Goal: Task Accomplishment & Management: Manage account settings

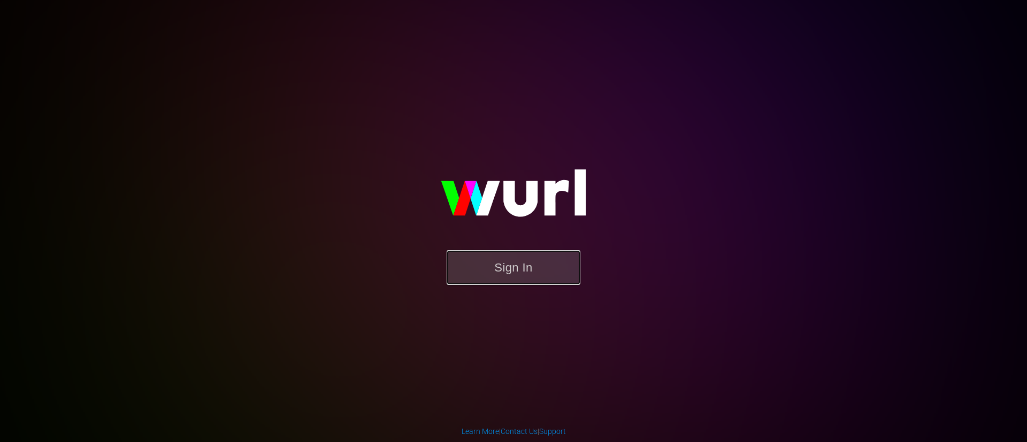
click at [532, 270] on button "Sign In" at bounding box center [514, 267] width 134 height 35
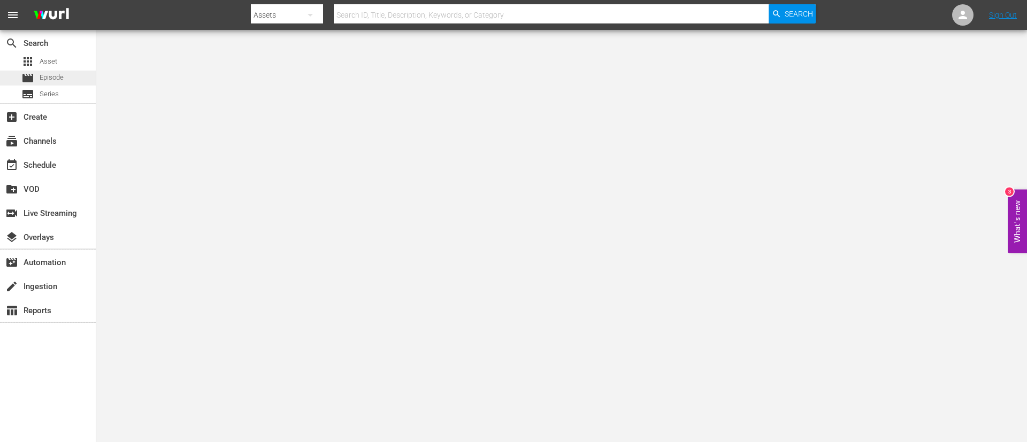
click at [43, 83] on div "movie Episode" at bounding box center [42, 78] width 42 height 15
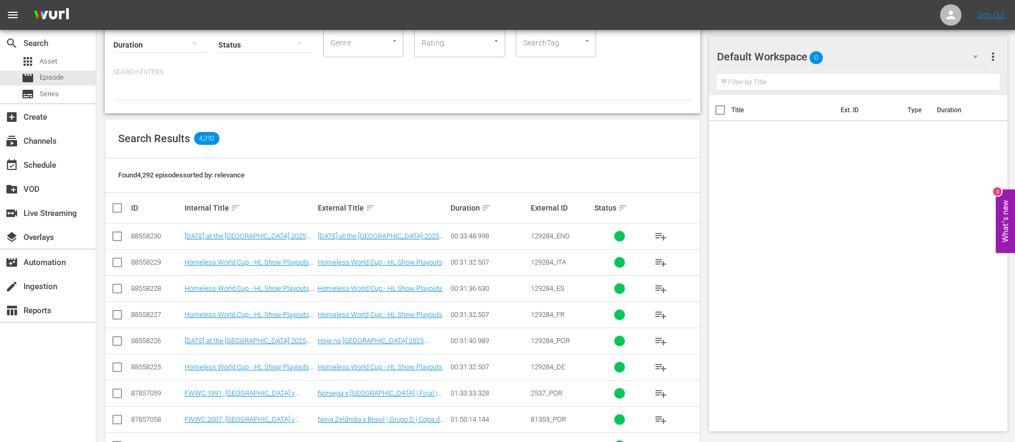
scroll to position [160, 0]
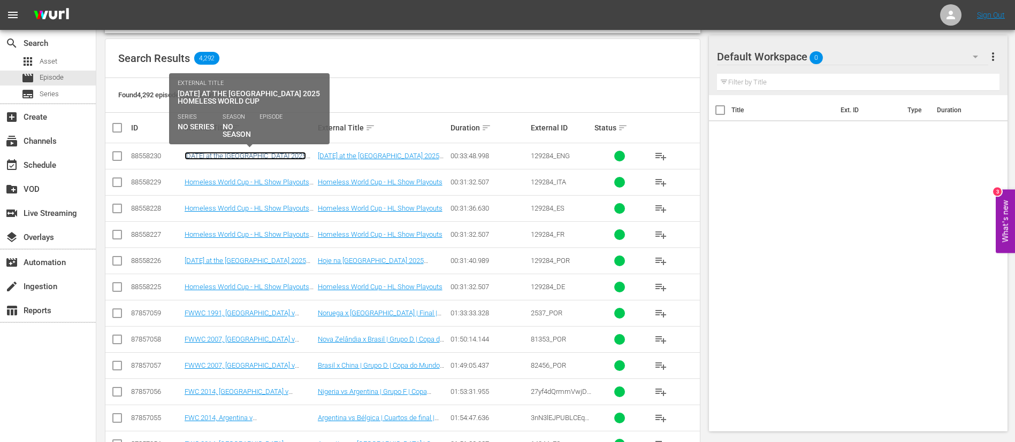
click at [288, 155] on link "[DATE] at the [GEOGRAPHIC_DATA] 2025 Homeless World Cup (EN)" at bounding box center [245, 160] width 121 height 16
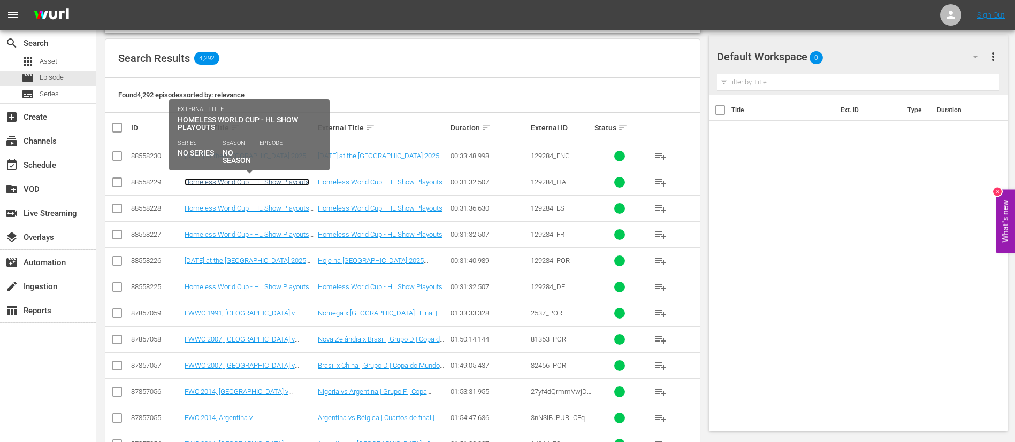
click at [280, 183] on link "Homeless World Cup - HL Show Playouts (IT)" at bounding box center [247, 186] width 125 height 16
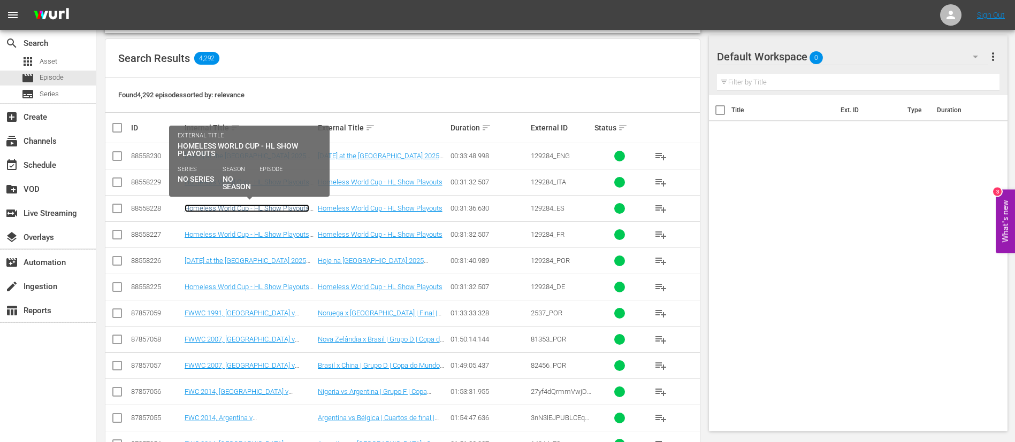
click at [275, 211] on link "Homeless World Cup - HL Show Playouts (ES)" at bounding box center [247, 212] width 125 height 16
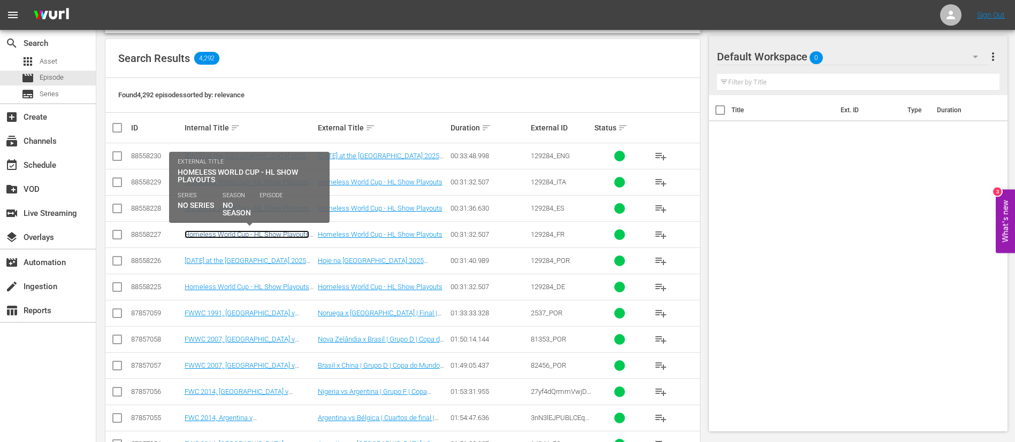
click at [267, 235] on link "Homeless World Cup - HL Show Playouts (FR)" at bounding box center [247, 239] width 125 height 16
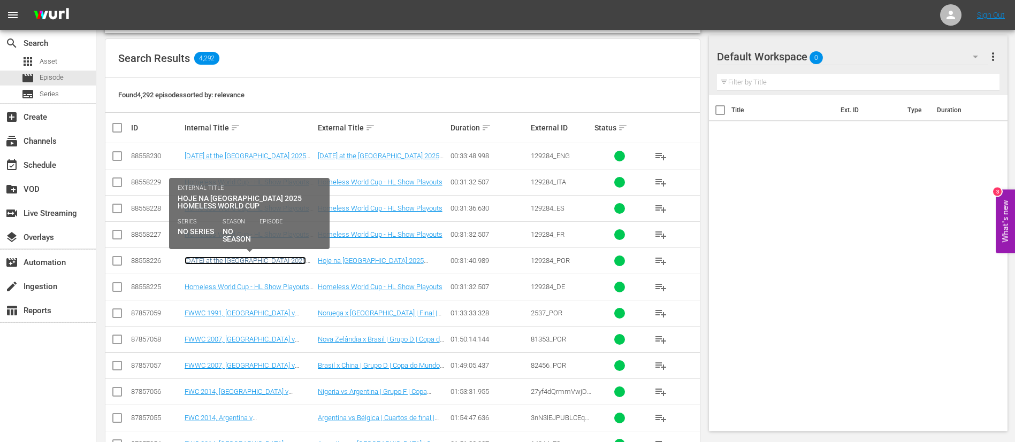
click at [267, 260] on link "Today at the Oslo 2025 Homeless World Cup (PT)" at bounding box center [245, 265] width 121 height 16
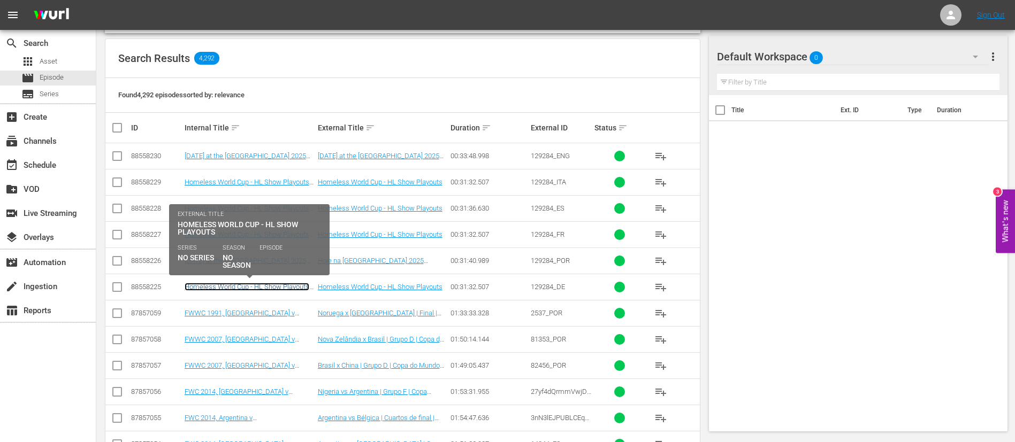
click at [259, 288] on link "Homeless World Cup - HL Show Playouts (DE)" at bounding box center [247, 291] width 125 height 16
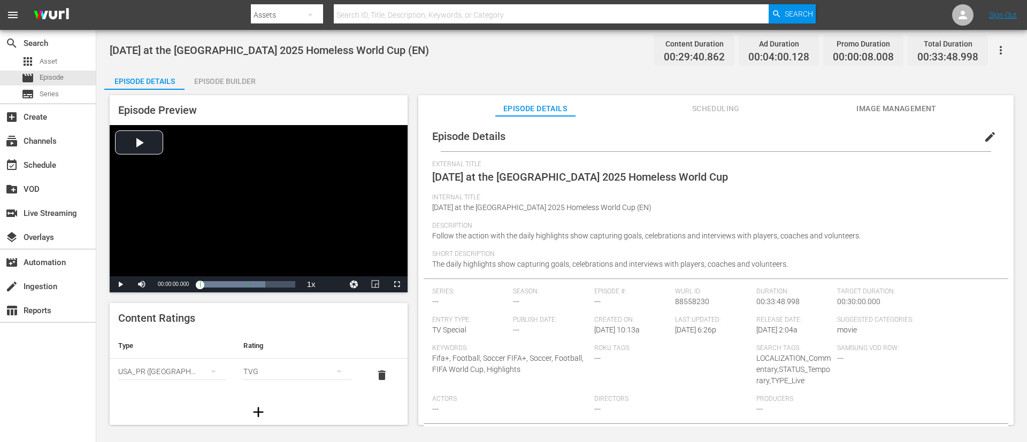
click at [684, 110] on span "Image Management" at bounding box center [896, 108] width 80 height 13
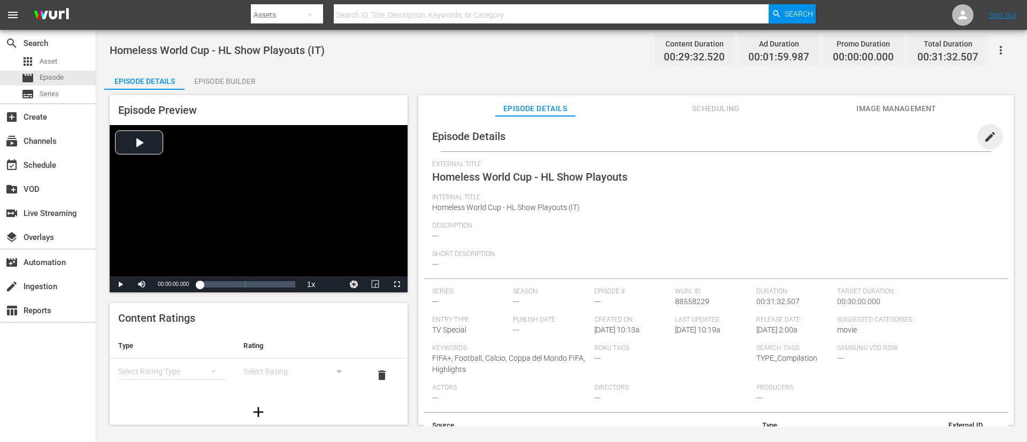
click at [684, 136] on span "edit" at bounding box center [990, 137] width 13 height 13
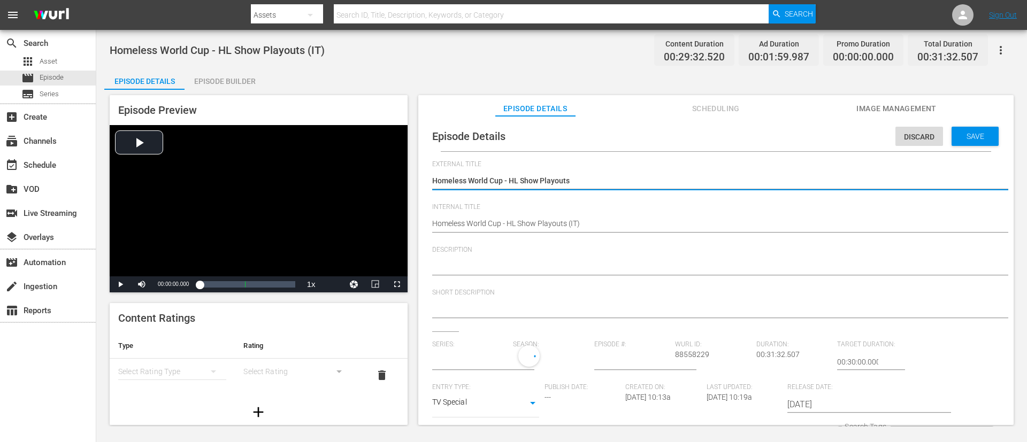
type input "No Series"
click at [578, 174] on div "Homeless World Cup - HL Show Playouts Homeless World Cup - HL Show Playouts" at bounding box center [713, 182] width 562 height 26
click at [578, 179] on textarea "Homeless World Cup - HL Show Playouts" at bounding box center [713, 181] width 562 height 13
paste textarea "Oggi alla Oslo 2025 Homeless World Cup"
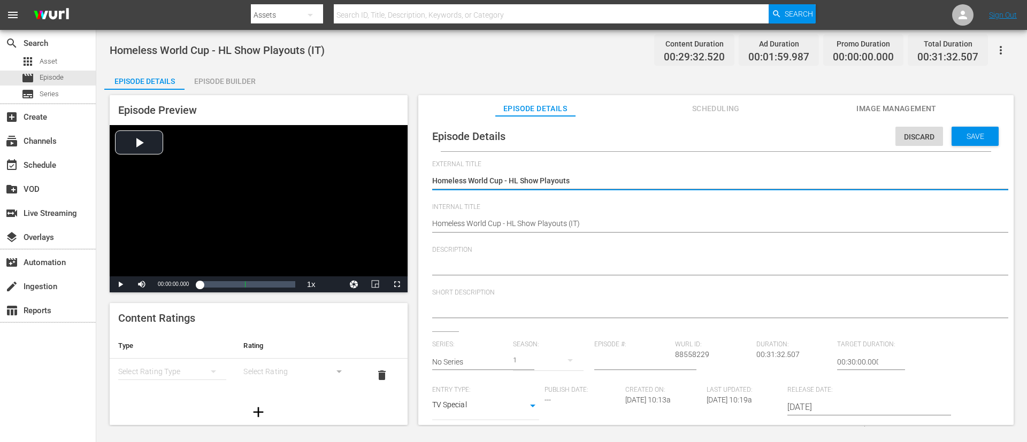
type textarea "Oggi alla Oslo 2025 Homeless World Cup"
click at [476, 273] on textarea at bounding box center [713, 267] width 562 height 13
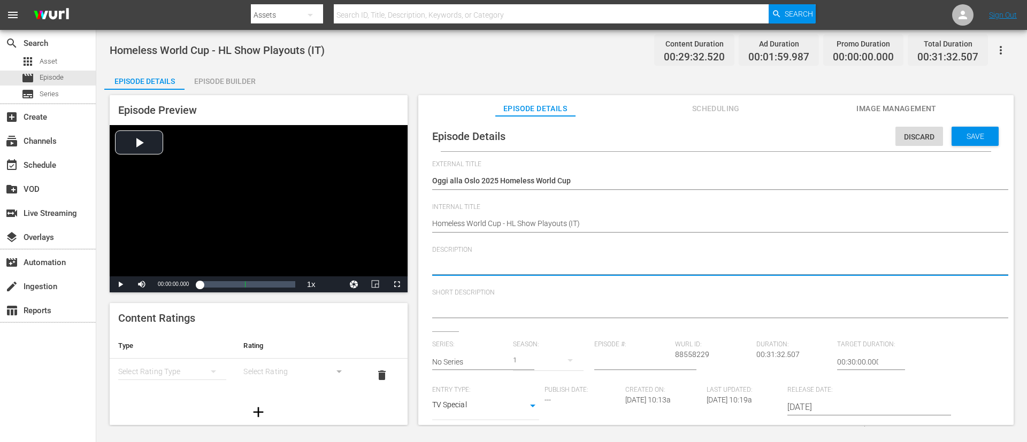
paste textarea "Segui tutta l’azione con il daily highlights show con gol, festeggiamenti e int…"
type textarea "Segui tutta l’azione con il daily highlights show con gol, festeggiamenti e int…"
click at [470, 294] on textarea at bounding box center [713, 310] width 562 height 13
paste textarea "Segui tutta l’azione con il daily highlights show con gol, festeggiamenti e int…"
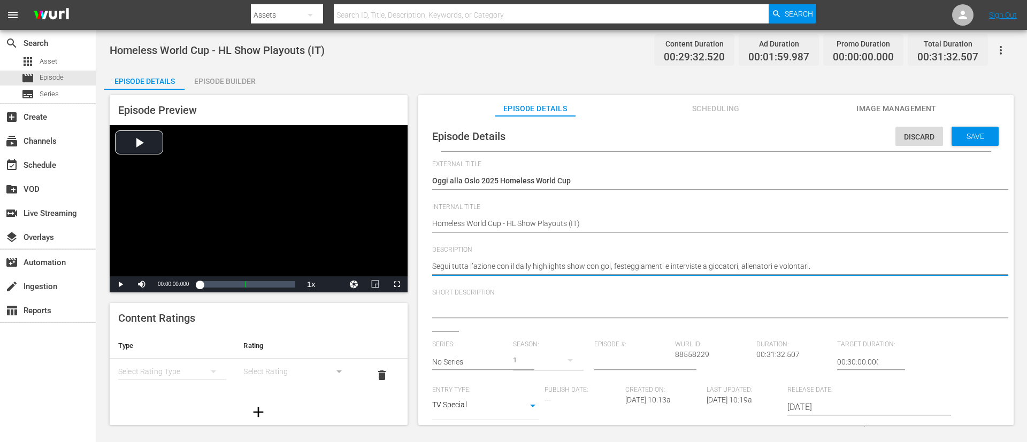
type textarea "Segui tutta l’azione con il daily highlights show con gol, festeggiamenti e int…"
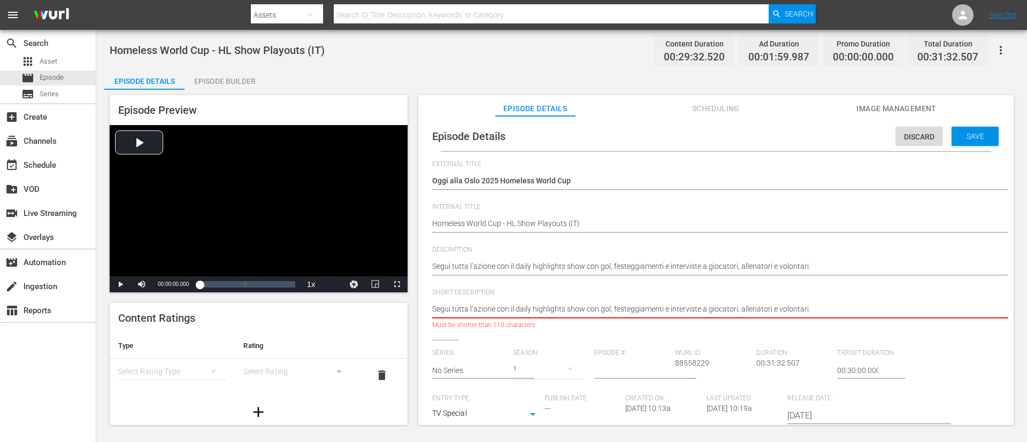
type textarea "Segui tutta l’azione con il daily highlights show."
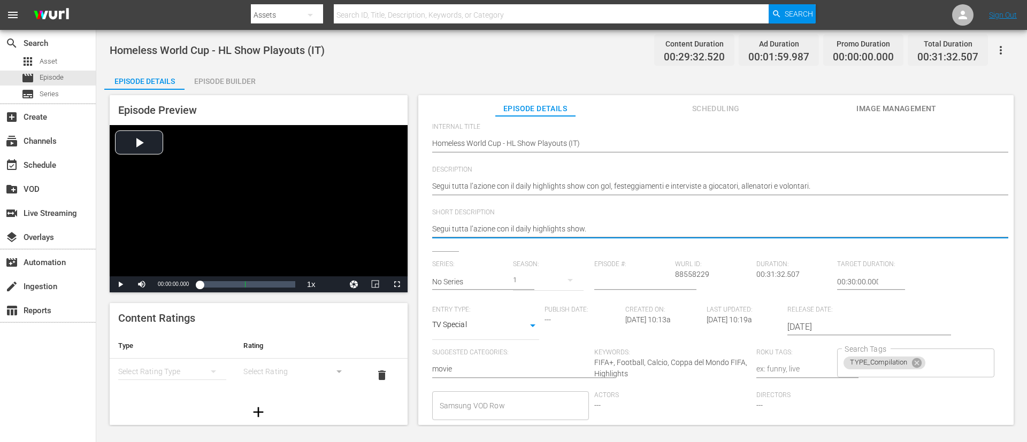
scroll to position [160, 0]
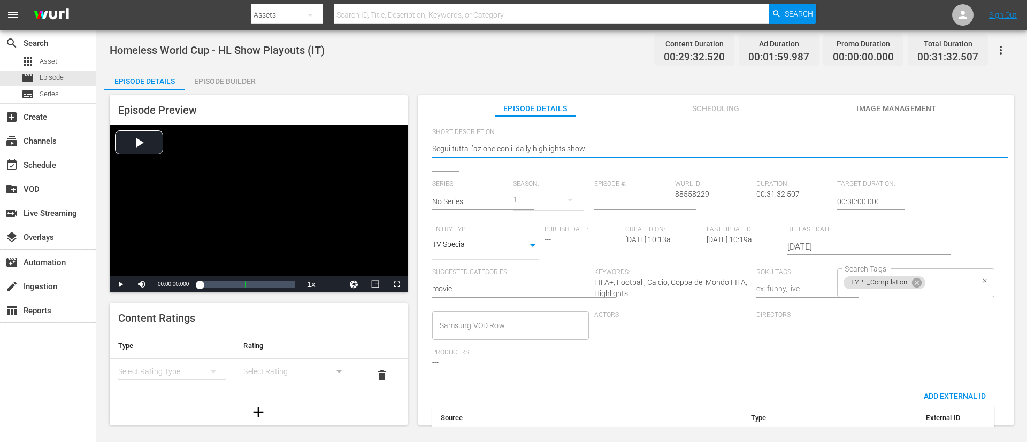
type textarea "Segui tutta l’azione con il daily highlights show."
click at [684, 284] on input "Search Tags" at bounding box center [950, 282] width 47 height 19
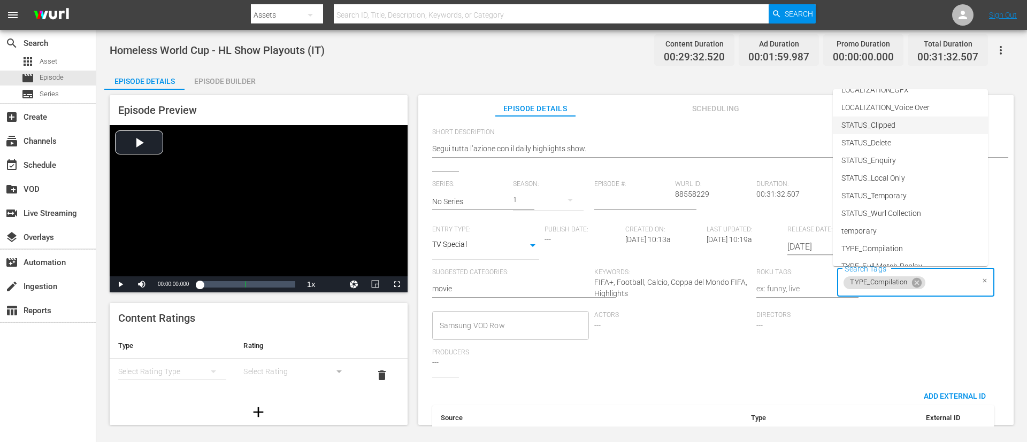
scroll to position [132, 0]
click at [684, 218] on li "TYPE_Live" at bounding box center [910, 218] width 155 height 18
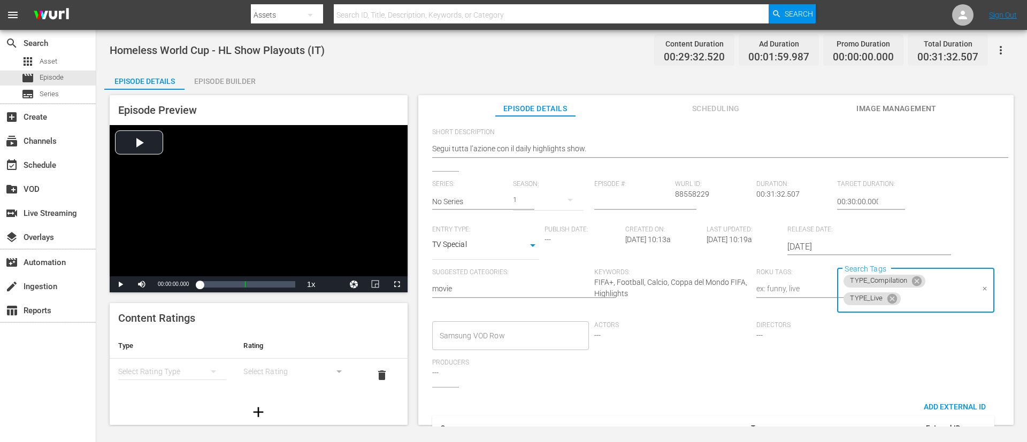
scroll to position [0, 0]
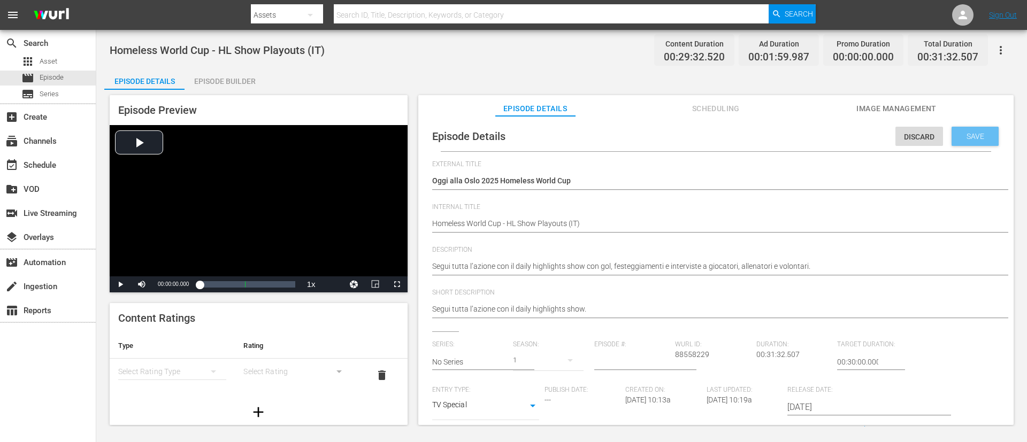
click at [684, 134] on span "Save" at bounding box center [975, 136] width 35 height 9
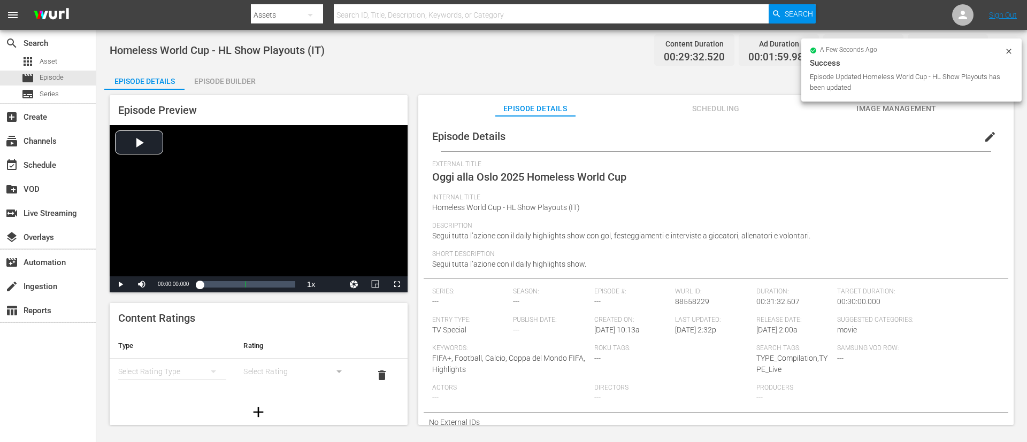
click at [684, 111] on span "Image Management" at bounding box center [896, 108] width 80 height 13
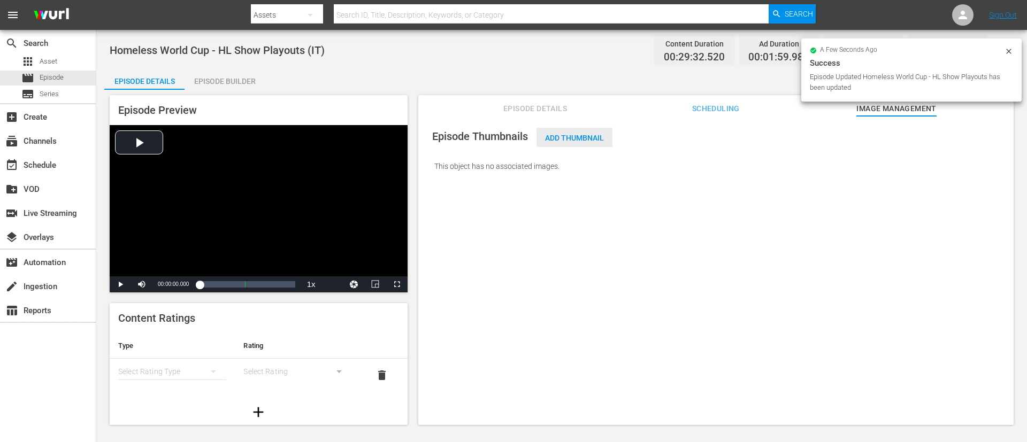
click at [578, 130] on div "Add Thumbnail" at bounding box center [574, 138] width 76 height 20
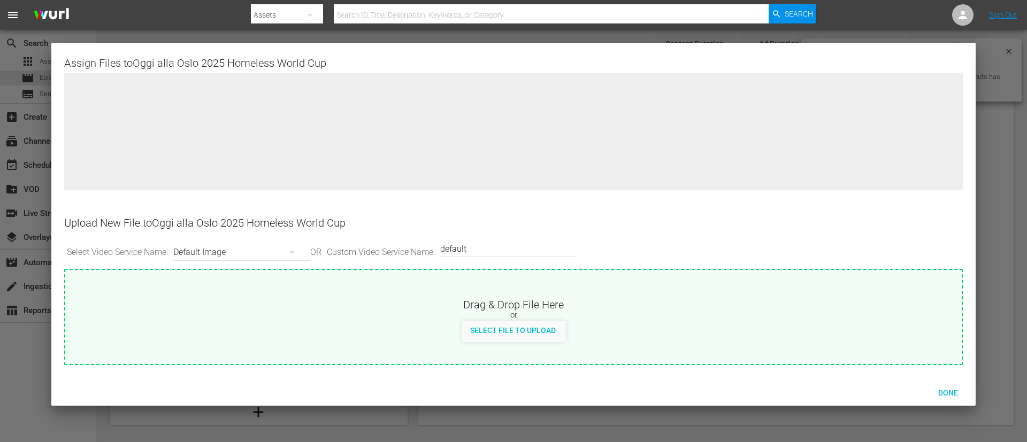
click at [584, 294] on div "Select File to Upload" at bounding box center [513, 331] width 896 height 21
type input "C:\fakepath\IT_HOMELESS.jpg"
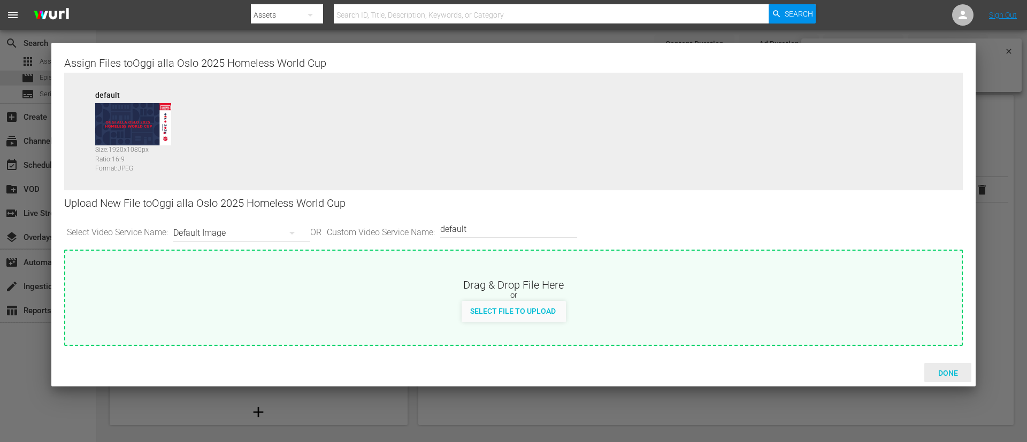
click at [684, 294] on span "Done" at bounding box center [948, 373] width 37 height 9
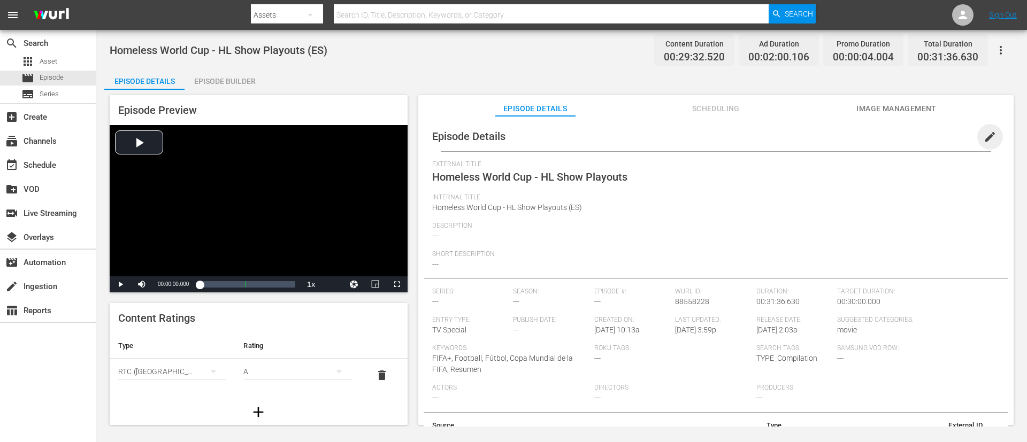
click at [684, 141] on span "edit" at bounding box center [990, 137] width 13 height 13
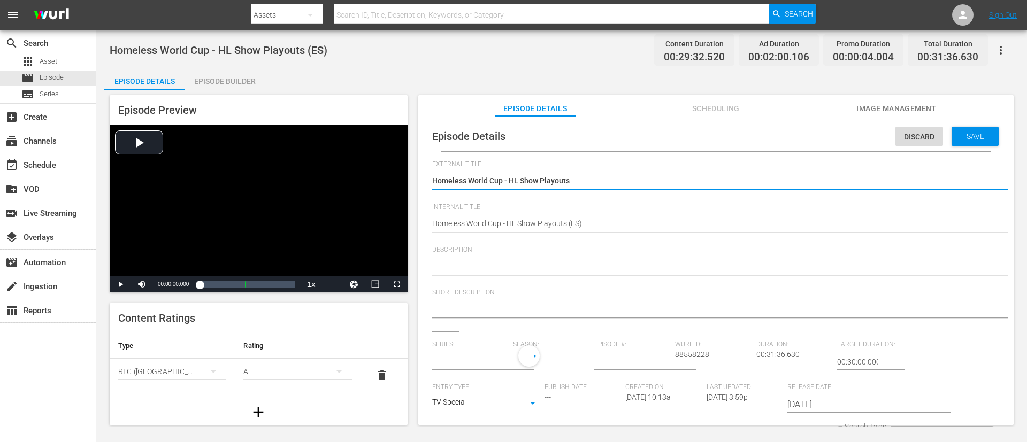
type input "No Series"
click at [672, 174] on div "Homeless World Cup - HL Show Playouts Homeless World Cup - HL Show Playouts" at bounding box center [713, 182] width 562 height 26
click at [671, 182] on textarea "Homeless World Cup - HL Show Playouts" at bounding box center [713, 181] width 562 height 13
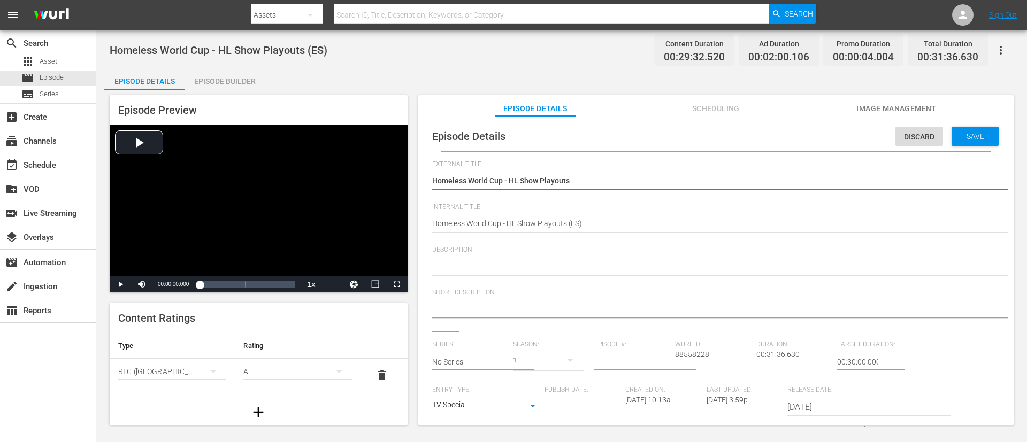
click at [671, 182] on textarea "Homeless World Cup - HL Show Playouts" at bounding box center [713, 181] width 562 height 13
paste textarea "y en la Oslo 2025 Homeless World Cup"
type textarea "Hoy en la Oslo 2025 Homeless World Cup"
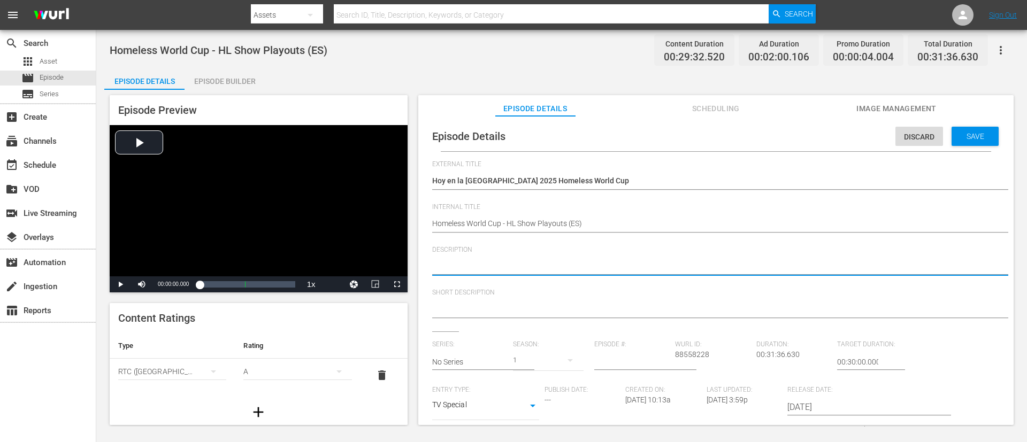
click at [512, 270] on textarea at bounding box center [713, 267] width 562 height 13
paste textarea "Sigue la acción a través del resumen diario, que recoge los goles, celebracione…"
type textarea "Sigue la acción a través del resumen diario, que recoge los goles, celebracione…"
click at [521, 294] on textarea at bounding box center [713, 310] width 562 height 13
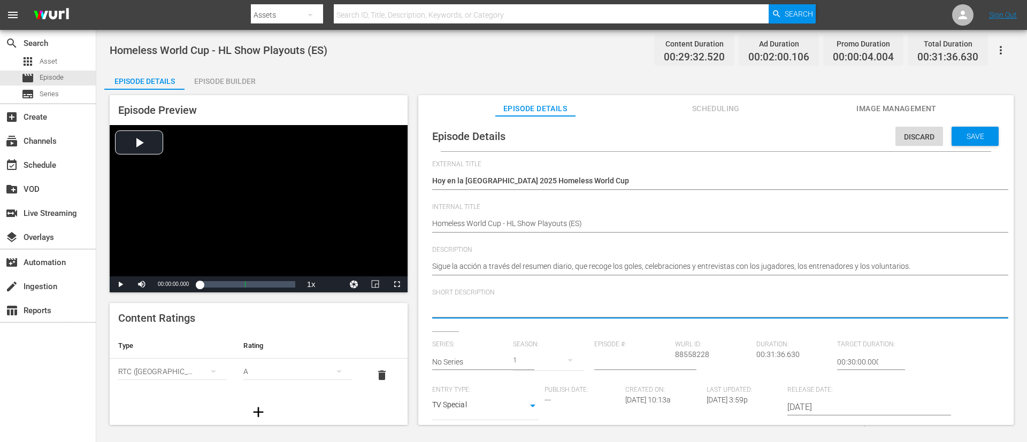
paste textarea "Sigue la acción a través del resumen diario, que recoge los goles, celebracione…"
type textarea "Sigue la acción a través del resumen diario, que recoge los goles, celebracione…"
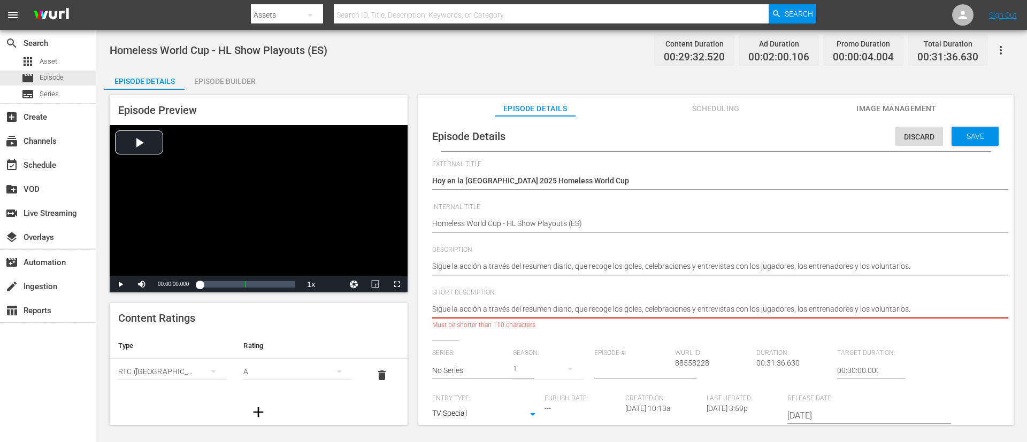
type textarea "Sigue la acción a través del resumen diario."
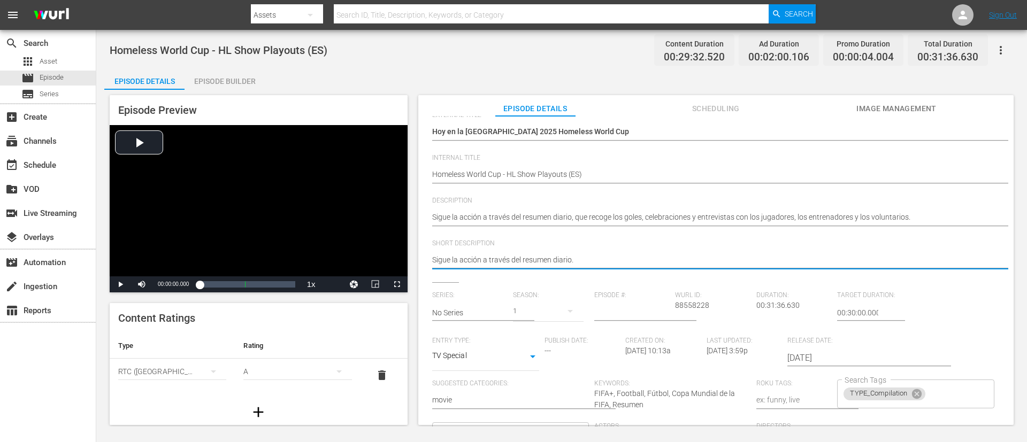
scroll to position [210, 0]
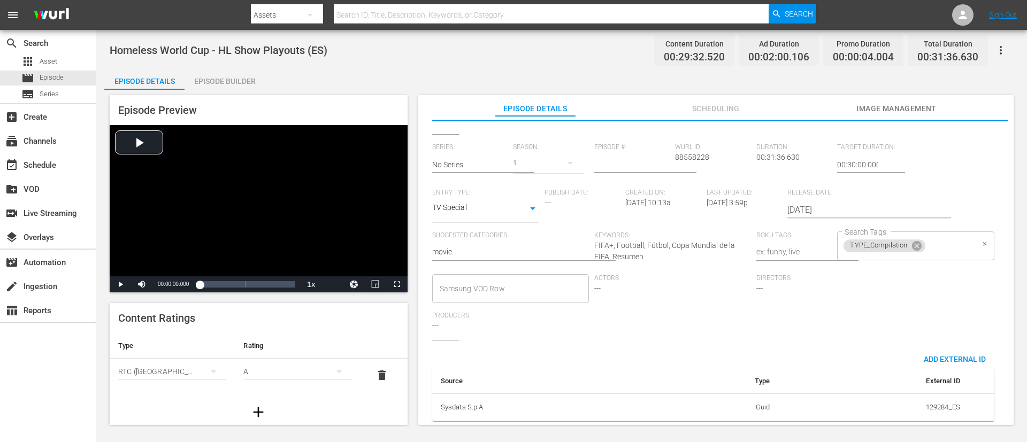
type textarea "Sigue la acción a través del resumen diario."
click at [684, 237] on input "Search Tags" at bounding box center [950, 245] width 47 height 19
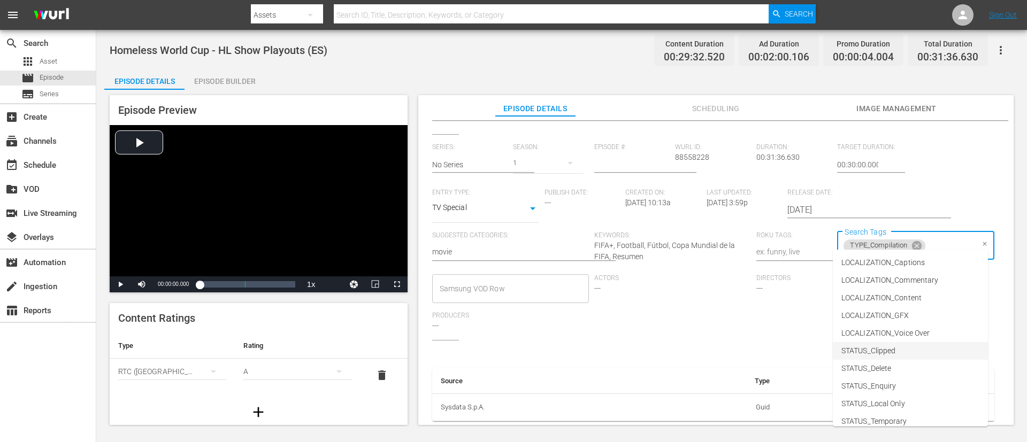
scroll to position [132, 0]
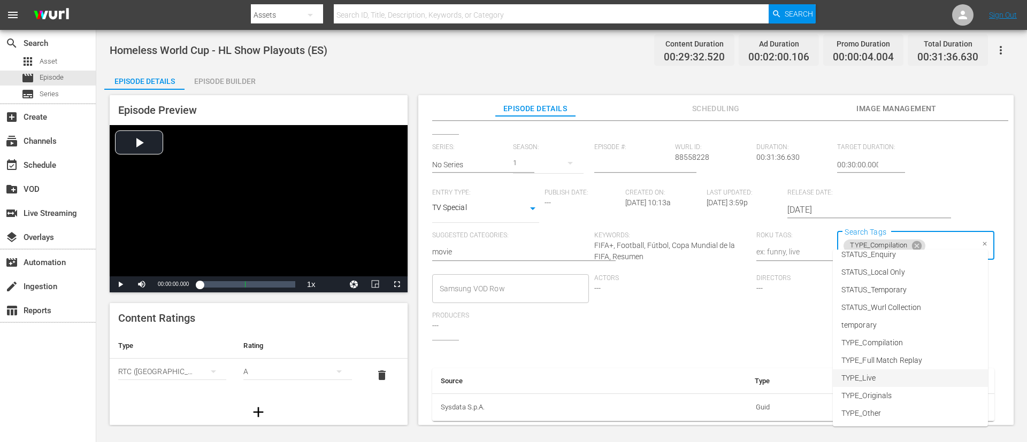
click at [684, 294] on li "TYPE_Live" at bounding box center [910, 379] width 155 height 18
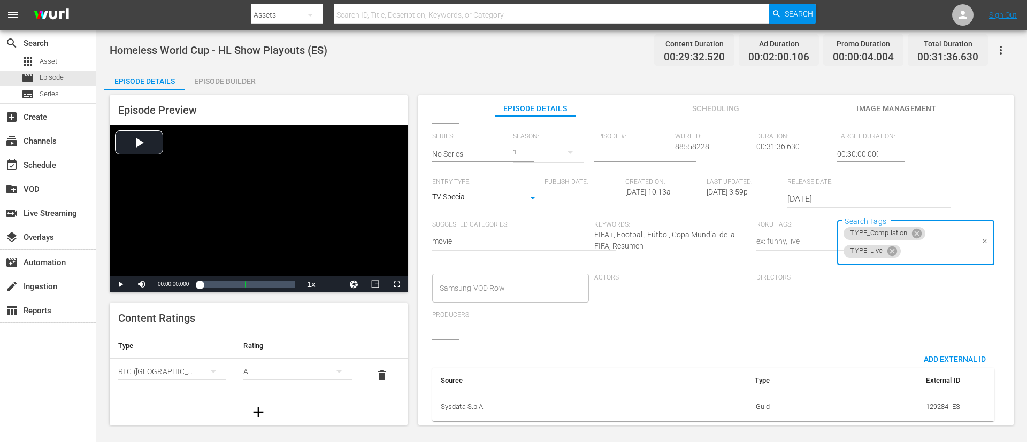
scroll to position [0, 0]
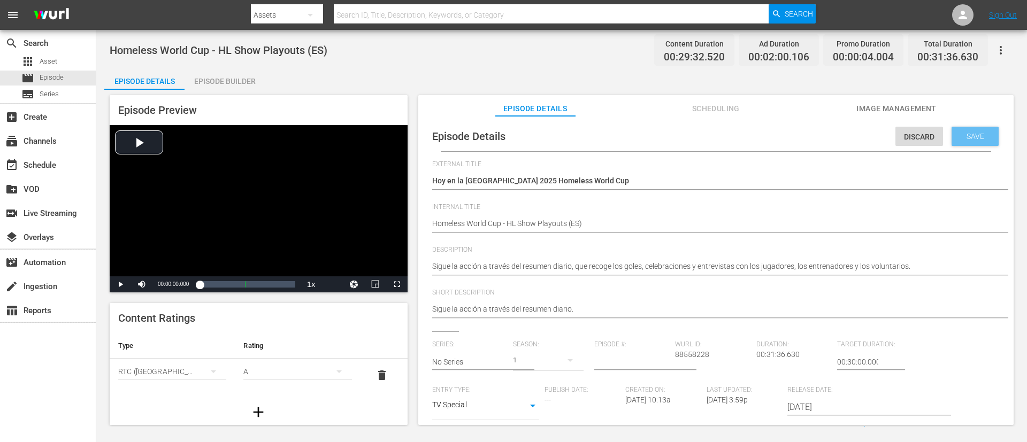
click at [684, 138] on span "Save" at bounding box center [975, 136] width 35 height 9
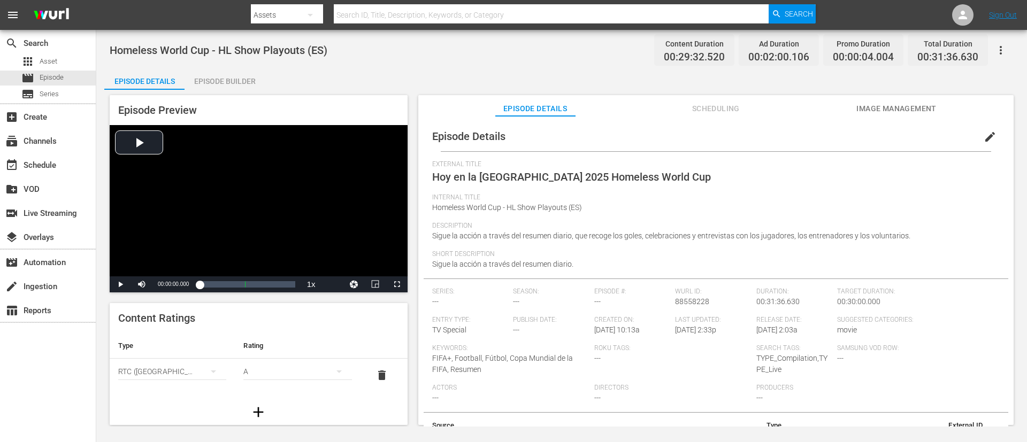
click at [684, 103] on span "Image Management" at bounding box center [896, 108] width 80 height 13
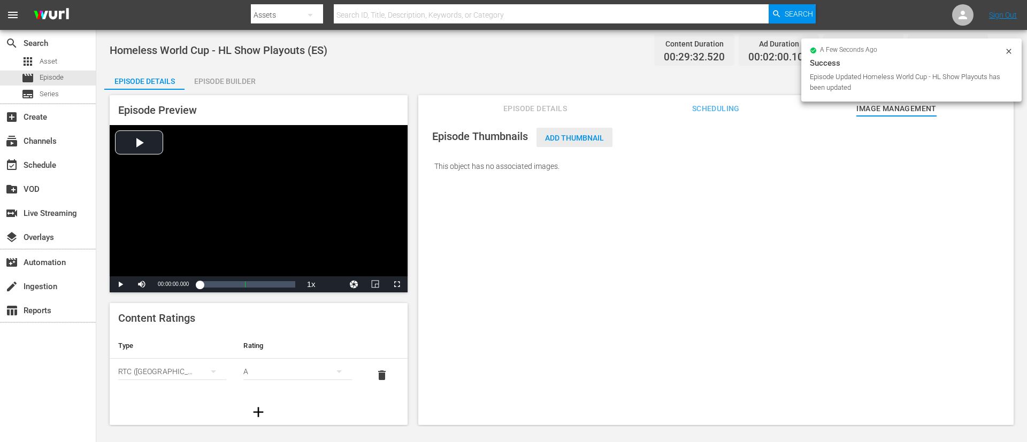
click at [560, 137] on span "Add Thumbnail" at bounding box center [574, 138] width 76 height 9
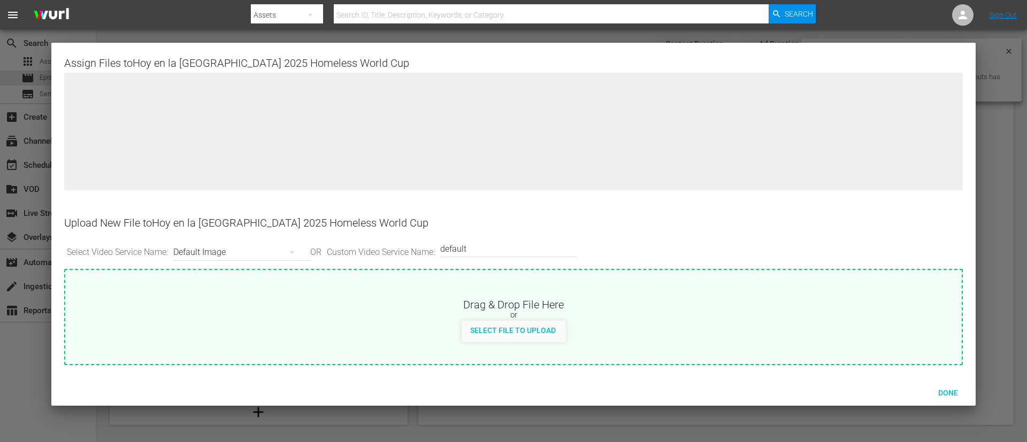
click at [591, 294] on div "Drag & Drop File Here" at bounding box center [513, 303] width 896 height 13
type input "C:\fakepath\ES_HOMELESS.jpg"
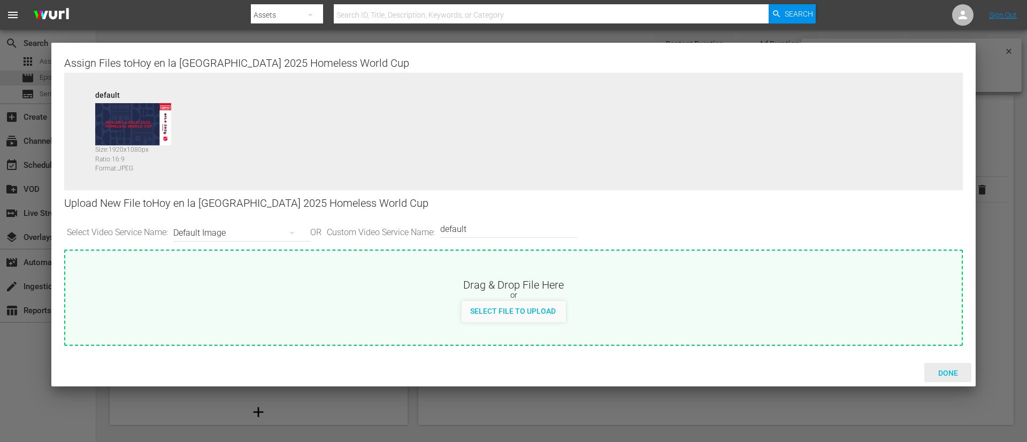
click at [684, 294] on span "Done" at bounding box center [948, 373] width 37 height 9
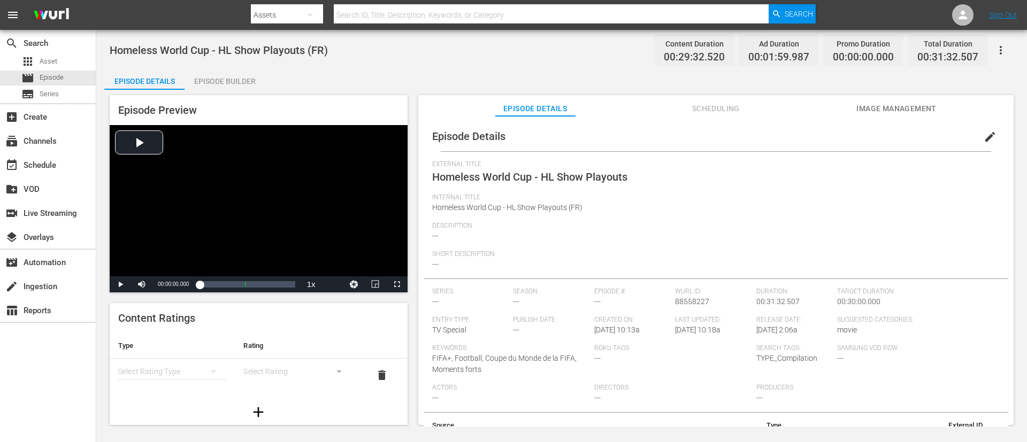
click at [684, 137] on span "edit" at bounding box center [990, 137] width 13 height 13
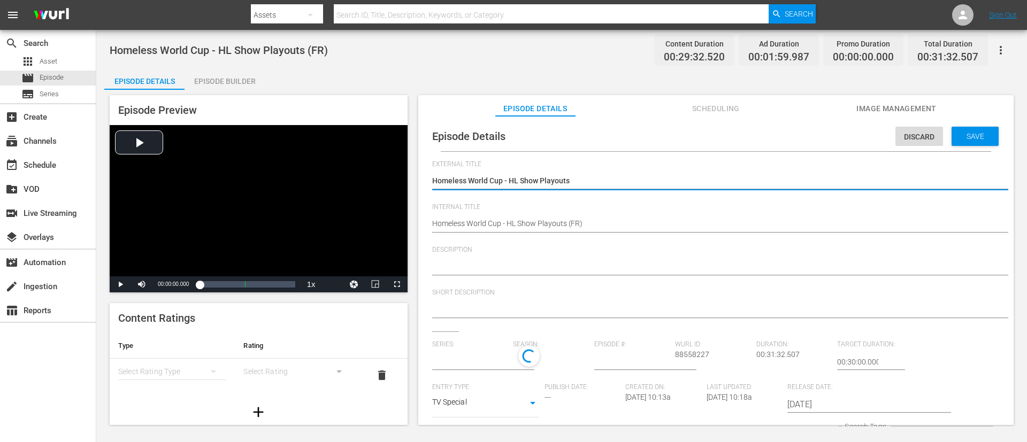
type input "No Series"
click at [684, 187] on textarea "Homeless World Cup - HL Show Playouts" at bounding box center [713, 181] width 562 height 13
type textarea "Aujourd'hui à la Oslo 2025 Homeless World Cup"
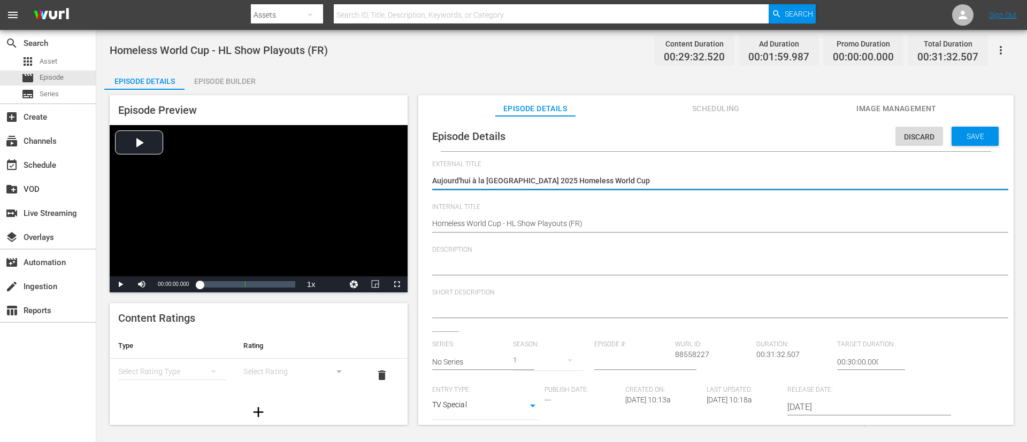
type textarea "Aujourd'hui à la Oslo 2025 Homeless World Cup"
click at [637, 258] on div at bounding box center [713, 268] width 562 height 26
click at [658, 266] on textarea at bounding box center [713, 267] width 562 height 13
paste textarea "Plongez au cœur de l’action avec l’émission quotidienne des temps forts, qui ra…"
type textarea "Plongez au cœur de l’action avec l’émission quotidienne des temps forts, qui ra…"
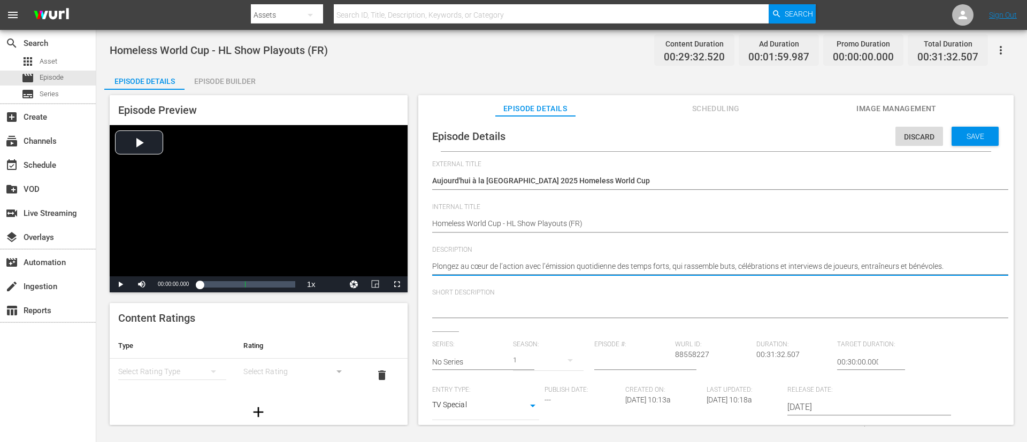
type textarea "Plongez au cœur de l’action avec l’émission quotidienne des temps forts, qui ra…"
click at [639, 294] on textarea at bounding box center [713, 310] width 562 height 13
paste textarea "Plongez au cœur de l’action avec l’émission quotidienne des temps forts, qui ra…"
type textarea "Plongez au cœur de l’action avec l’émission quotidienne des temps forts, qui ra…"
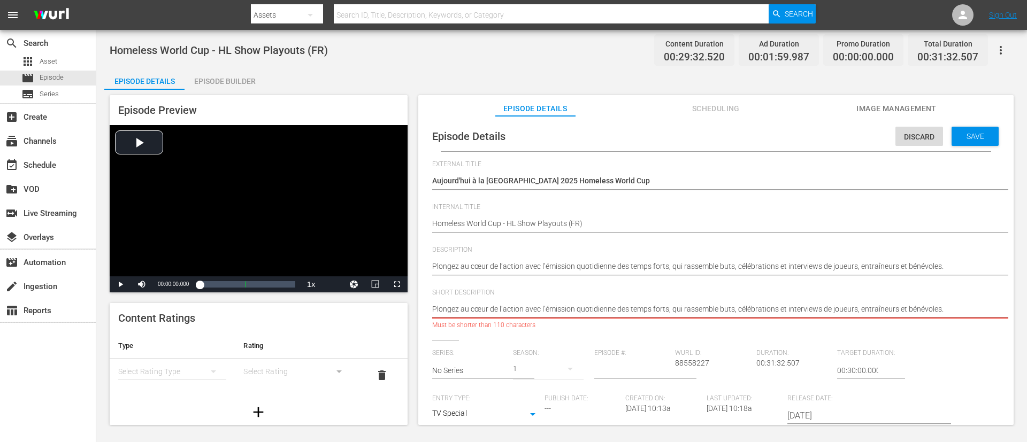
type textarea "Plongez au cœur de l’action avec l’émission quotidienne des temps forts."
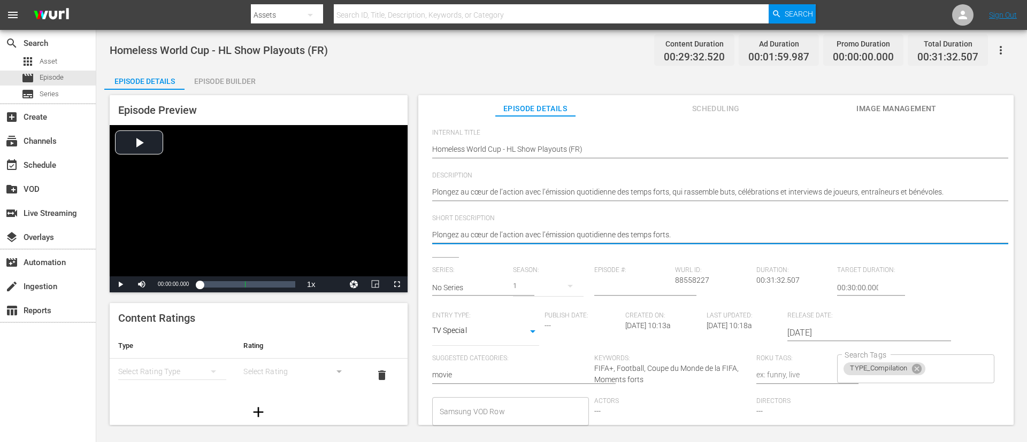
scroll to position [210, 0]
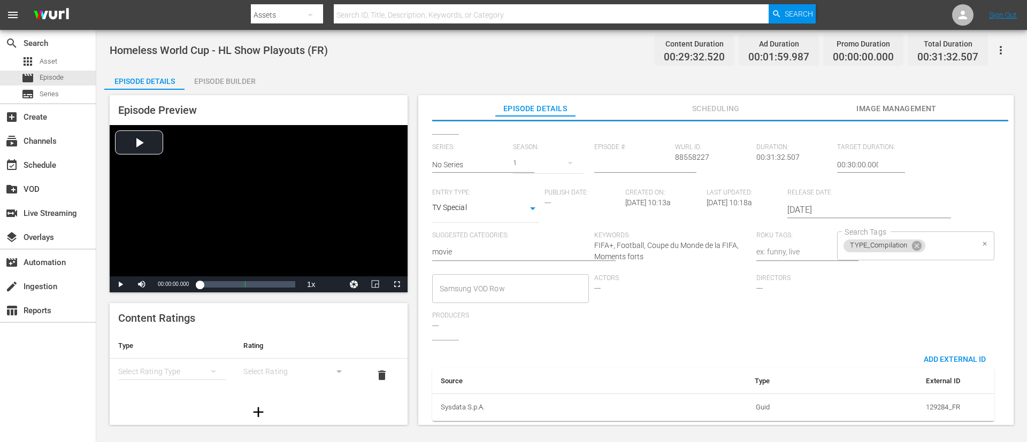
type textarea "Plongez au cœur de l’action avec l’émission quotidienne des temps forts."
click at [684, 236] on input "Search Tags" at bounding box center [950, 245] width 47 height 19
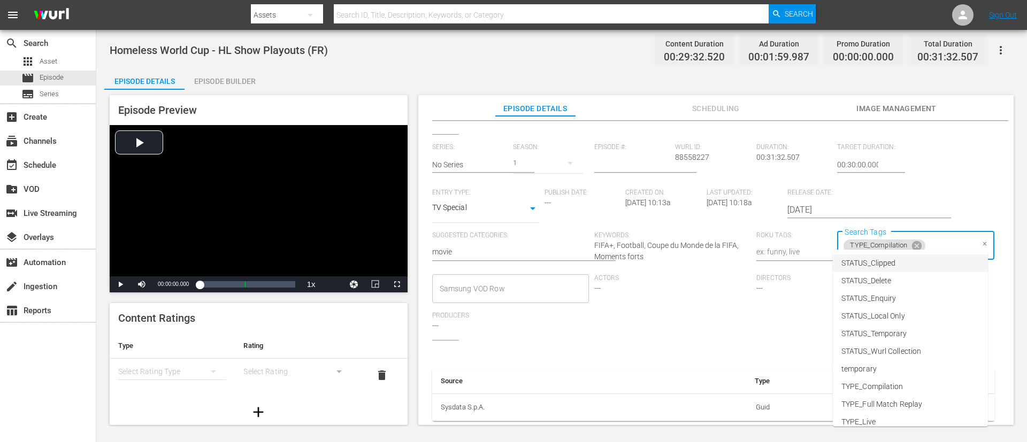
scroll to position [132, 0]
click at [684, 294] on li "TYPE_Live" at bounding box center [910, 379] width 155 height 18
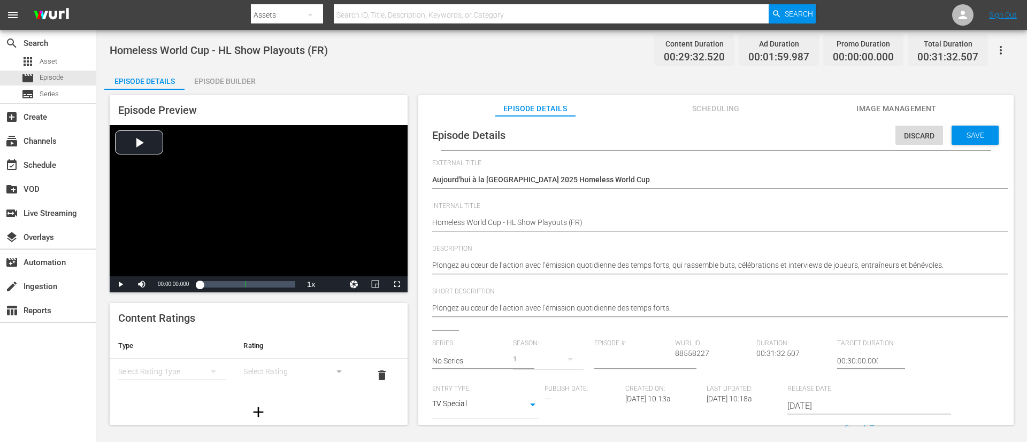
scroll to position [0, 0]
click at [684, 137] on span "Save" at bounding box center [975, 136] width 35 height 9
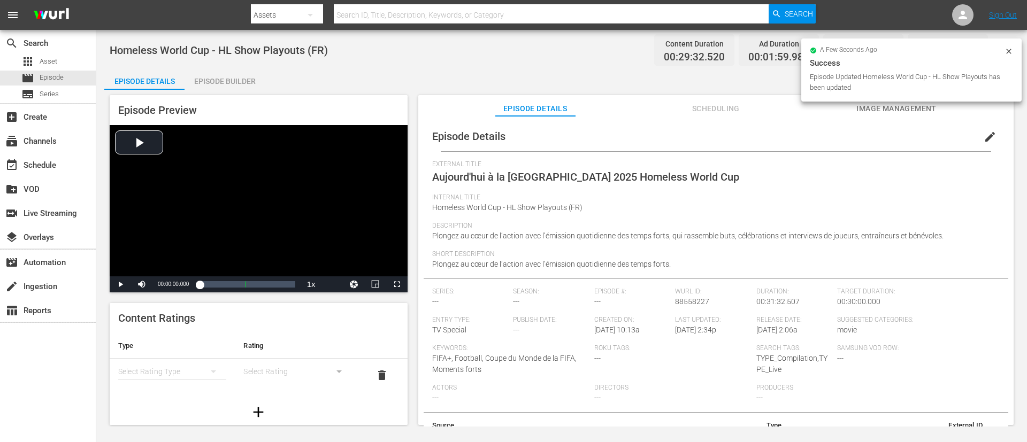
click at [684, 105] on span "Image Management" at bounding box center [896, 108] width 80 height 13
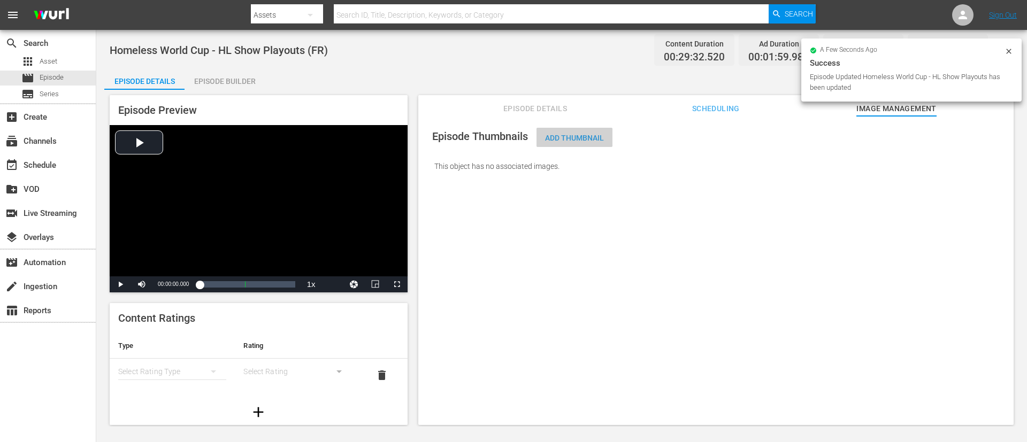
click at [566, 129] on div "Add Thumbnail" at bounding box center [574, 138] width 76 height 20
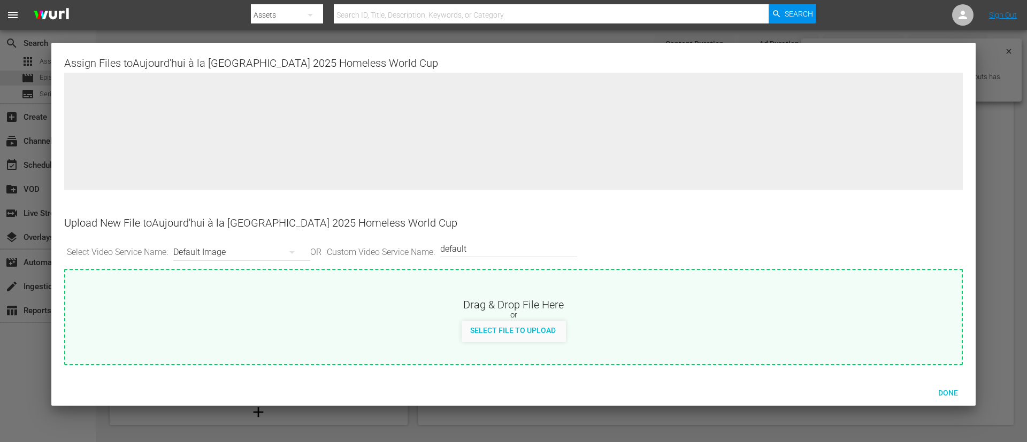
click at [614, 294] on div "Select File to Upload" at bounding box center [513, 331] width 896 height 21
type input "C:\fakepath\FR_HOMELESS.jpg"
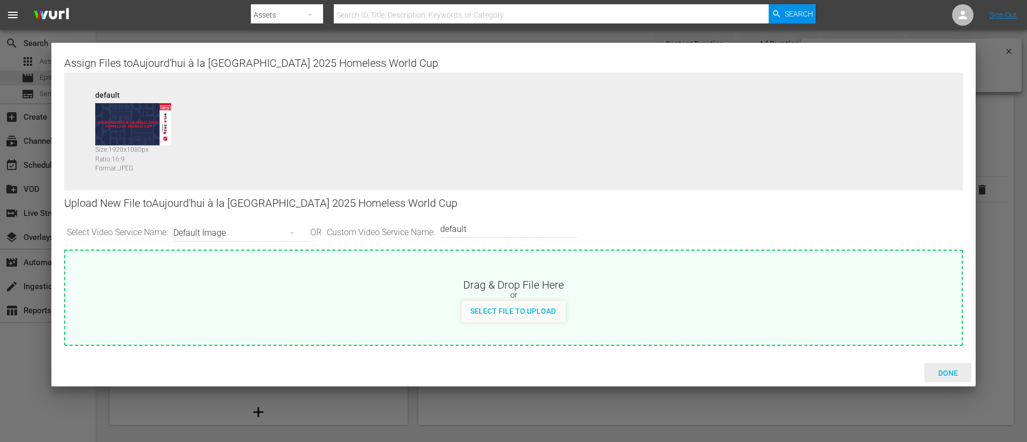
click at [684, 294] on span "Done" at bounding box center [948, 373] width 37 height 9
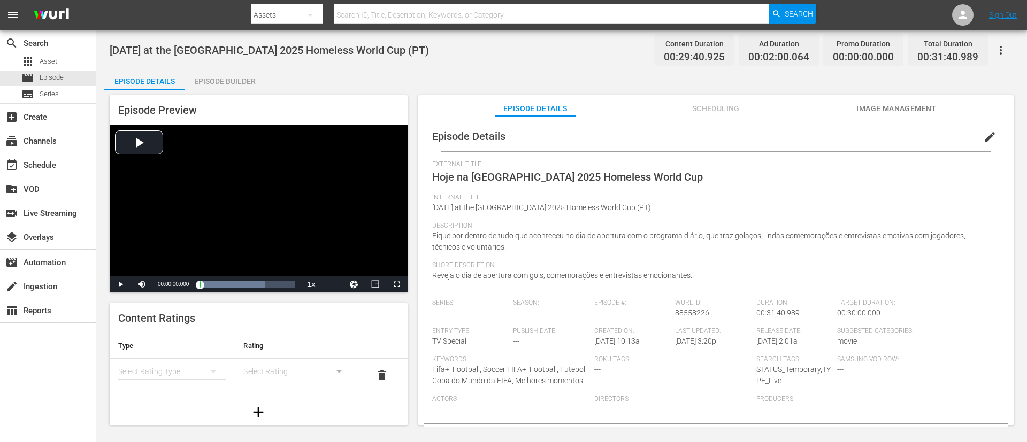
click at [684, 129] on button "edit" at bounding box center [990, 137] width 26 height 26
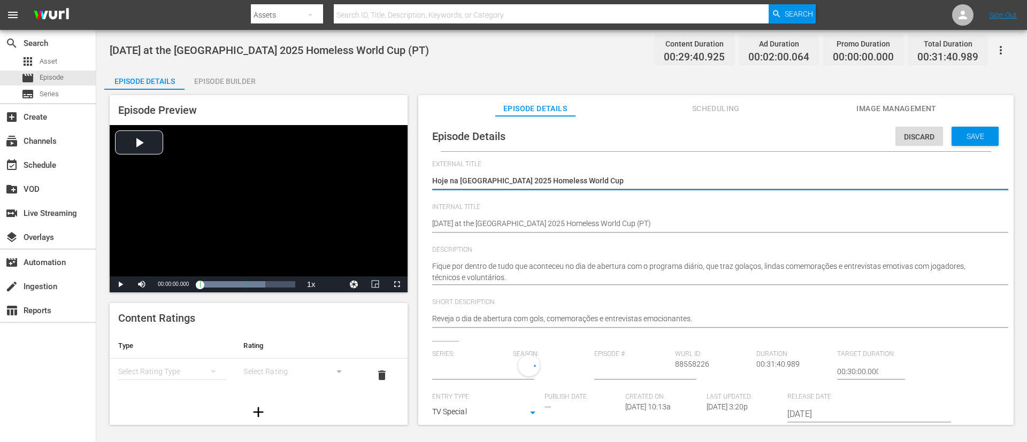
type input "No Series"
click at [684, 125] on div "Discard Save" at bounding box center [949, 133] width 108 height 25
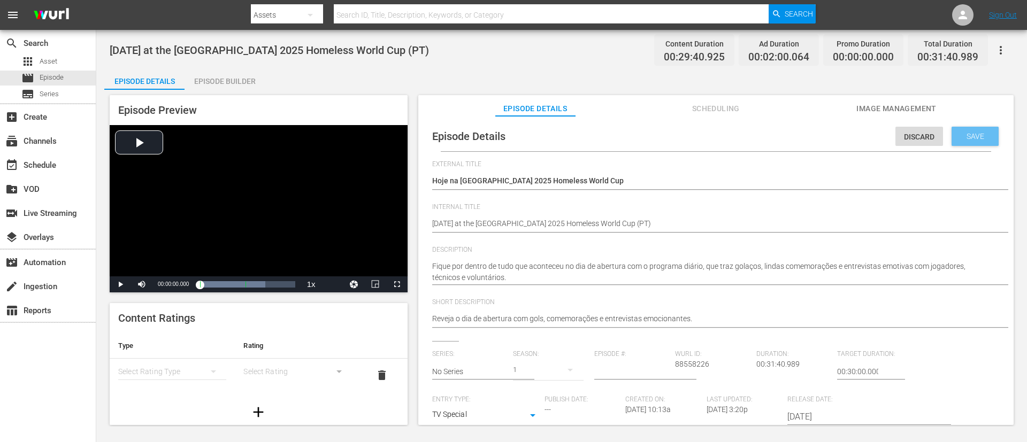
click at [684, 132] on span "Save" at bounding box center [975, 136] width 35 height 9
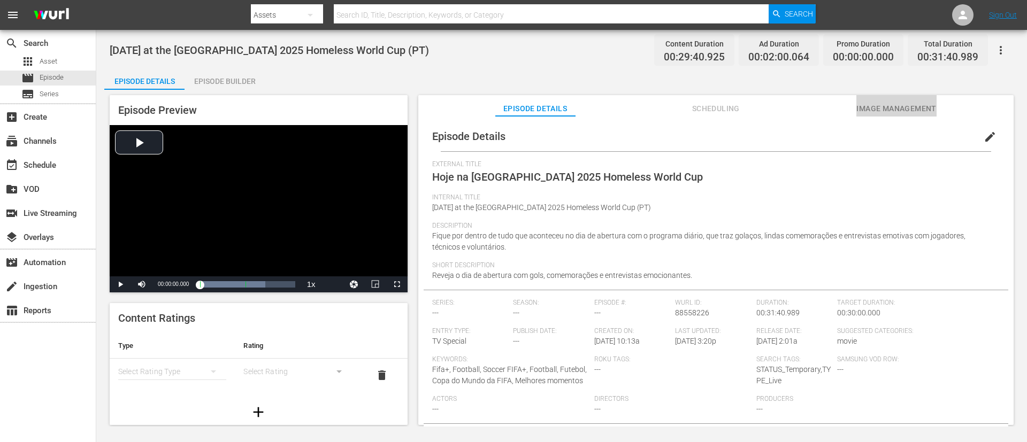
click at [684, 101] on button "Image Management" at bounding box center [896, 105] width 80 height 21
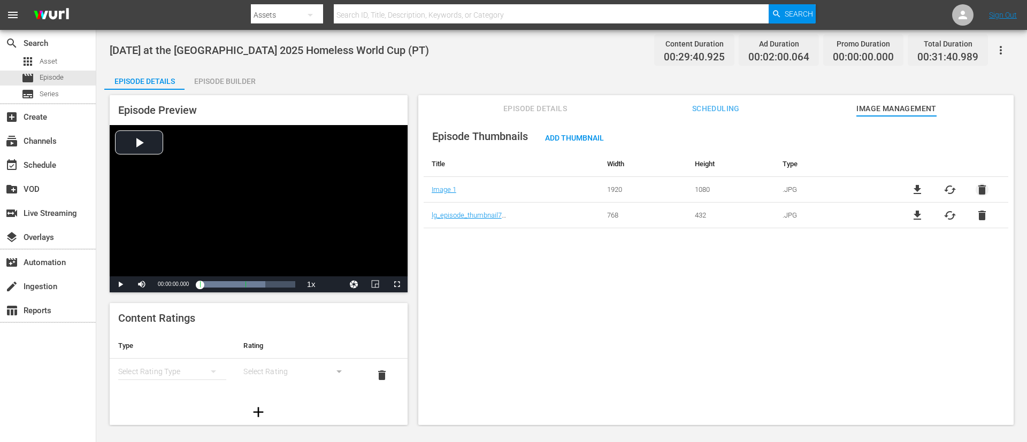
click at [684, 190] on span "delete" at bounding box center [982, 189] width 13 height 13
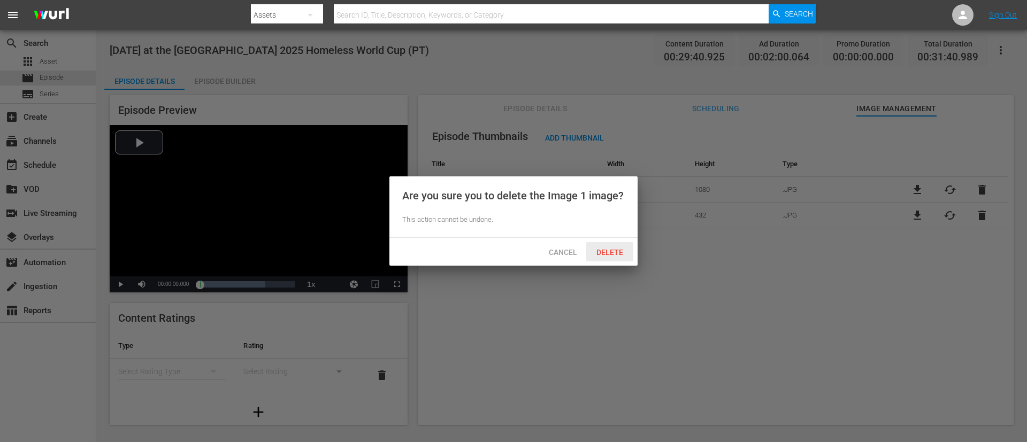
click at [608, 248] on span "Delete" at bounding box center [610, 252] width 44 height 9
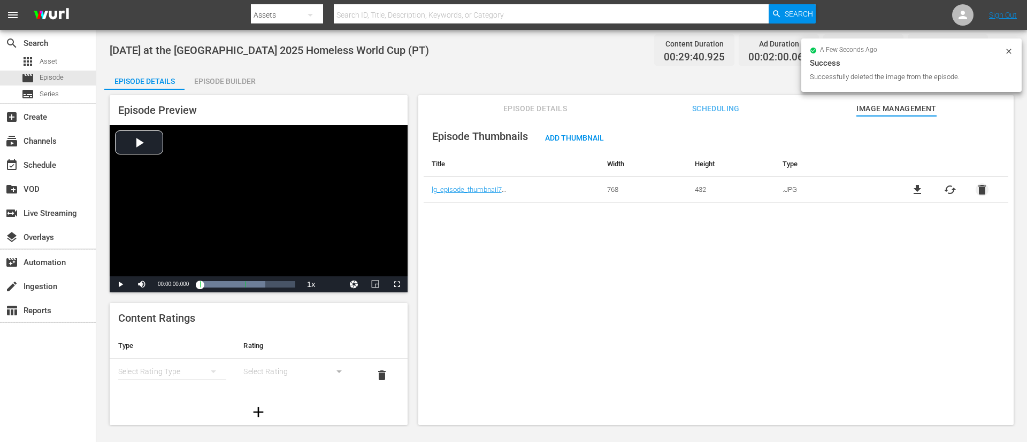
click at [684, 188] on span "delete" at bounding box center [982, 189] width 13 height 13
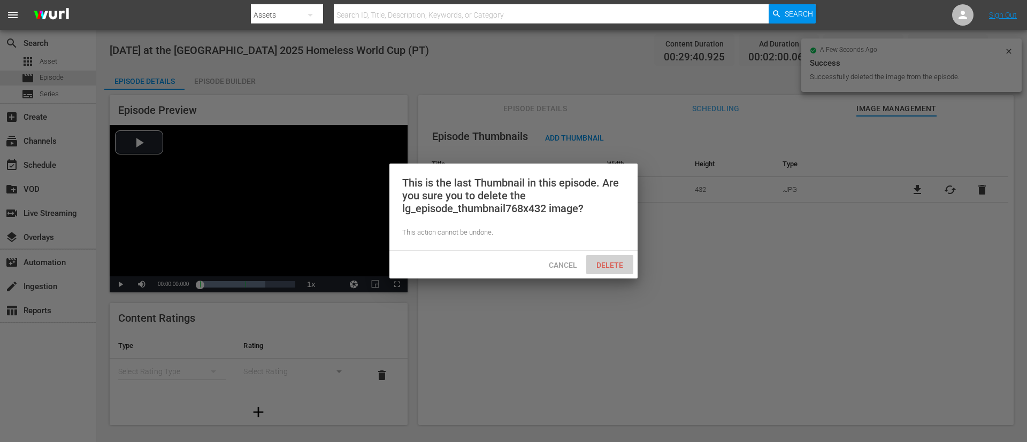
click at [609, 258] on div "Delete" at bounding box center [609, 265] width 47 height 20
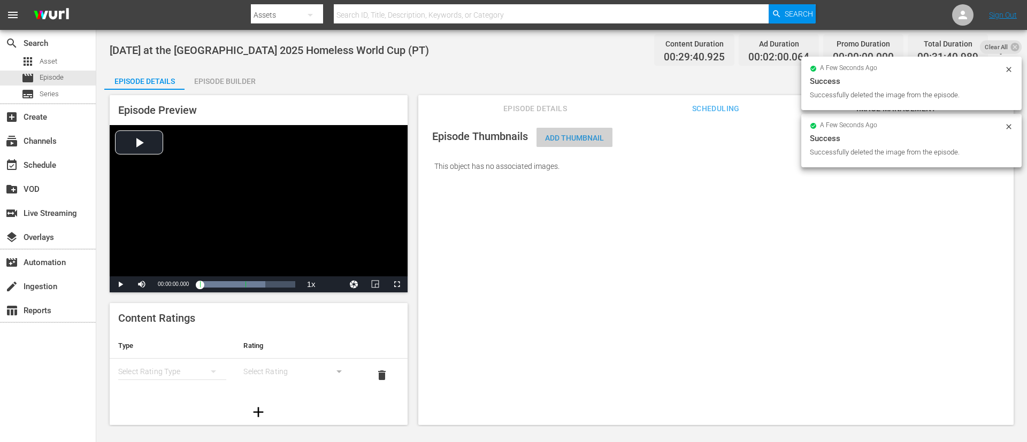
click at [578, 139] on span "Add Thumbnail" at bounding box center [574, 138] width 76 height 9
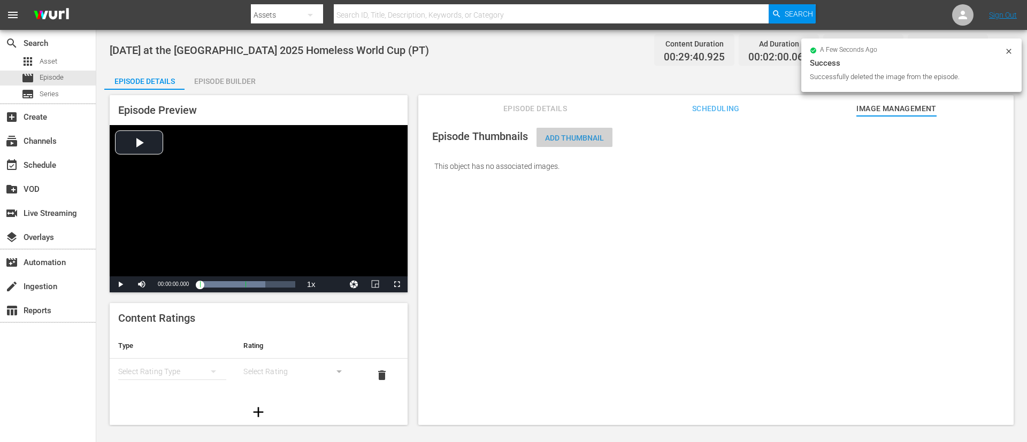
click at [573, 137] on span "Add Thumbnail" at bounding box center [574, 138] width 76 height 9
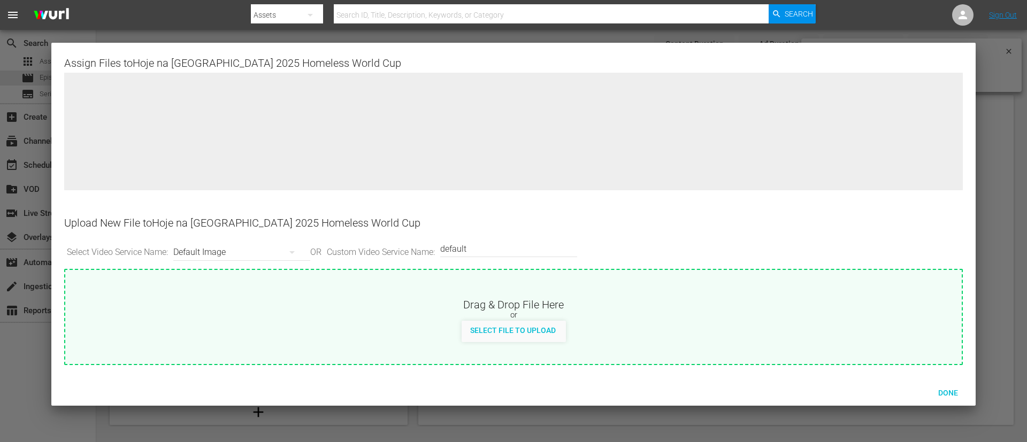
click at [573, 277] on div "Drag & Drop File Here or Select File to Upload" at bounding box center [513, 306] width 896 height 72
type input "C:\fakepath\PT_HOMELESS.jpg"
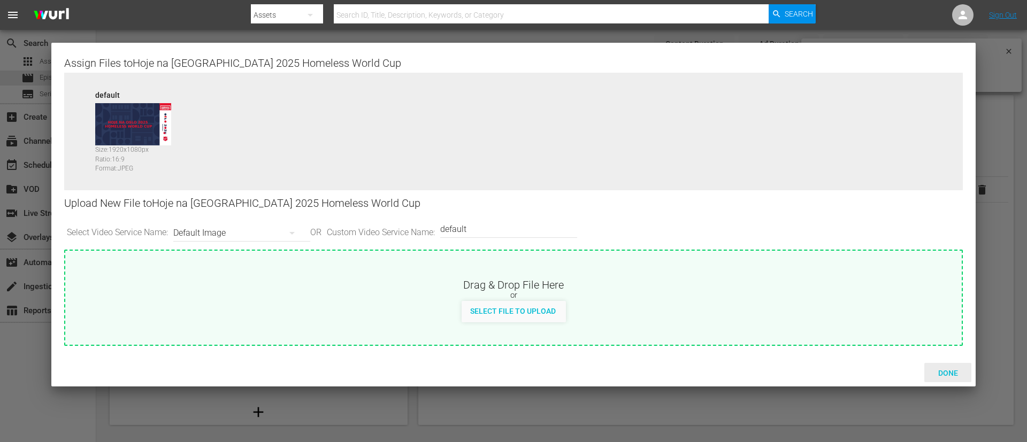
click at [684, 294] on span "Done" at bounding box center [948, 373] width 37 height 9
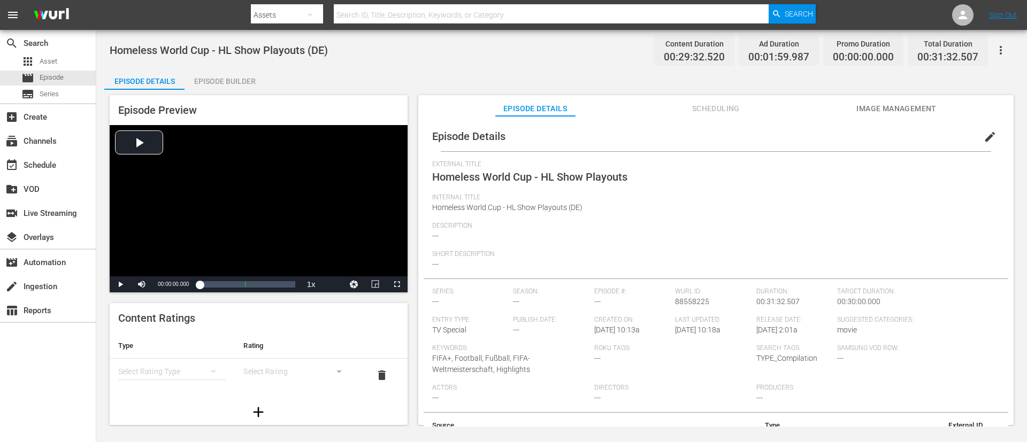
click at [684, 132] on button "edit" at bounding box center [990, 137] width 26 height 26
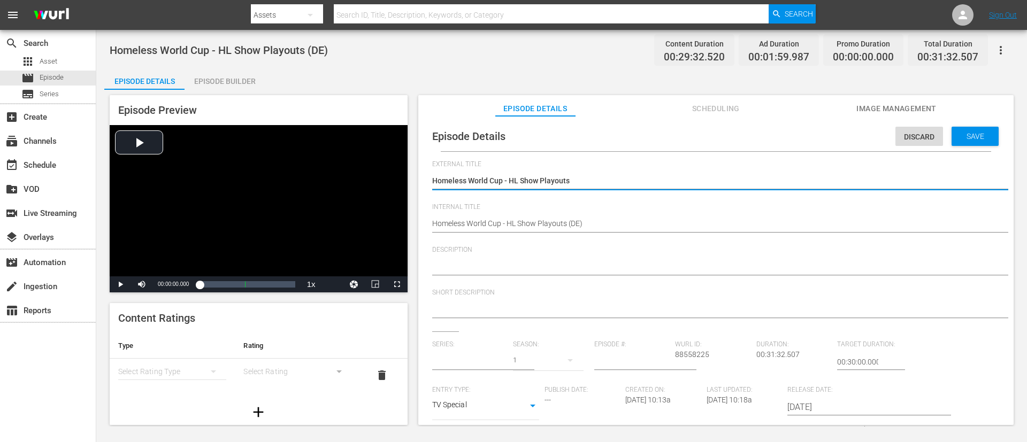
type input "No Series"
click at [684, 184] on textarea "Homeless World Cup - HL Show Playouts" at bounding box center [713, 181] width 562 height 13
type textarea "Heute beim Oslo 2025 Homeless World Cup"
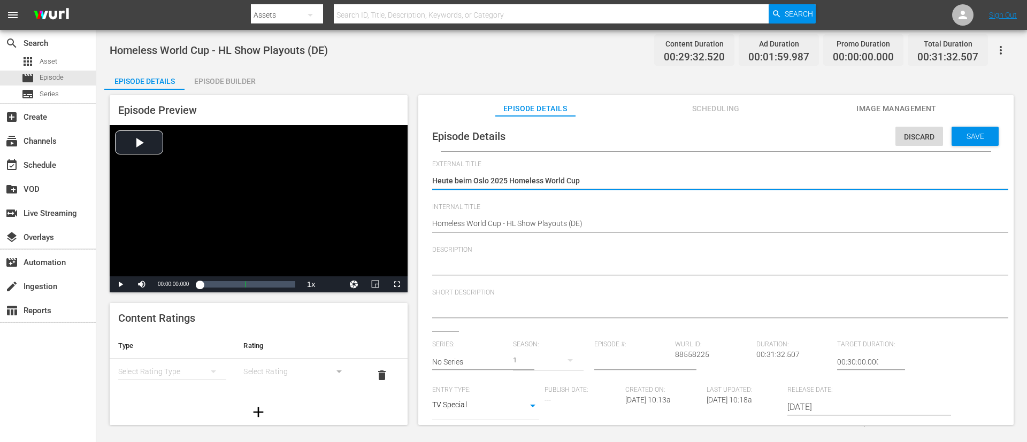
type textarea "Heute beim Oslo 2025 Homeless World Cup"
click at [593, 265] on textarea at bounding box center [713, 267] width 562 height 13
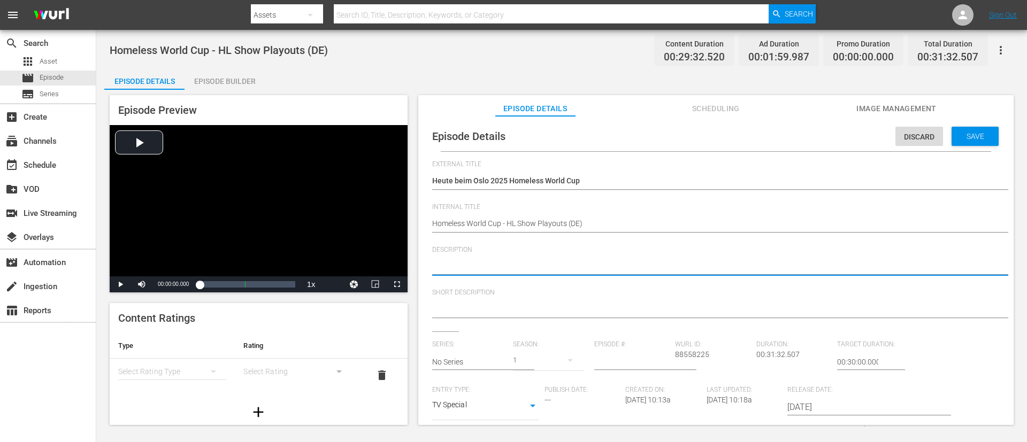
paste textarea "Tauchen Sie ein in das Herz des Geschehens mit der täglichen Highlights-Show, d…"
type textarea "Tauchen Sie ein in das Herz des Geschehens mit der täglichen Highlights-Show, d…"
click at [570, 294] on textarea at bounding box center [713, 310] width 562 height 13
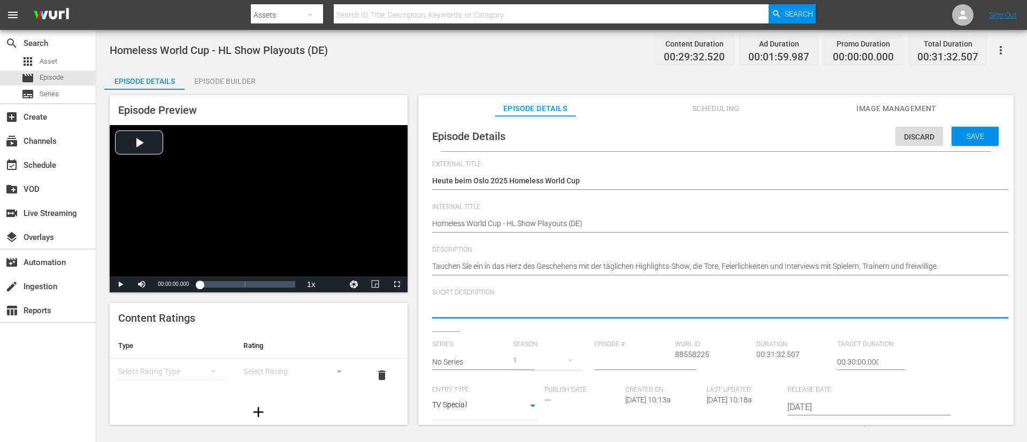
paste textarea "Tauchen Sie ein in das Herz des Geschehens mit der täglichen Highlights-Show, d…"
type textarea "Tauchen Sie ein in das Herz des Geschehens mit der täglichen Highlights-Show, d…"
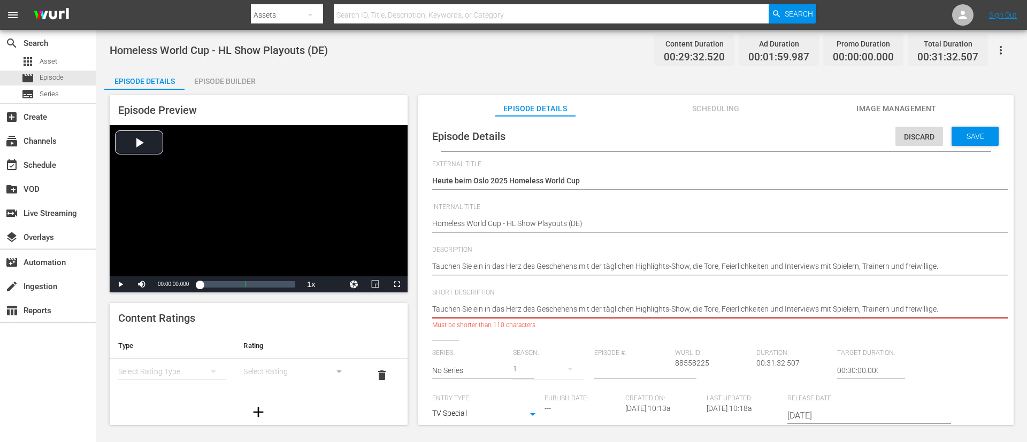
type textarea "Tauchen Sie ein in das Herz des Geschehens mit der täglichen Highlights-Show."
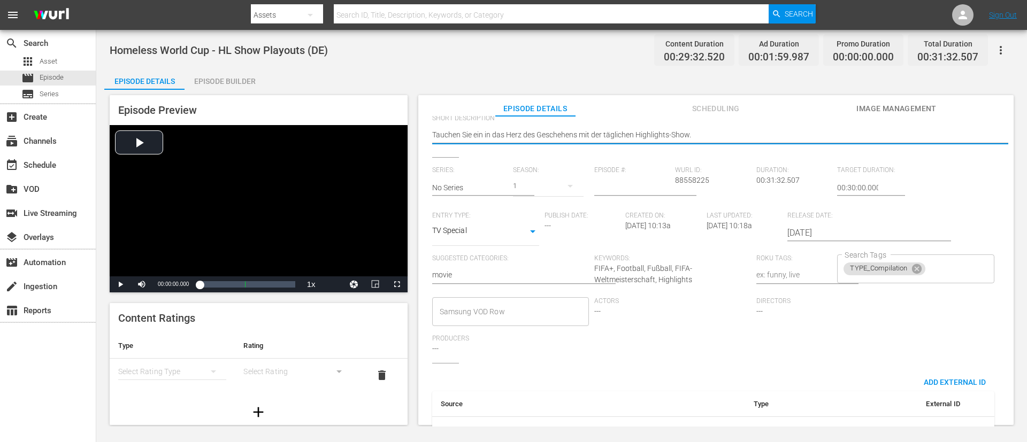
scroll to position [210, 0]
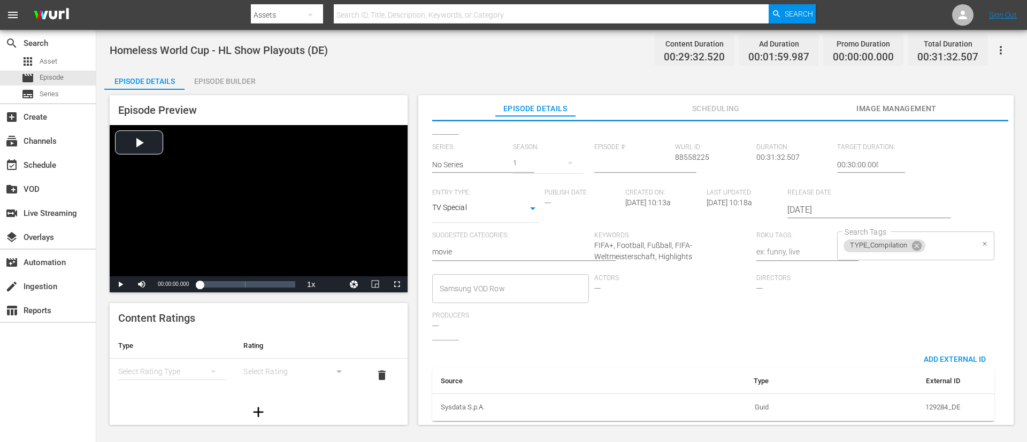
type textarea "Tauchen Sie ein in das Herz des Geschehens mit der täglichen Highlights-Show."
click at [684, 236] on input "Search Tags" at bounding box center [950, 245] width 47 height 19
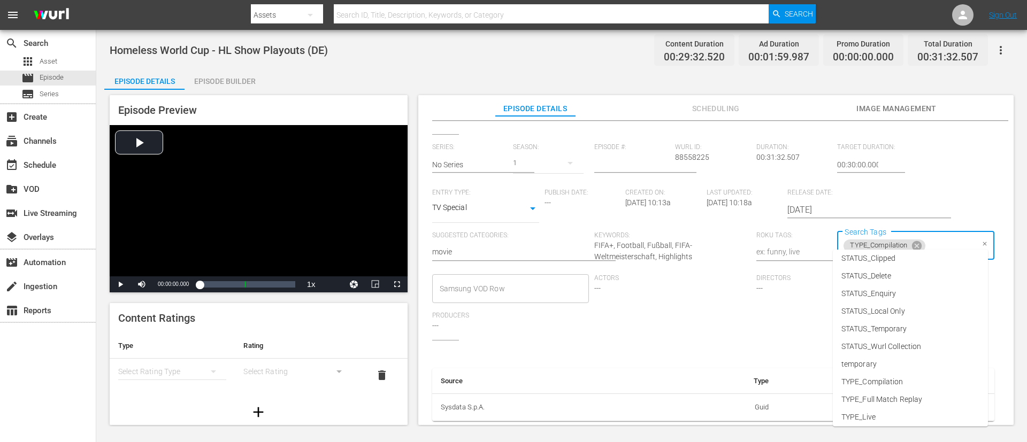
scroll to position [132, 0]
click at [684, 294] on li "TYPE_Live" at bounding box center [910, 379] width 155 height 18
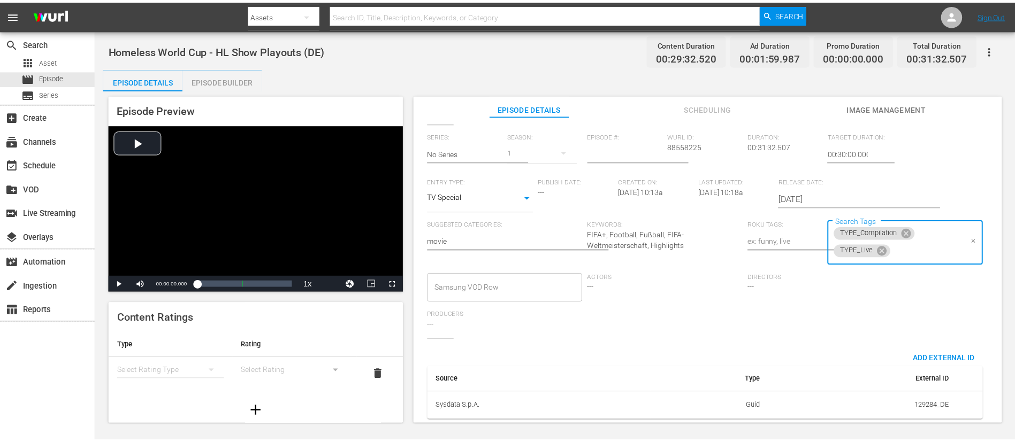
scroll to position [0, 0]
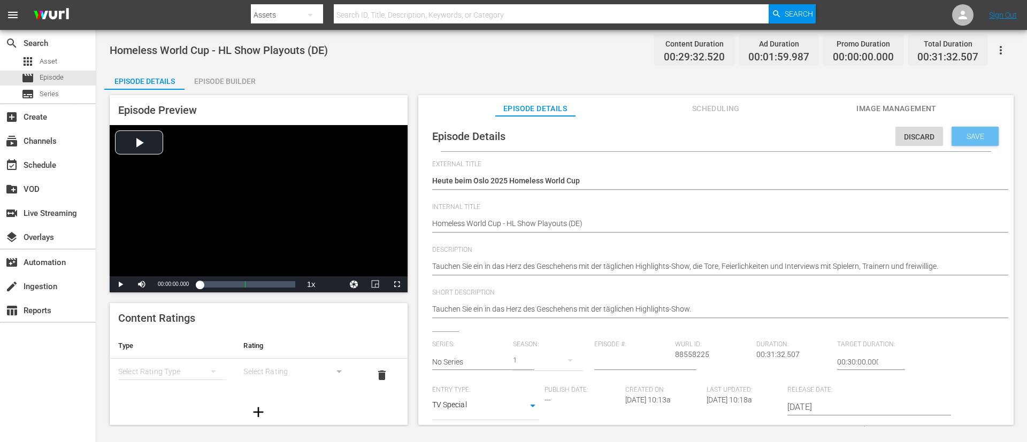
click at [684, 141] on div "Save" at bounding box center [975, 136] width 47 height 19
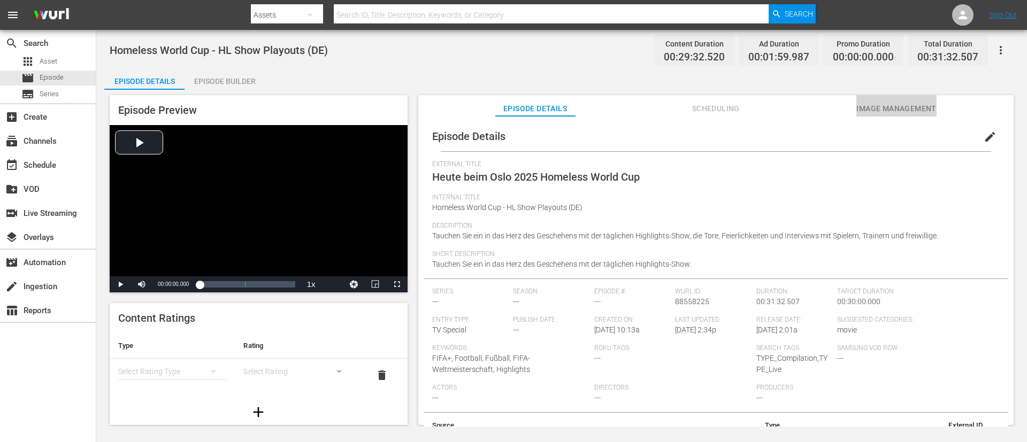
click at [684, 108] on span "Image Management" at bounding box center [896, 108] width 80 height 13
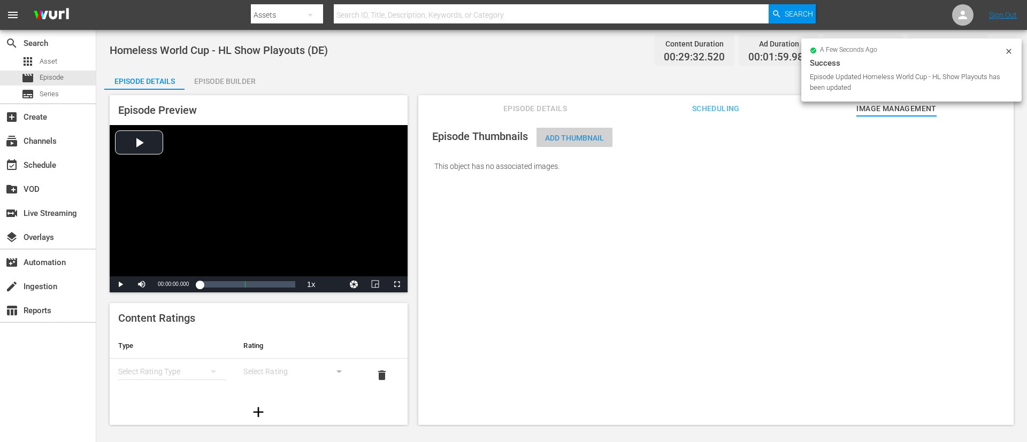
click at [601, 138] on span "Add Thumbnail" at bounding box center [574, 138] width 76 height 9
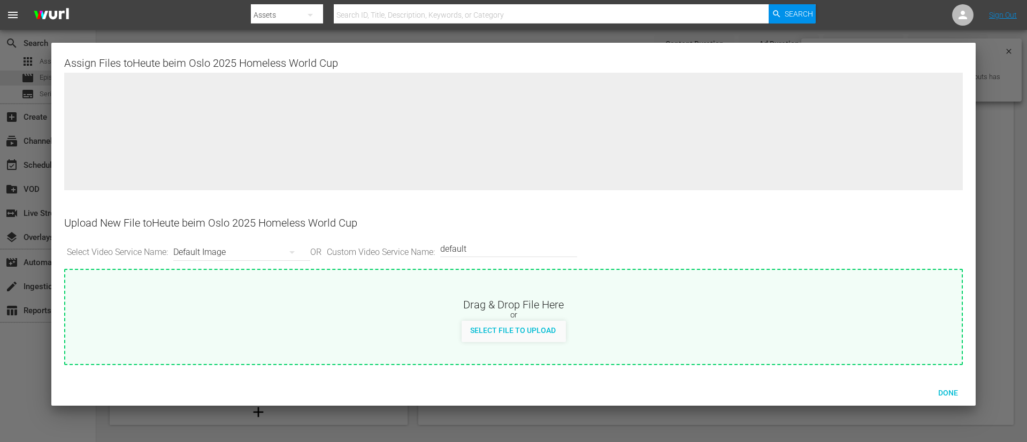
click at [598, 289] on div "Drag & Drop File Here or Select File to Upload" at bounding box center [513, 306] width 896 height 72
type input "C:\fakepath\DE_HOMELESS.jpg"
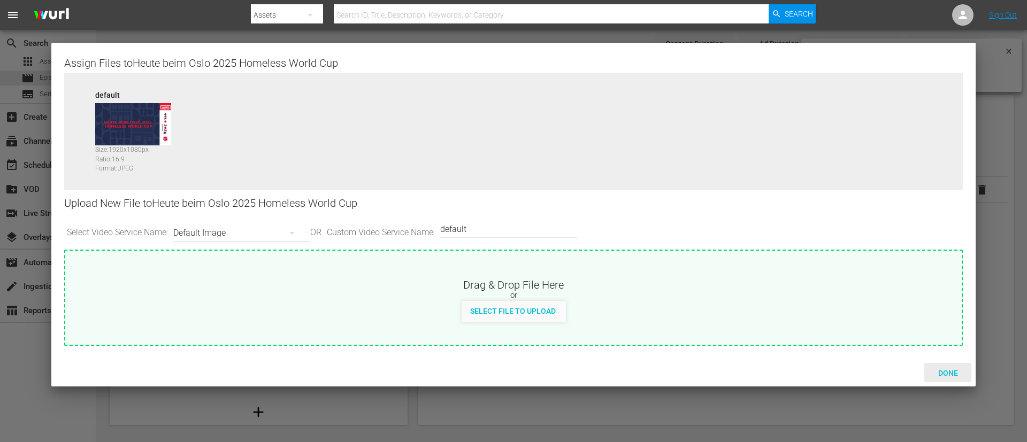
click at [684, 294] on div "Done" at bounding box center [947, 373] width 47 height 20
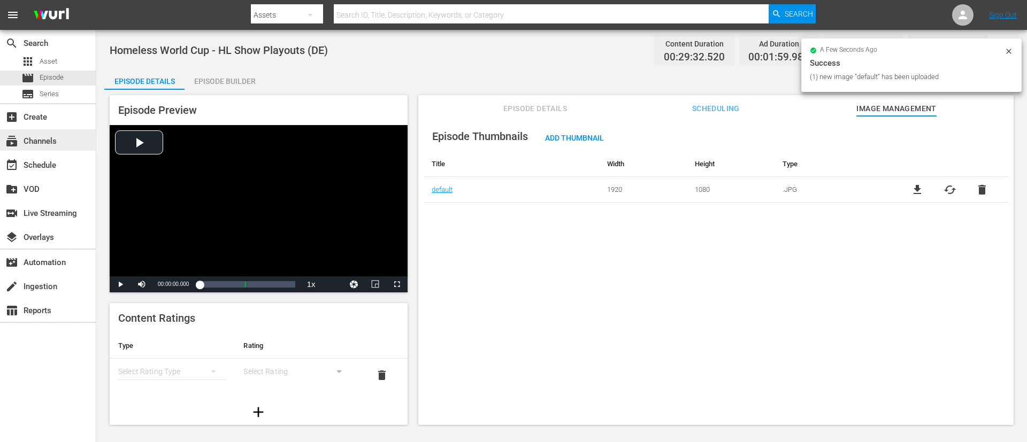
click at [39, 140] on div "subscriptions Channels" at bounding box center [30, 140] width 60 height 10
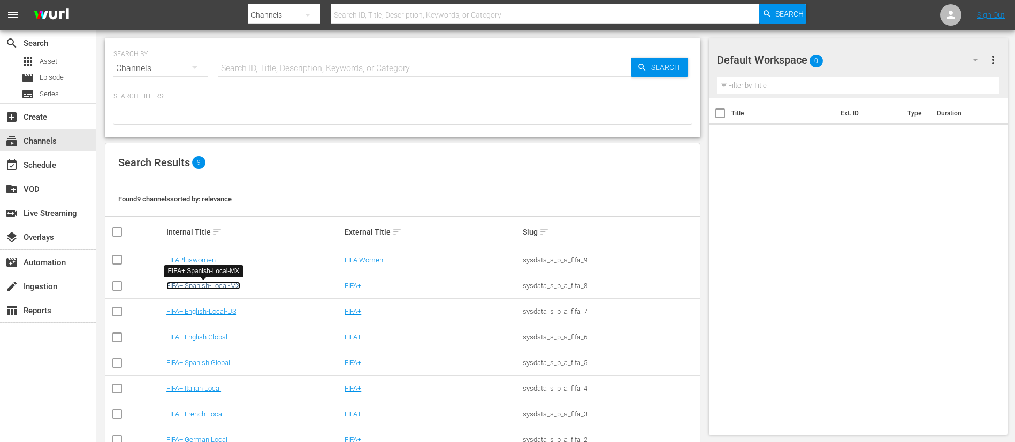
click at [230, 285] on link "FIFA+ Spanish-Local-MX" at bounding box center [203, 286] width 74 height 8
click at [218, 294] on link "FIFA+ Spanish Global" at bounding box center [198, 363] width 64 height 8
click at [213, 294] on link "FIFA+ Italian Local" at bounding box center [193, 389] width 55 height 8
click at [216, 294] on td "FIFA+ French Local" at bounding box center [254, 415] width 178 height 26
click at [216, 294] on link "FIFA+ French Local" at bounding box center [194, 414] width 57 height 8
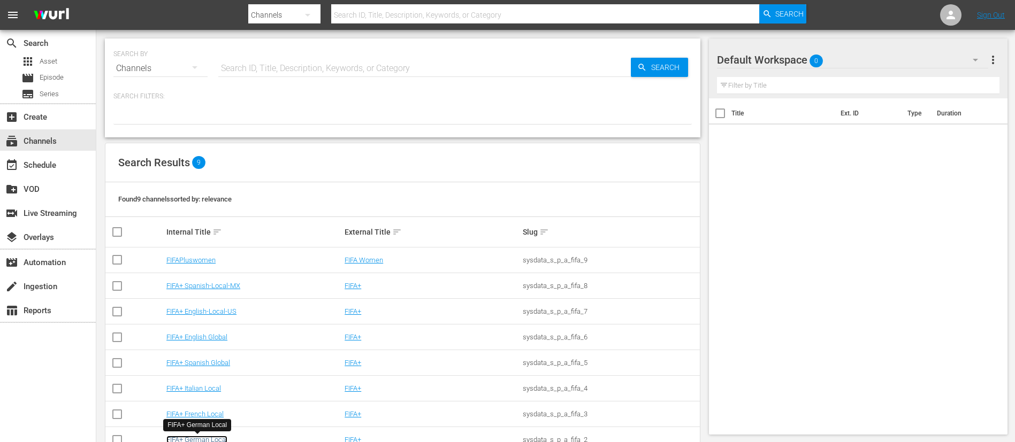
click at [213, 294] on link "FIFA+ German Local" at bounding box center [196, 440] width 61 height 8
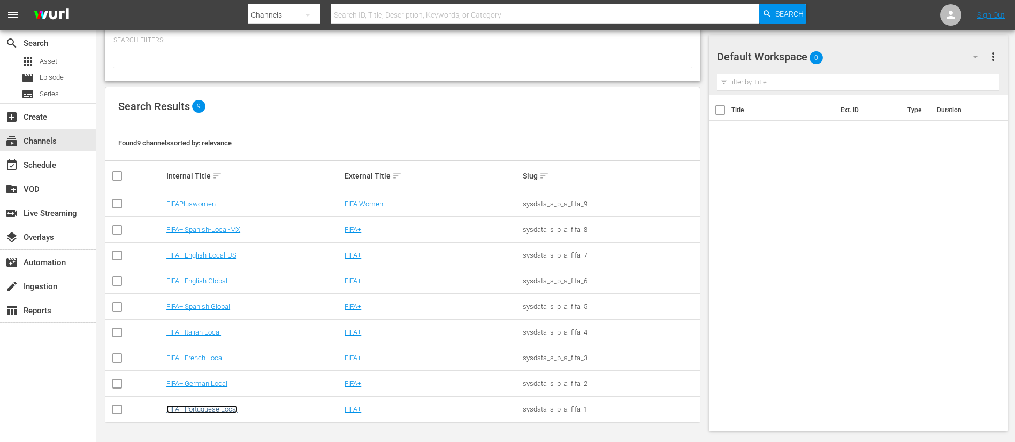
click at [225, 294] on link "FIFA+ Portuguese Local" at bounding box center [201, 409] width 71 height 8
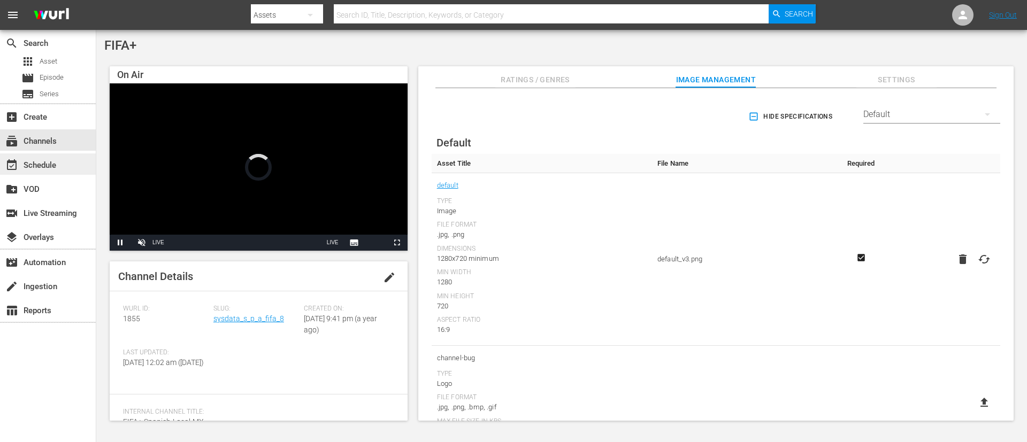
click at [40, 168] on div "event_available Schedule" at bounding box center [30, 164] width 60 height 10
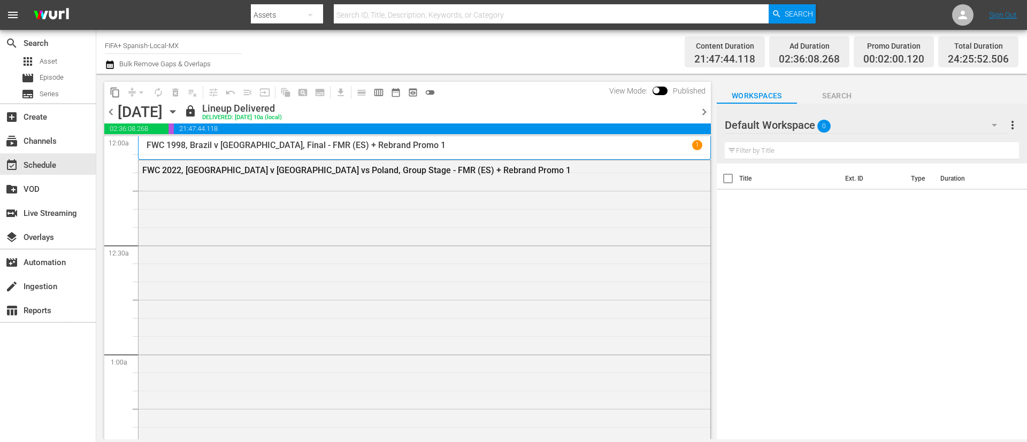
click at [684, 114] on span "chevron_right" at bounding box center [703, 111] width 13 height 13
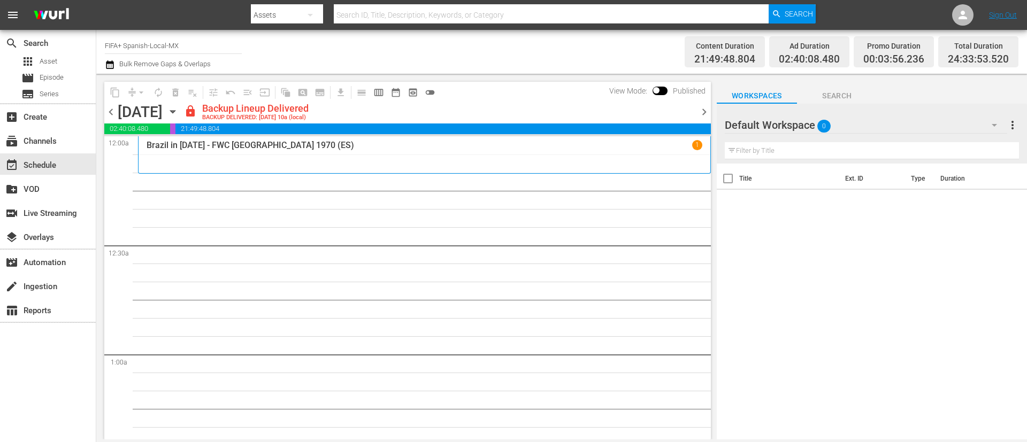
click at [684, 114] on span "chevron_right" at bounding box center [703, 111] width 13 height 13
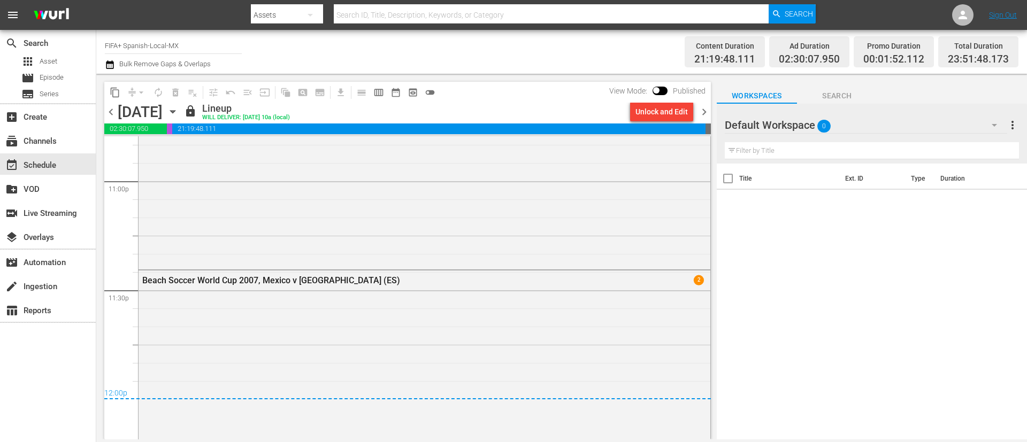
scroll to position [5065, 0]
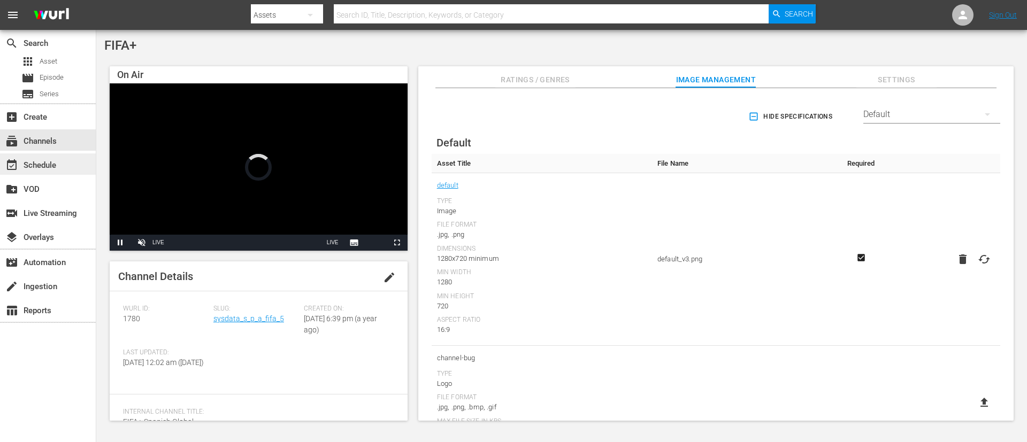
click at [59, 160] on div "event_available Schedule" at bounding box center [30, 164] width 60 height 10
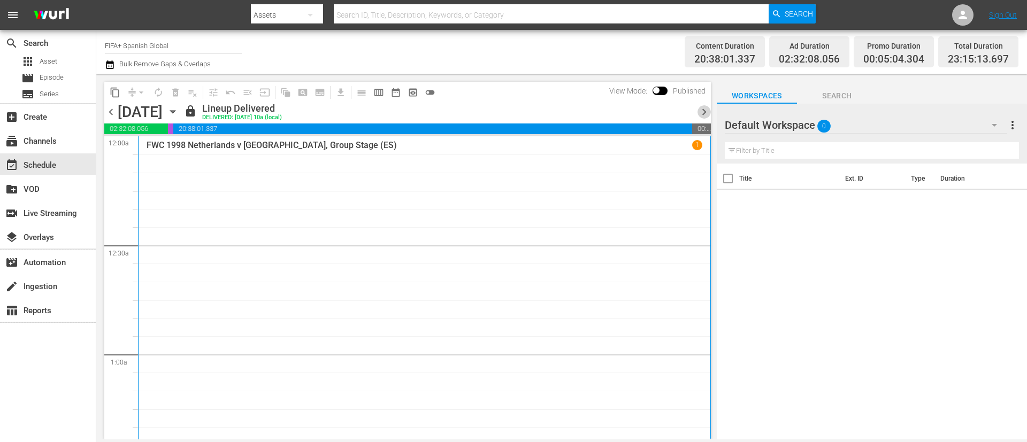
click at [684, 113] on span "chevron_right" at bounding box center [703, 111] width 13 height 13
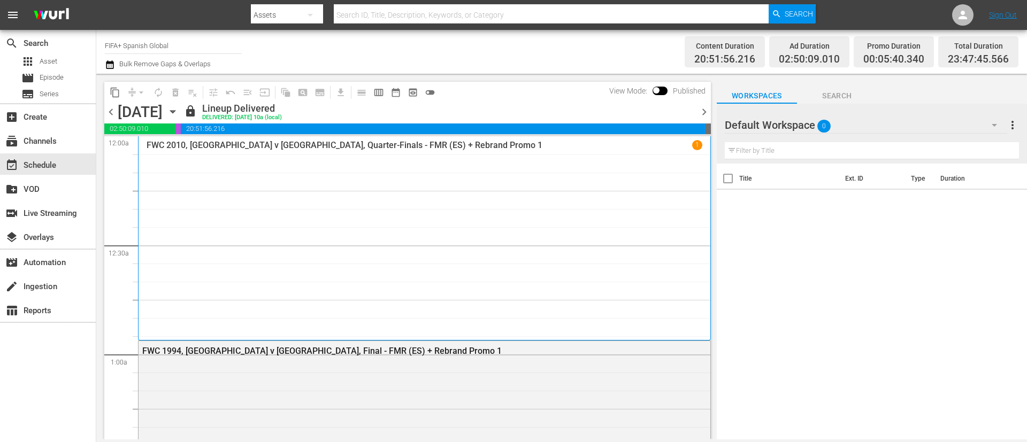
click at [684, 113] on span "chevron_right" at bounding box center [703, 111] width 13 height 13
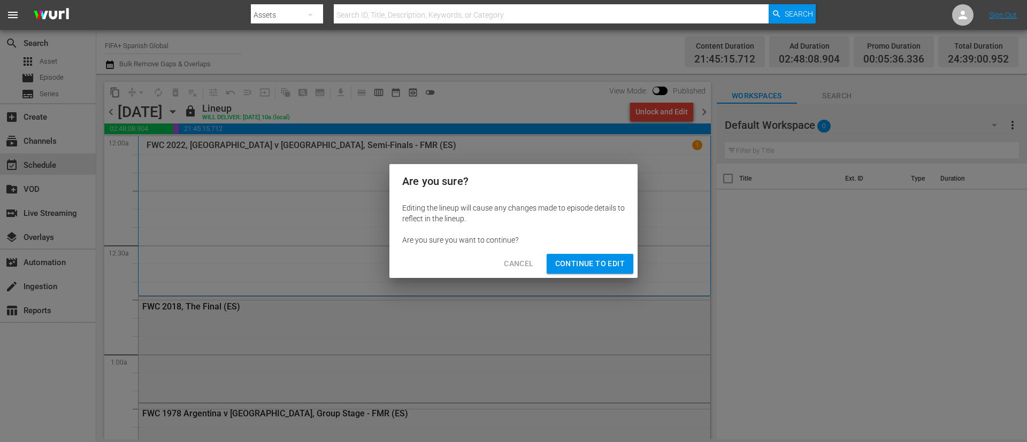
click at [607, 266] on span "Continue to Edit" at bounding box center [590, 263] width 70 height 13
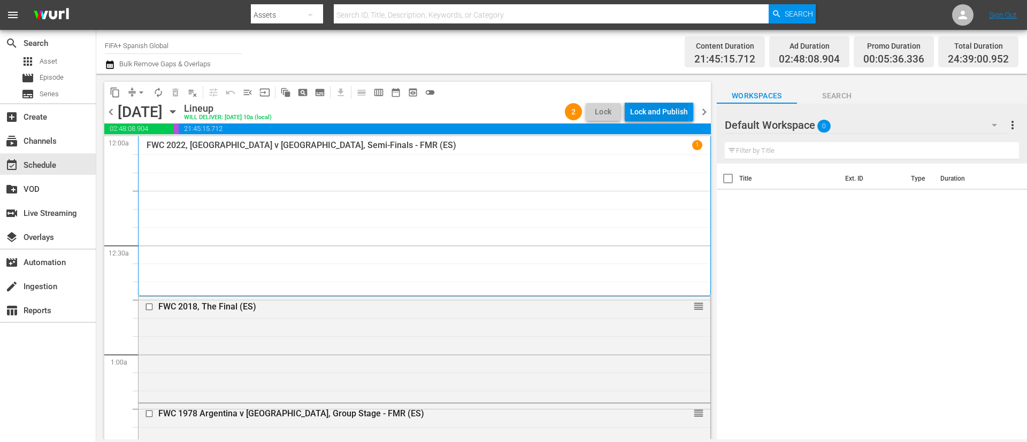
click at [681, 108] on div "Lock and Publish" at bounding box center [659, 111] width 58 height 19
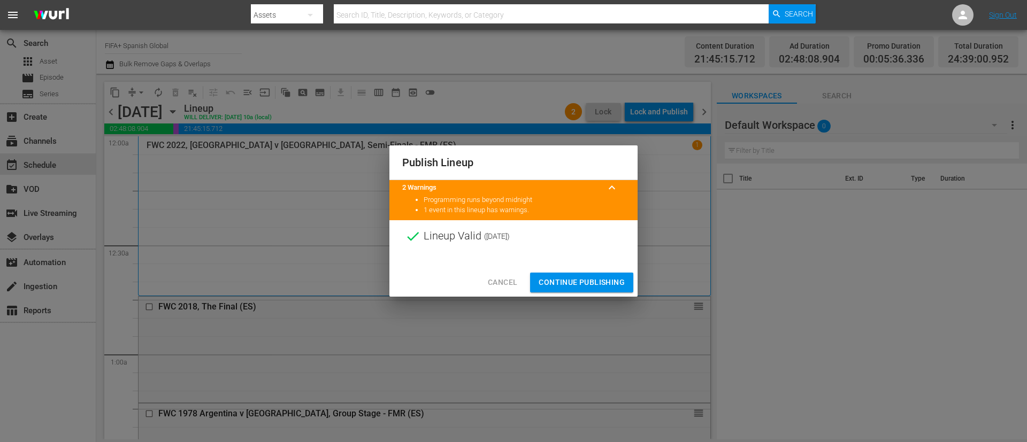
click at [591, 276] on span "Continue Publishing" at bounding box center [582, 282] width 86 height 13
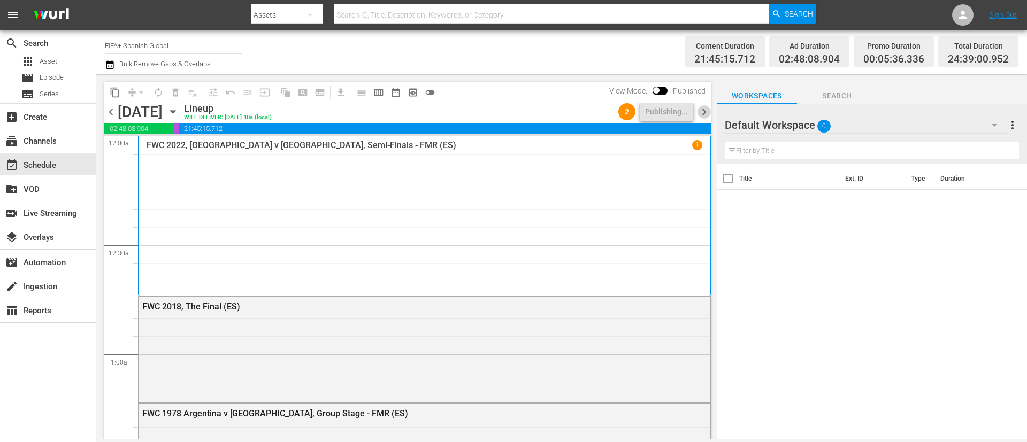
click at [684, 116] on span "chevron_right" at bounding box center [703, 111] width 13 height 13
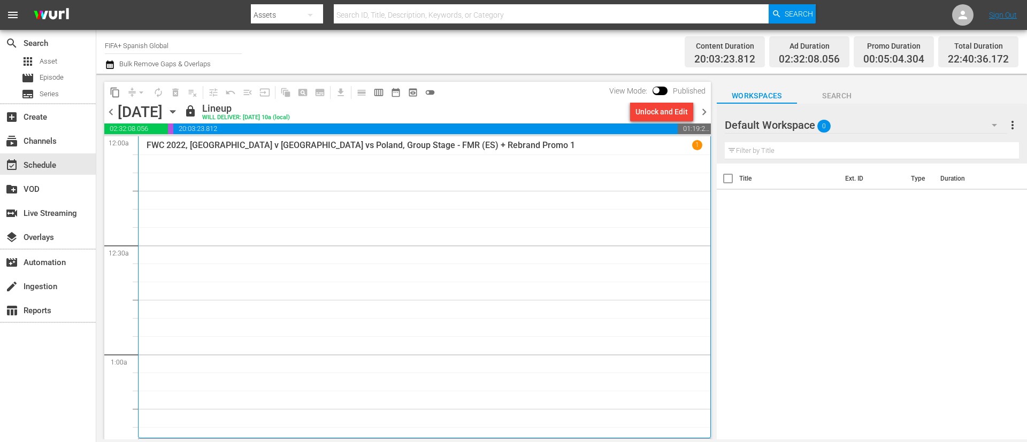
click at [649, 105] on div "Unlock and Edit" at bounding box center [661, 111] width 52 height 19
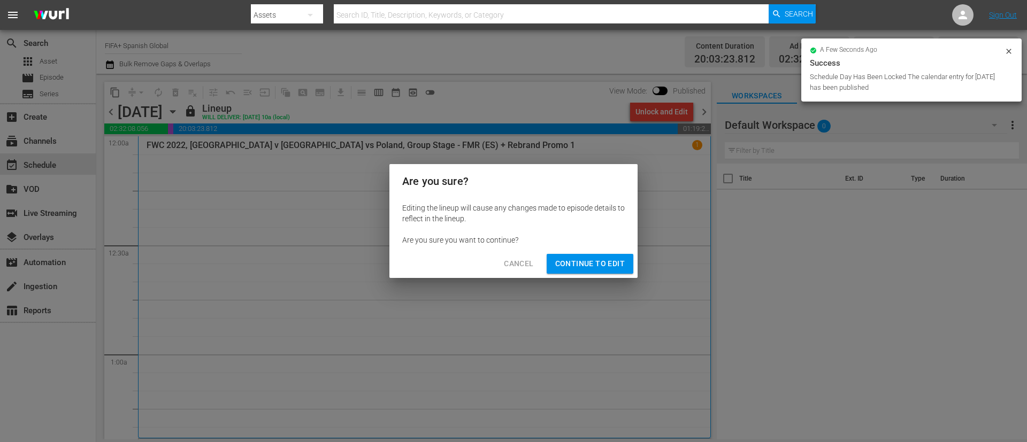
click at [609, 260] on span "Continue to Edit" at bounding box center [590, 263] width 70 height 13
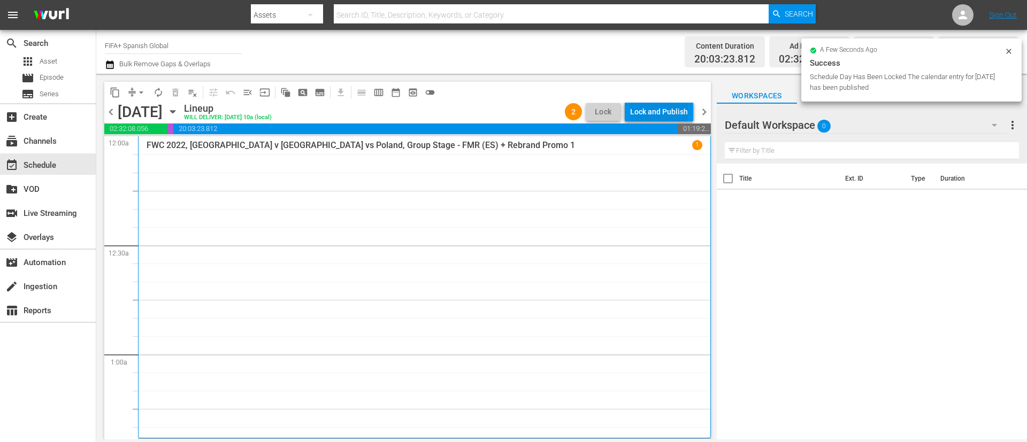
click at [666, 104] on div "Lock and Publish" at bounding box center [659, 111] width 58 height 19
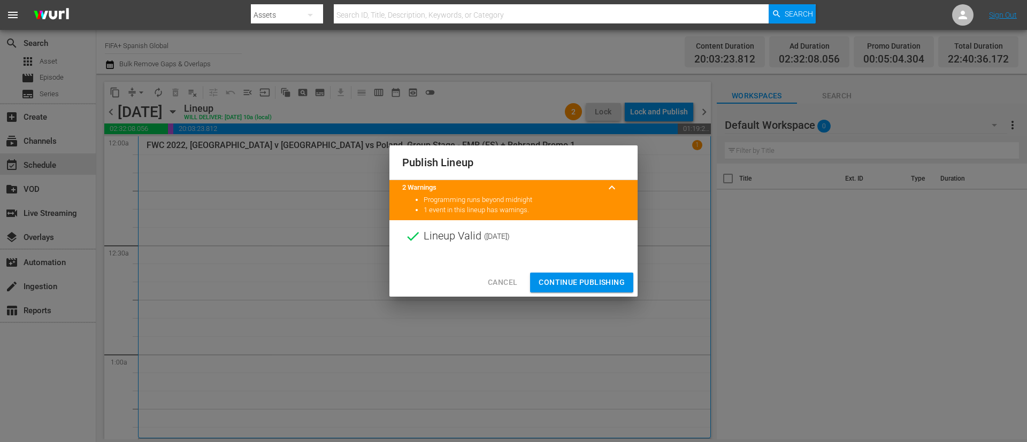
click at [586, 263] on div at bounding box center [513, 260] width 248 height 16
click at [587, 278] on span "Continue Publishing" at bounding box center [582, 282] width 86 height 13
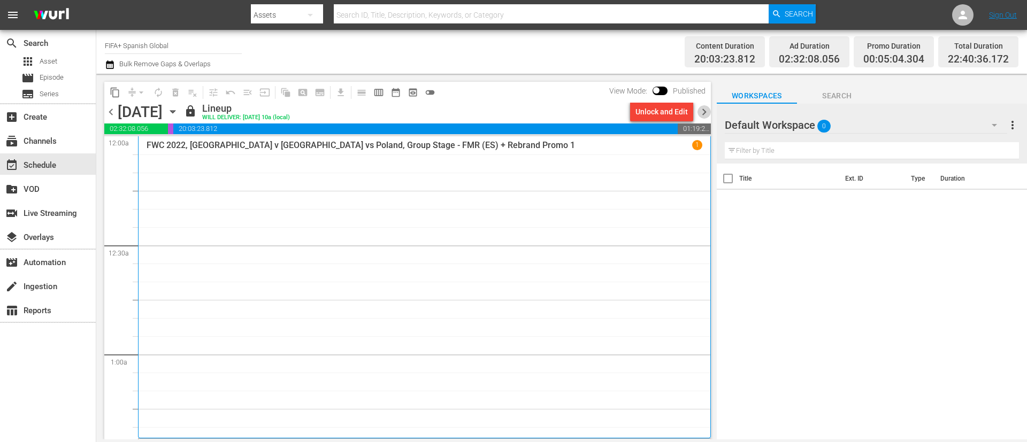
click at [684, 115] on span "chevron_right" at bounding box center [703, 111] width 13 height 13
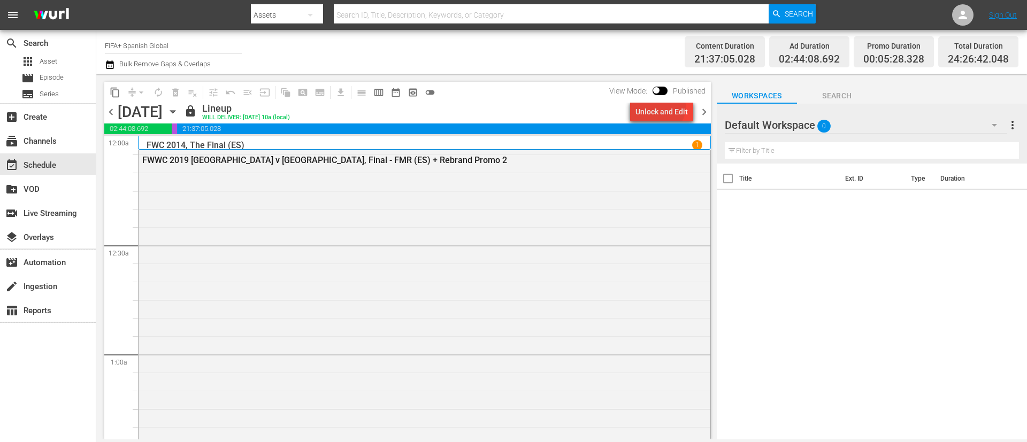
click at [662, 107] on div "Unlock and Edit" at bounding box center [661, 111] width 52 height 19
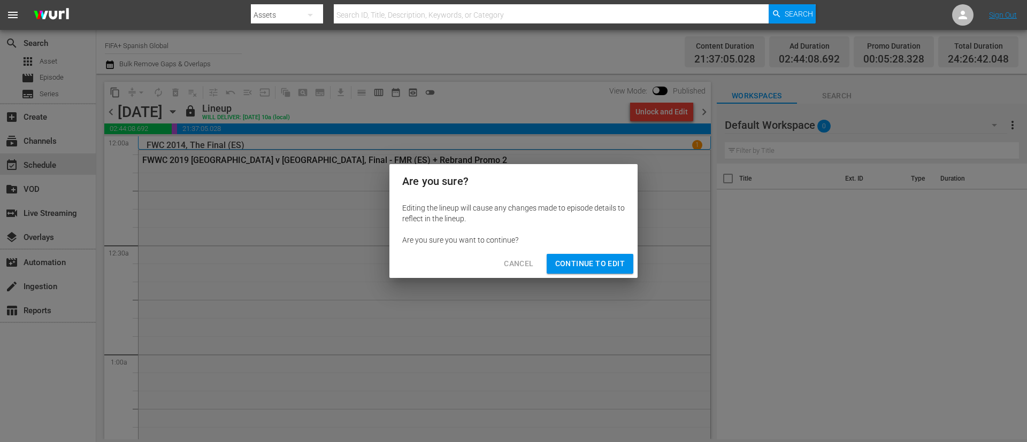
click at [593, 266] on span "Continue to Edit" at bounding box center [590, 263] width 70 height 13
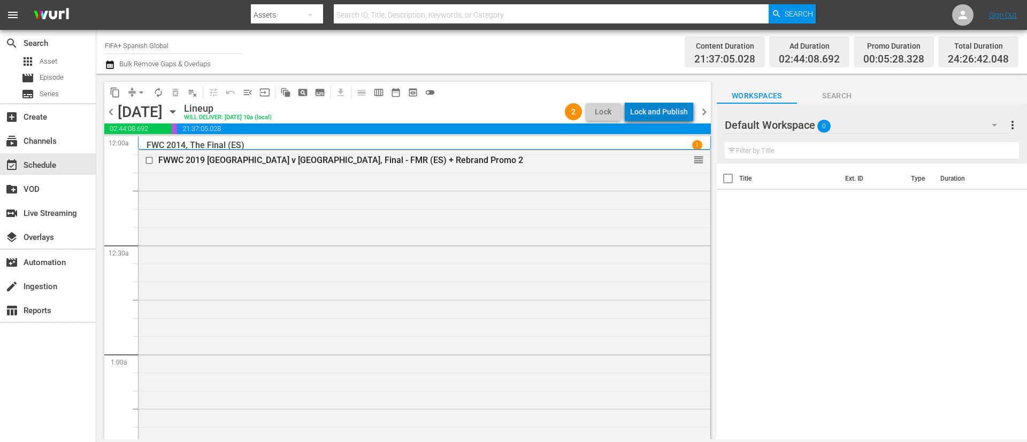
click at [680, 108] on div "Lock and Publish" at bounding box center [659, 111] width 58 height 19
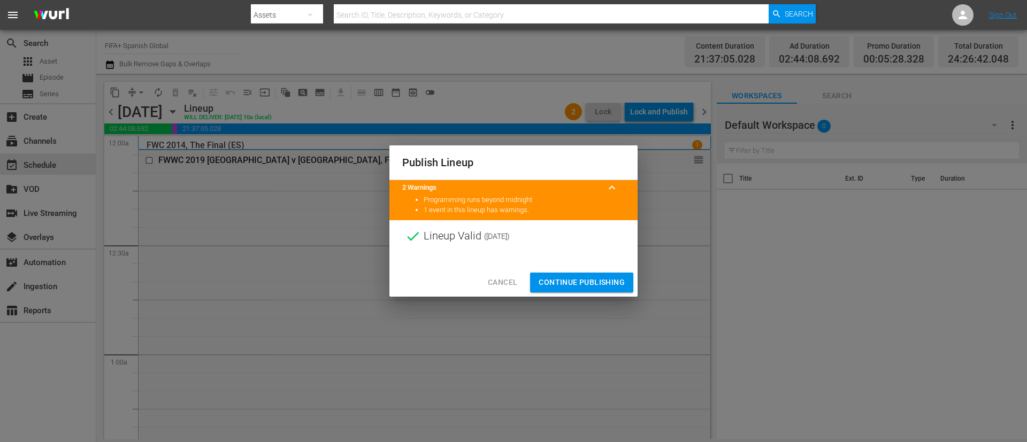
click at [593, 276] on span "Continue Publishing" at bounding box center [582, 282] width 86 height 13
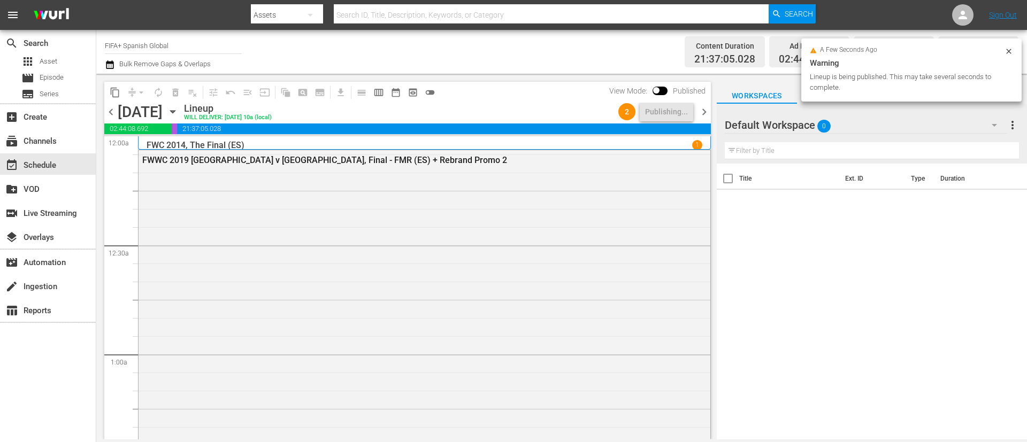
click at [684, 113] on span "chevron_right" at bounding box center [703, 111] width 13 height 13
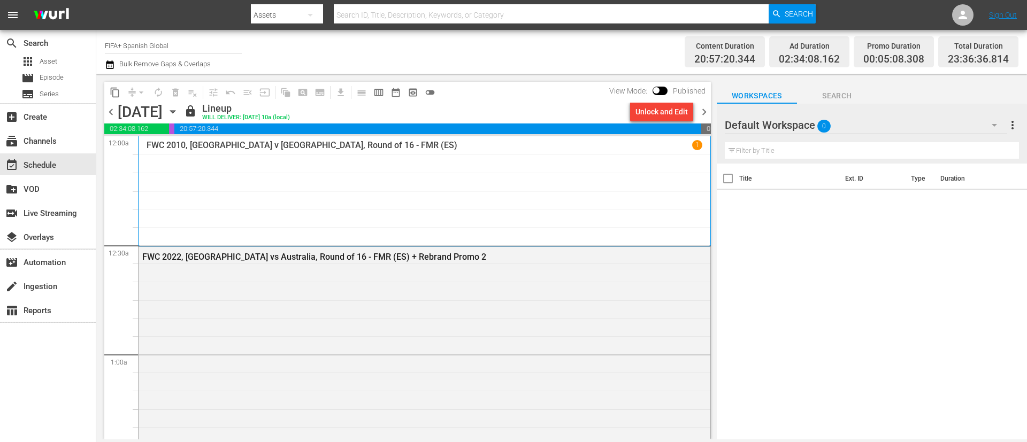
click at [655, 118] on div "Unlock and Edit" at bounding box center [661, 111] width 52 height 19
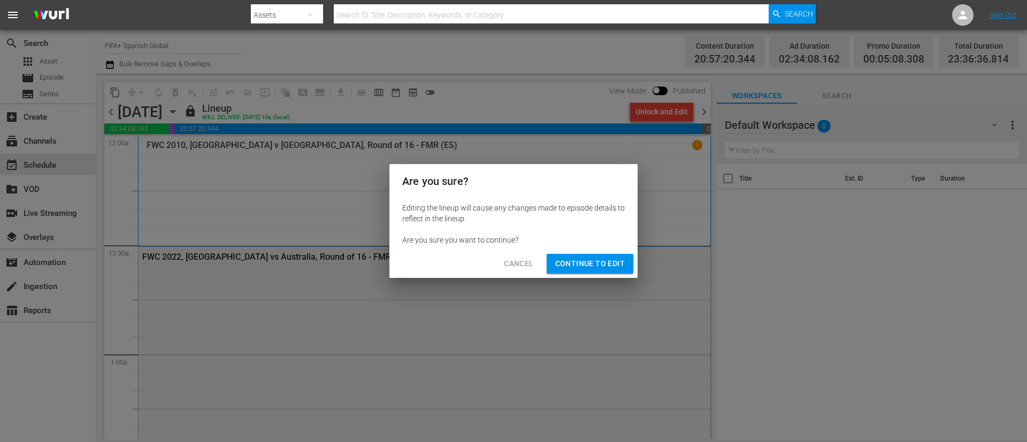
click at [600, 271] on button "Continue to Edit" at bounding box center [590, 264] width 87 height 20
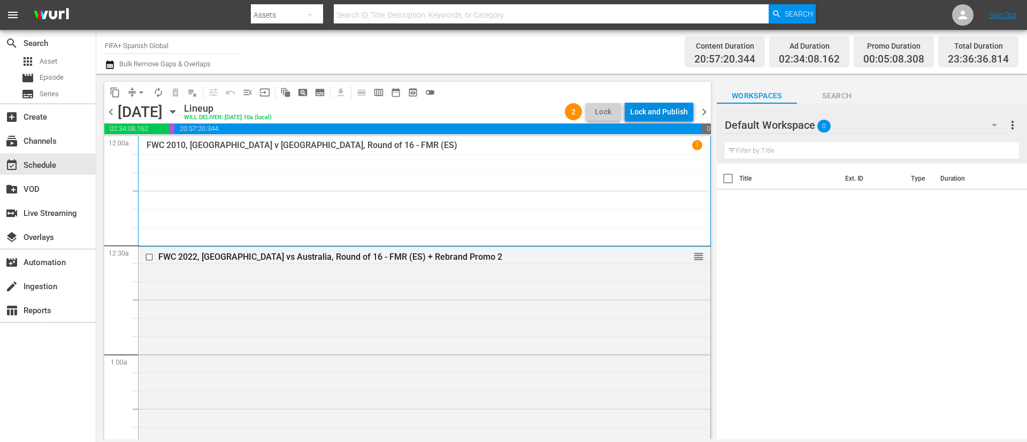
click at [645, 104] on div "Lock and Publish" at bounding box center [659, 111] width 58 height 19
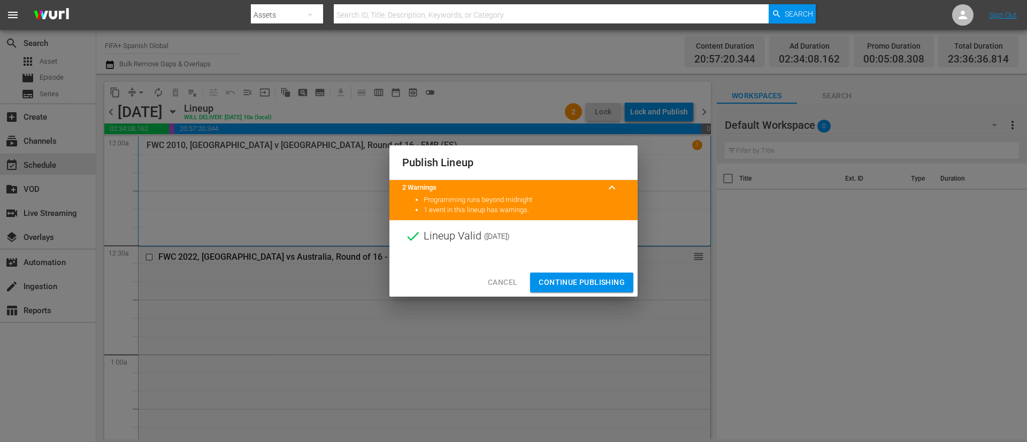
click at [597, 271] on div "Cancel Continue Publishing" at bounding box center [513, 283] width 248 height 28
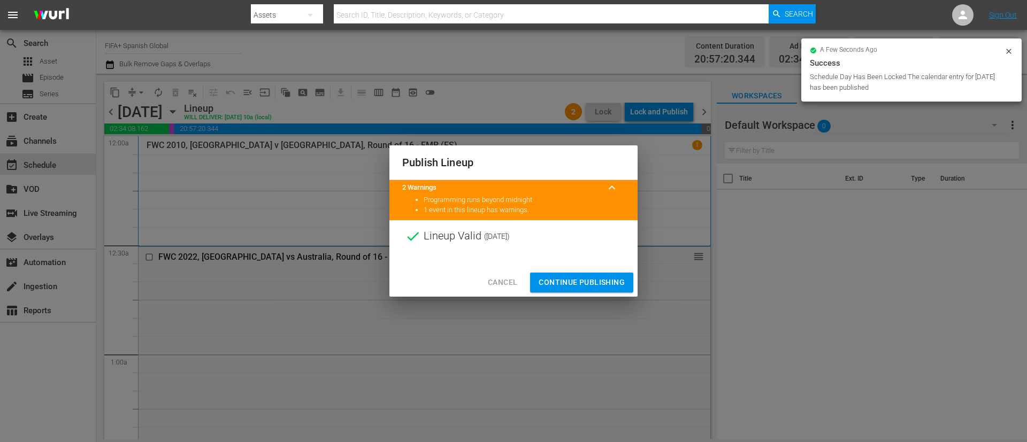
click at [594, 282] on span "Continue Publishing" at bounding box center [582, 282] width 86 height 13
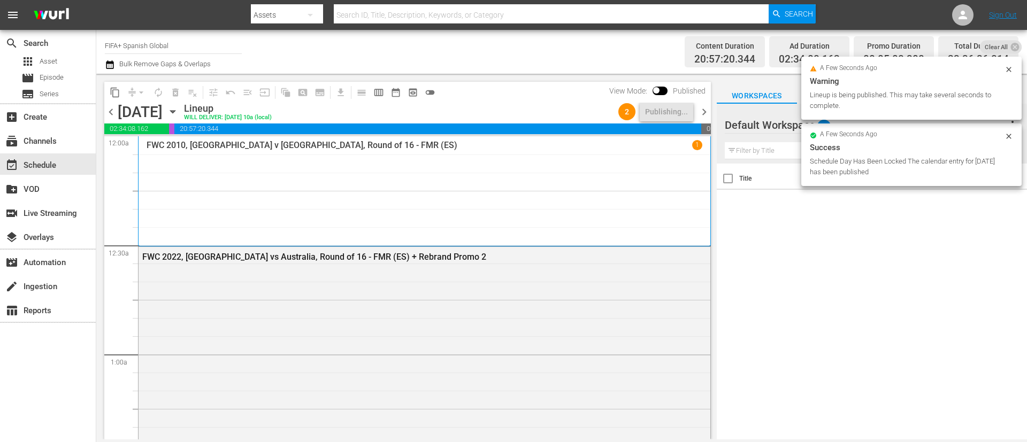
click at [684, 114] on span "chevron_right" at bounding box center [703, 111] width 13 height 13
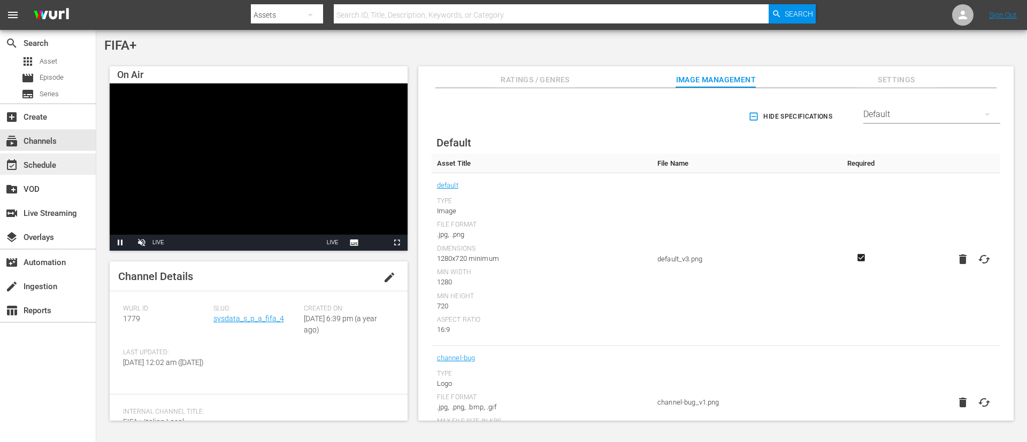
click at [36, 164] on div "event_available Schedule" at bounding box center [30, 164] width 60 height 10
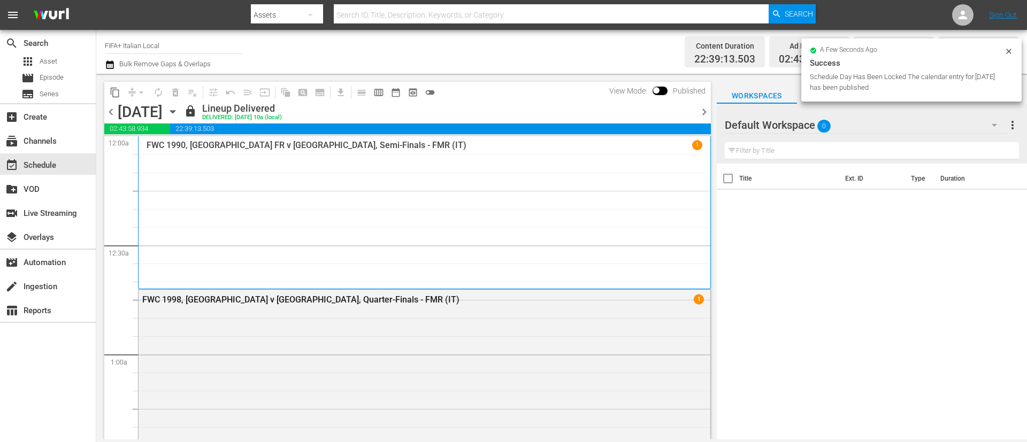
click at [684, 111] on span "chevron_right" at bounding box center [703, 111] width 13 height 13
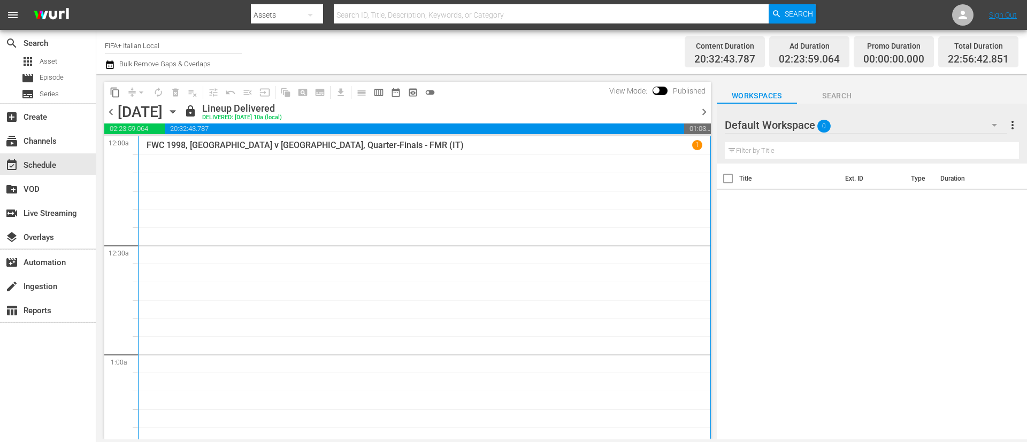
click at [684, 108] on span "chevron_right" at bounding box center [703, 111] width 13 height 13
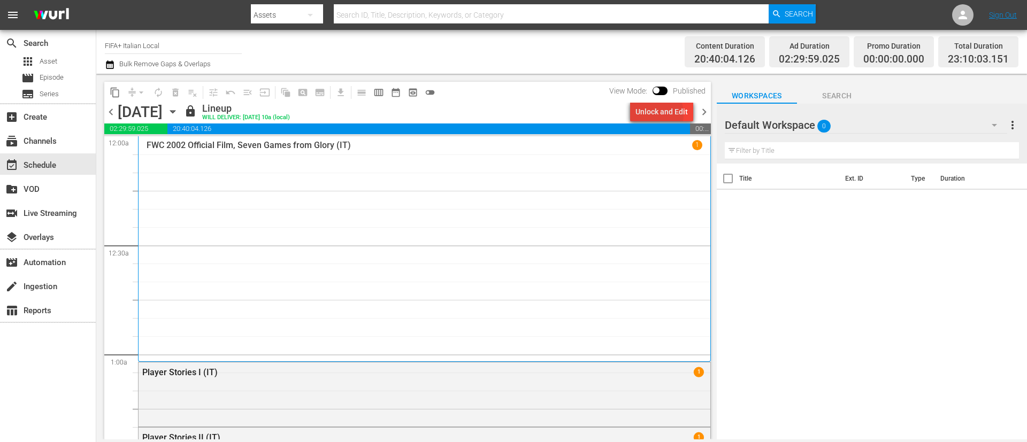
click at [649, 114] on div "Unlock and Edit" at bounding box center [661, 111] width 52 height 19
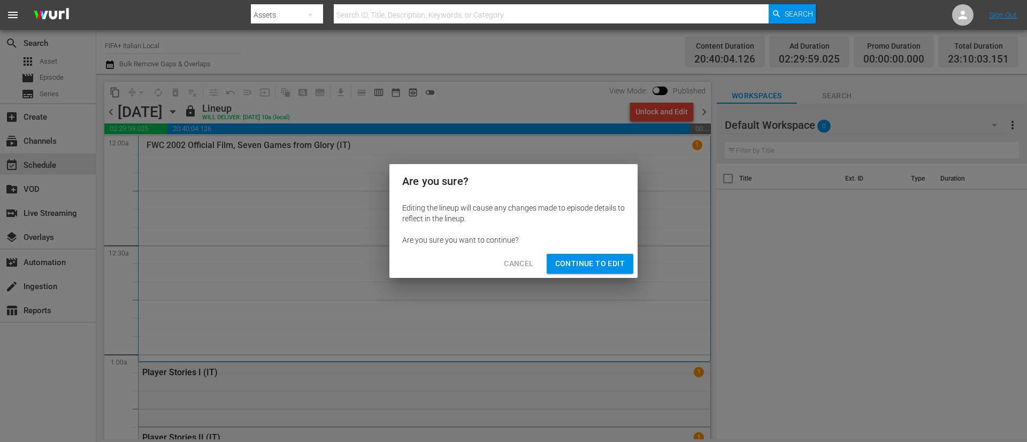
click at [584, 267] on span "Continue to Edit" at bounding box center [590, 263] width 70 height 13
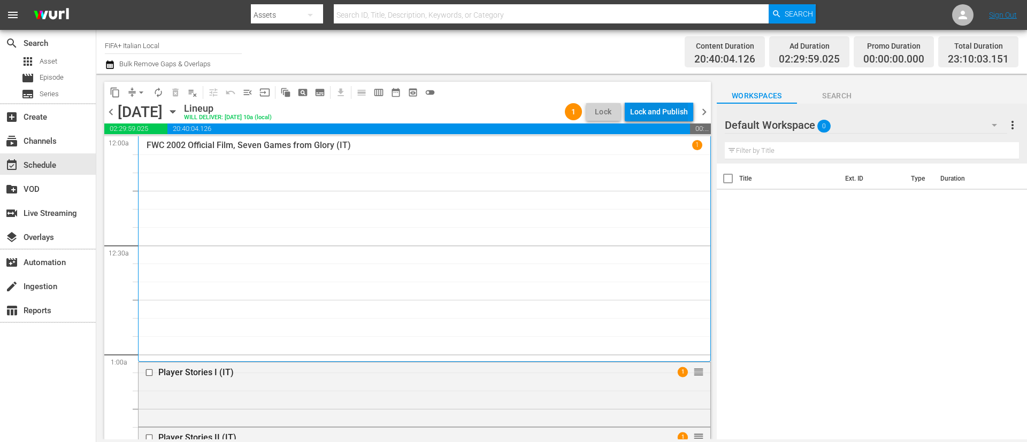
click at [677, 105] on div "Lock and Publish" at bounding box center [659, 111] width 58 height 19
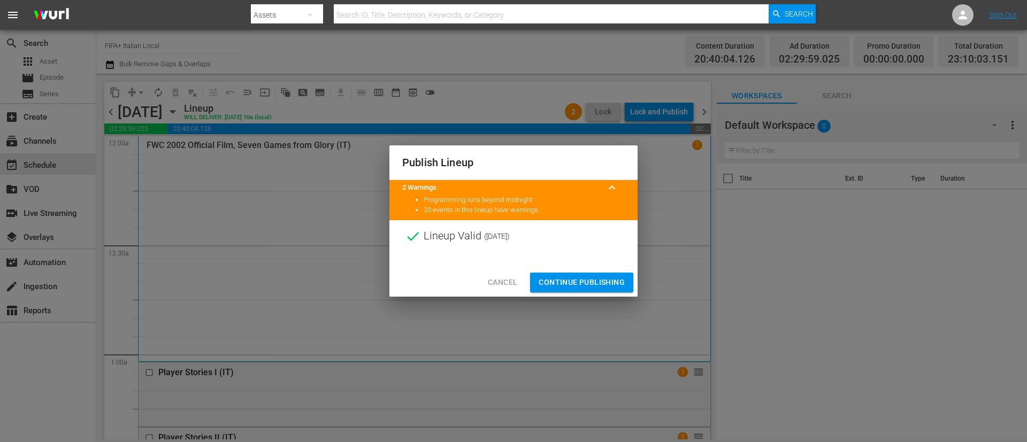
click at [610, 278] on span "Continue Publishing" at bounding box center [582, 282] width 86 height 13
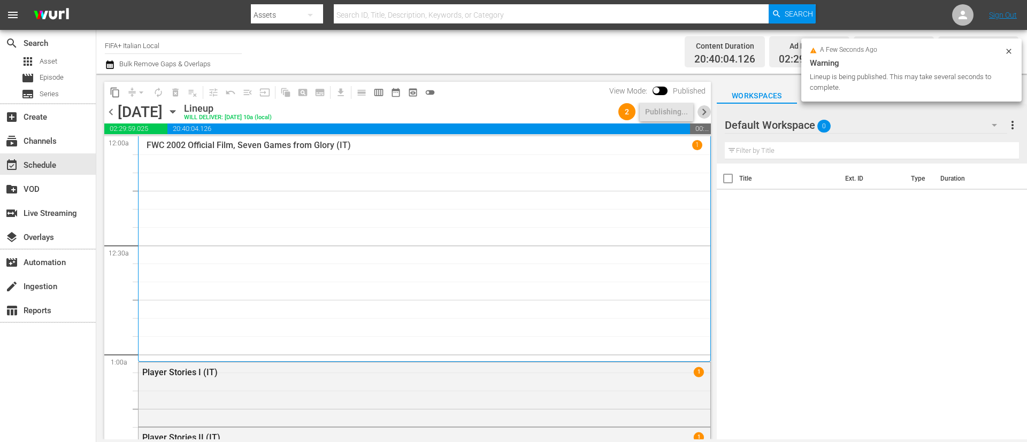
click at [684, 112] on span "chevron_right" at bounding box center [703, 111] width 13 height 13
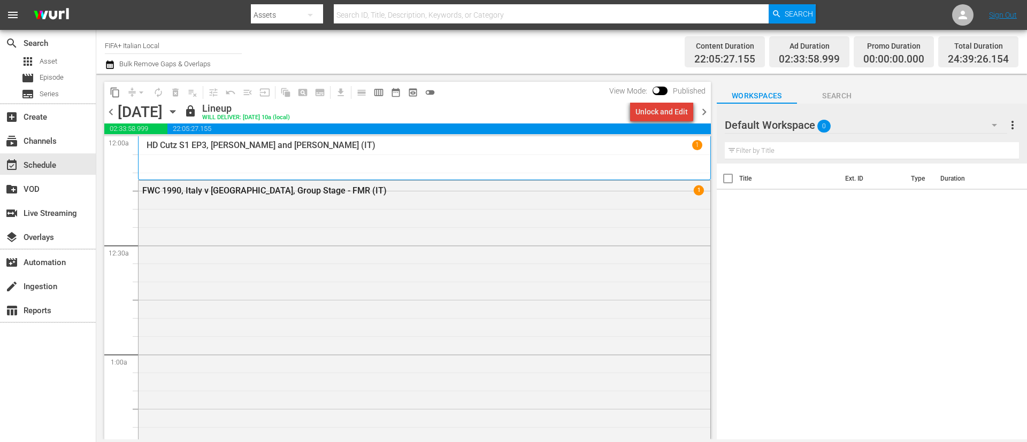
click at [681, 108] on div "Unlock and Edit" at bounding box center [661, 111] width 52 height 19
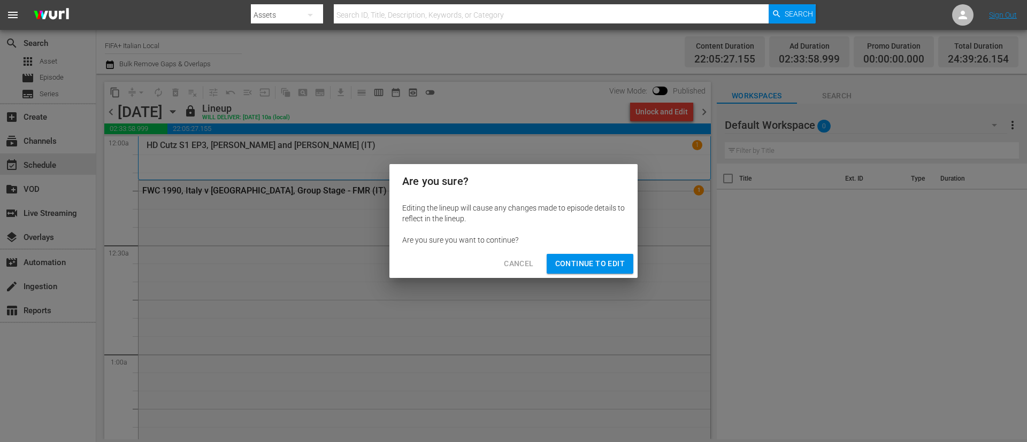
click at [575, 261] on span "Continue to Edit" at bounding box center [590, 263] width 70 height 13
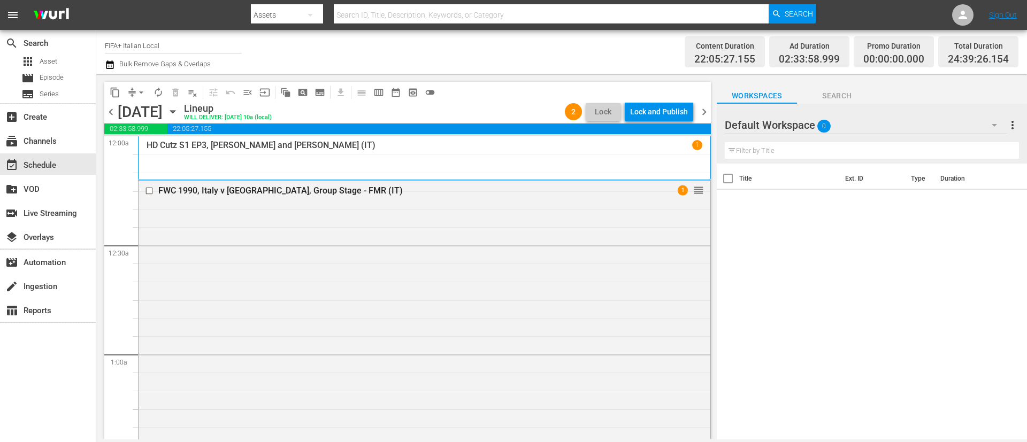
click at [668, 109] on div "Lock and Publish" at bounding box center [659, 111] width 58 height 19
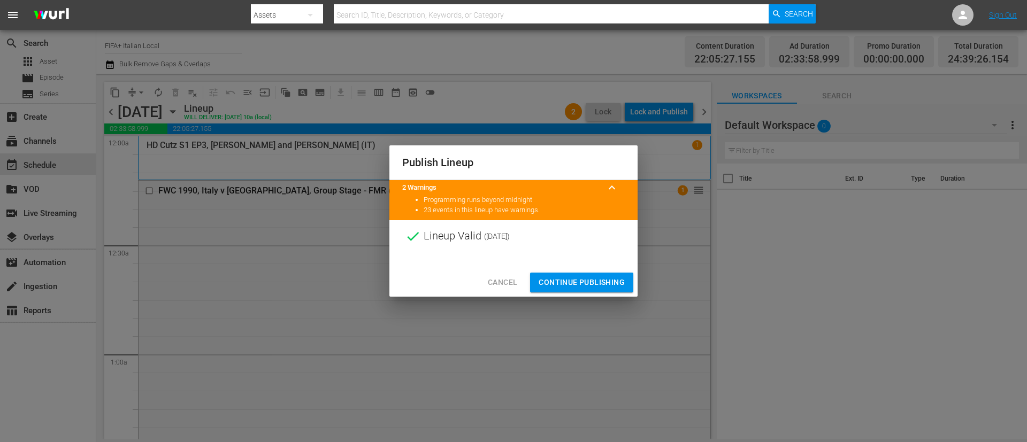
click at [589, 276] on span "Continue Publishing" at bounding box center [582, 282] width 86 height 13
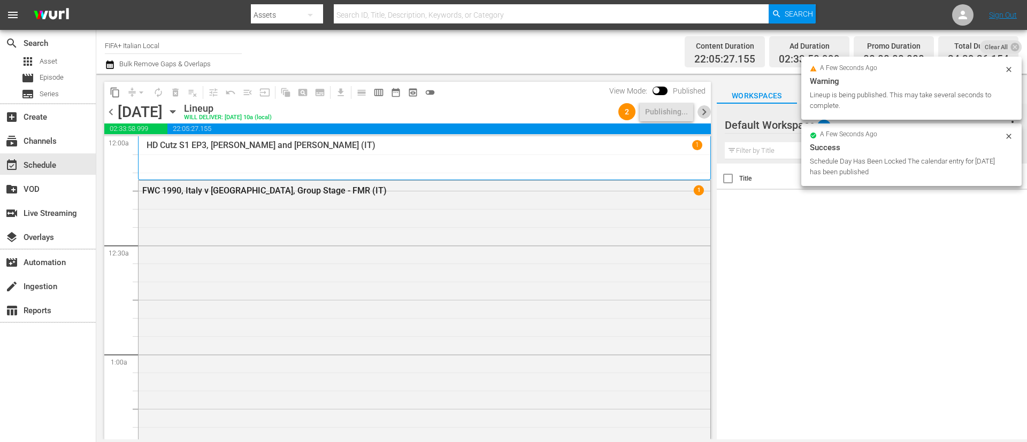
click at [684, 109] on span "chevron_right" at bounding box center [703, 111] width 13 height 13
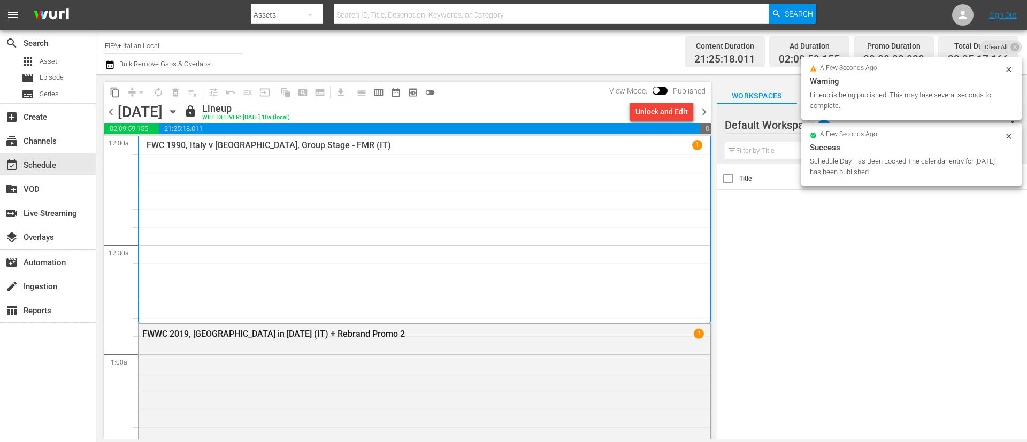
click at [677, 112] on div "Unlock and Edit" at bounding box center [661, 111] width 52 height 19
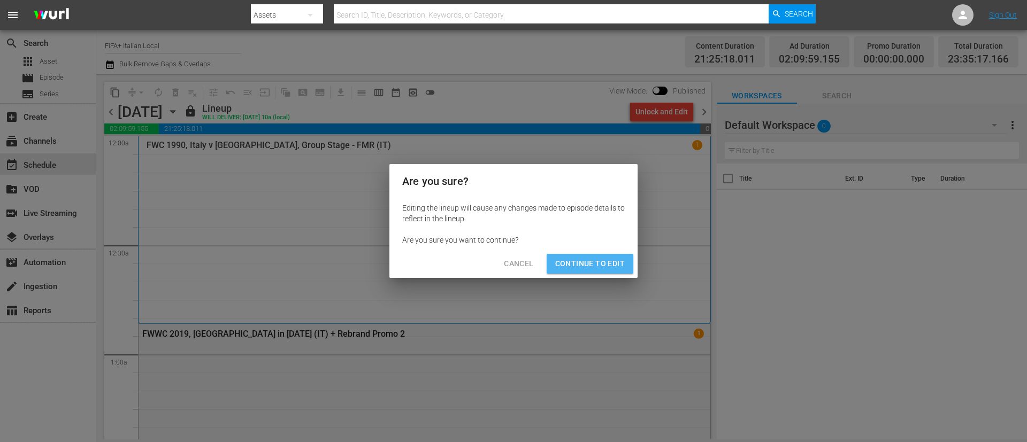
click at [609, 261] on span "Continue to Edit" at bounding box center [590, 263] width 70 height 13
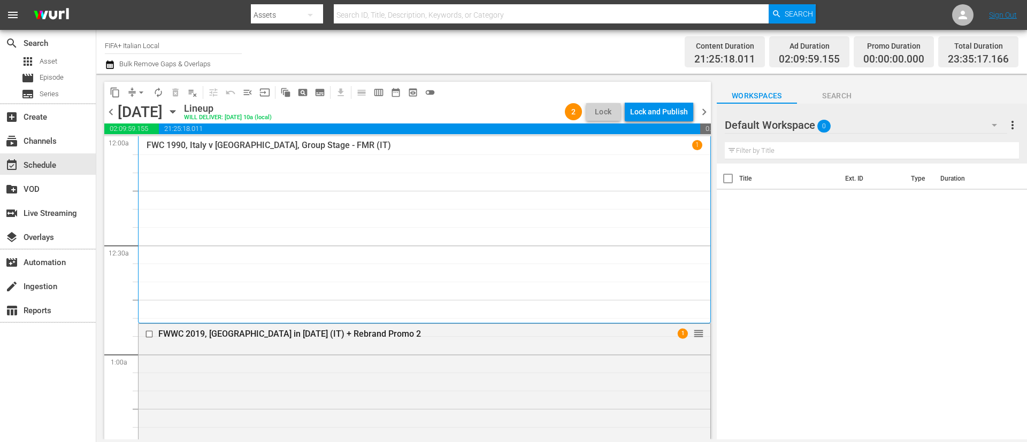
click at [684, 111] on span "chevron_right" at bounding box center [703, 111] width 13 height 13
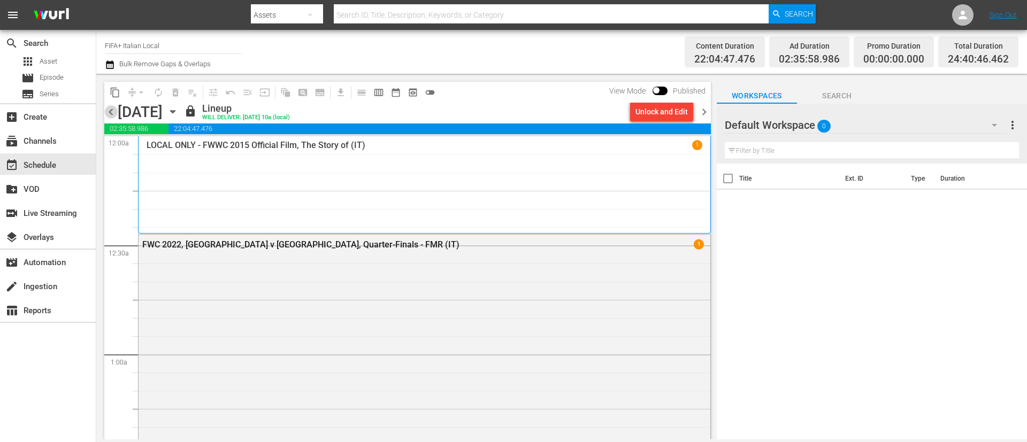
click at [109, 113] on span "chevron_left" at bounding box center [110, 111] width 13 height 13
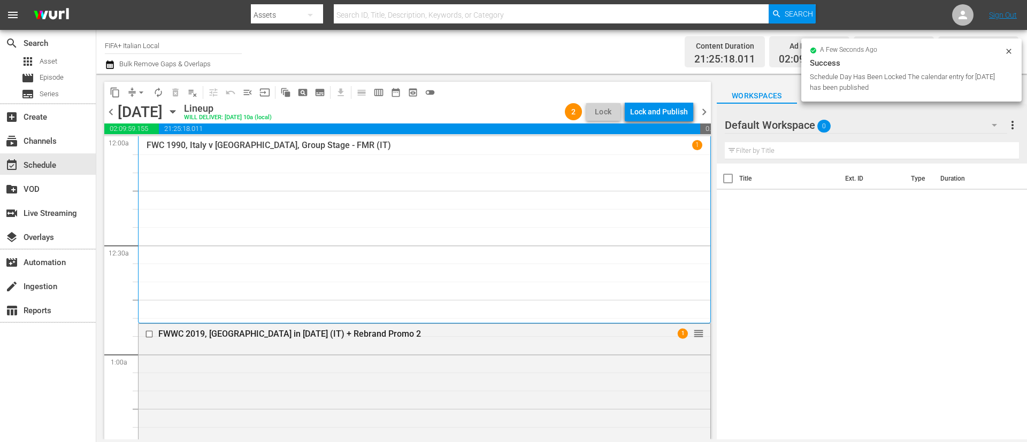
click at [660, 116] on div "Lock and Publish" at bounding box center [659, 111] width 58 height 19
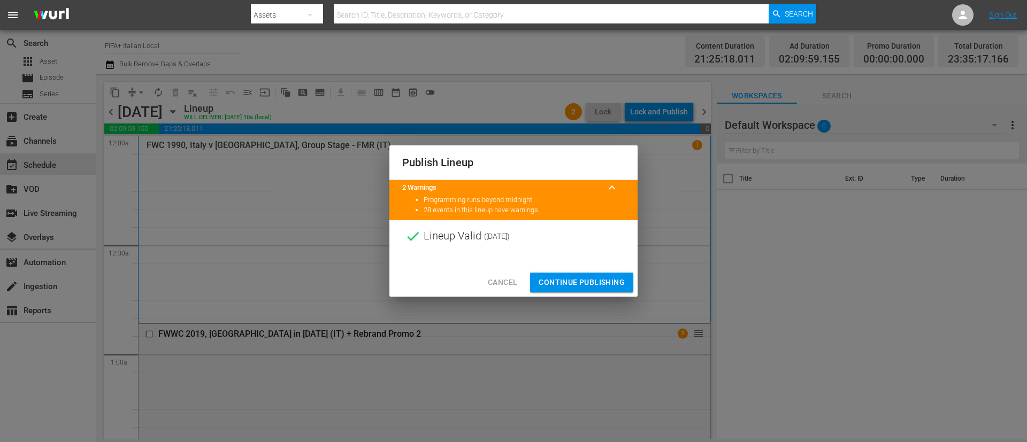
click at [611, 280] on span "Continue Publishing" at bounding box center [582, 282] width 86 height 13
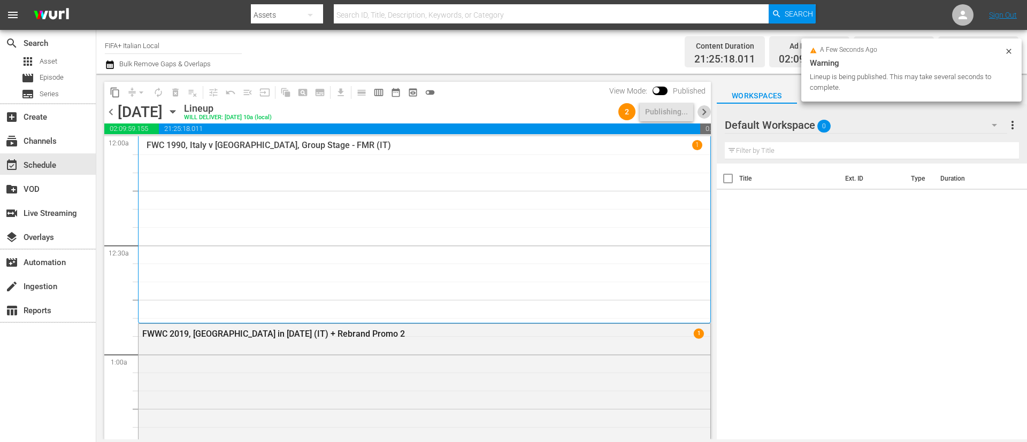
click at [684, 114] on span "chevron_right" at bounding box center [703, 111] width 13 height 13
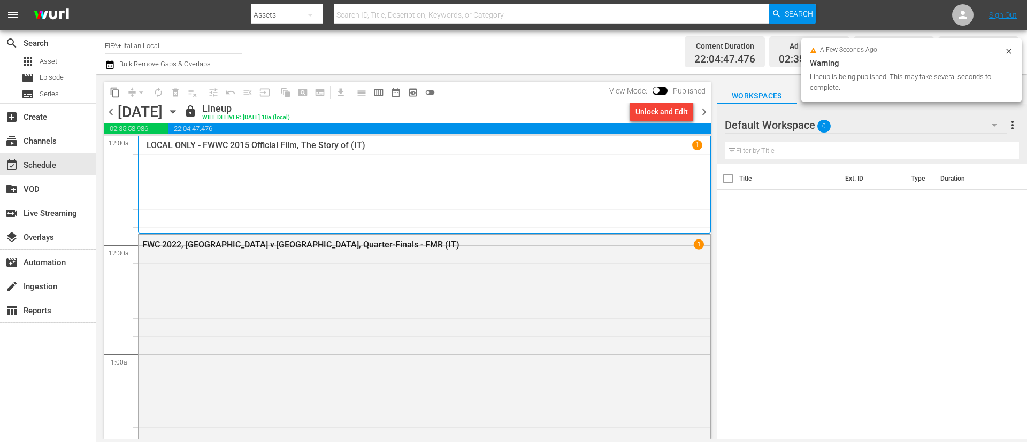
click at [665, 114] on div "Unlock and Edit" at bounding box center [661, 111] width 52 height 19
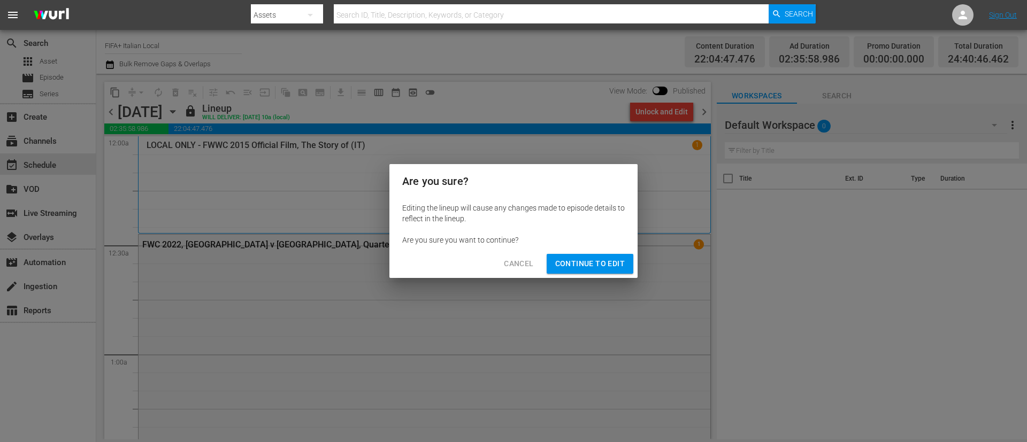
click at [618, 260] on span "Continue to Edit" at bounding box center [590, 263] width 70 height 13
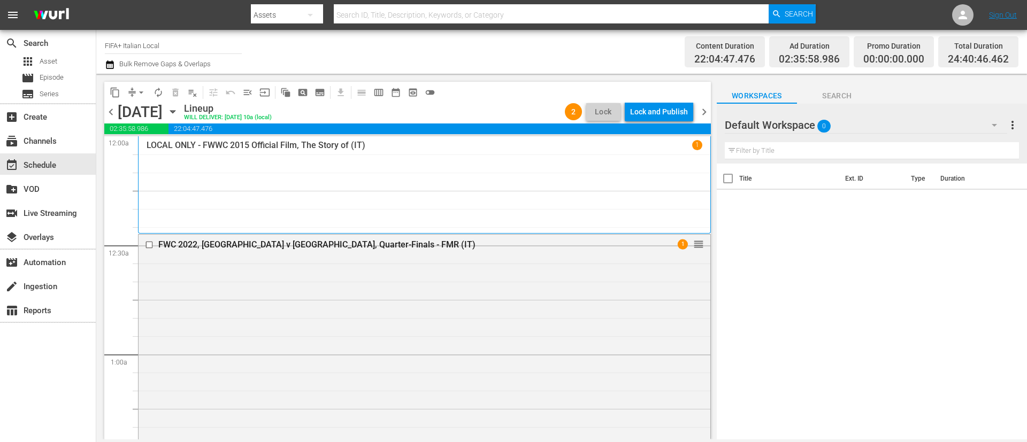
click at [684, 106] on div "Lock and Publish" at bounding box center [659, 111] width 58 height 19
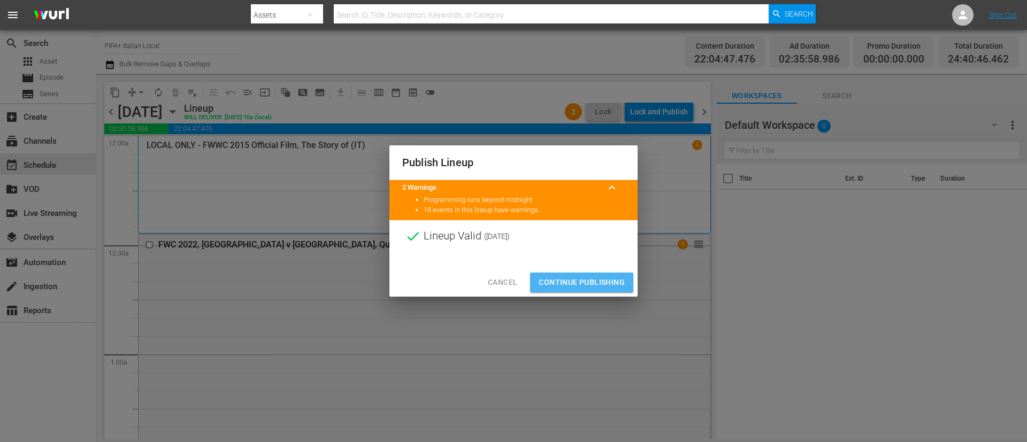
click at [588, 287] on span "Continue Publishing" at bounding box center [582, 282] width 86 height 13
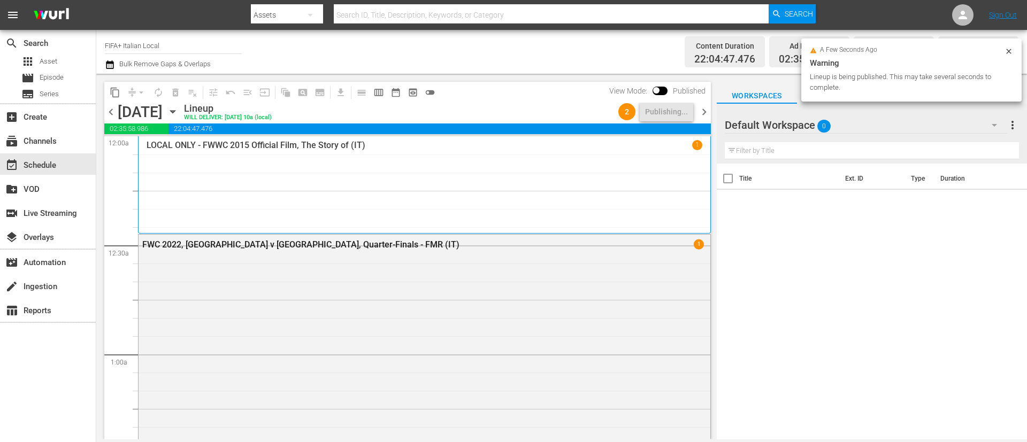
click at [684, 103] on div "content_copy compress arrow_drop_down autorenew_outlined delete_forever_outline…" at bounding box center [404, 257] width 617 height 366
click at [684, 108] on span "chevron_right" at bounding box center [703, 111] width 13 height 13
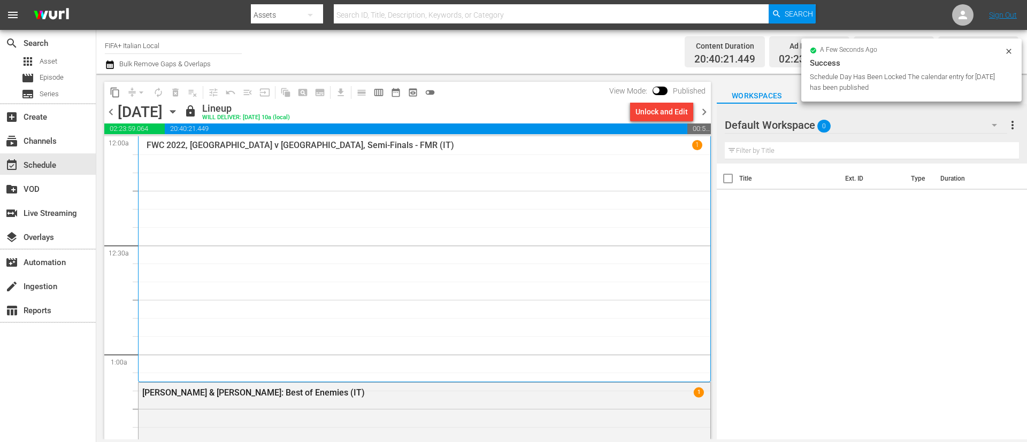
click at [663, 115] on div "Unlock and Edit" at bounding box center [661, 111] width 52 height 19
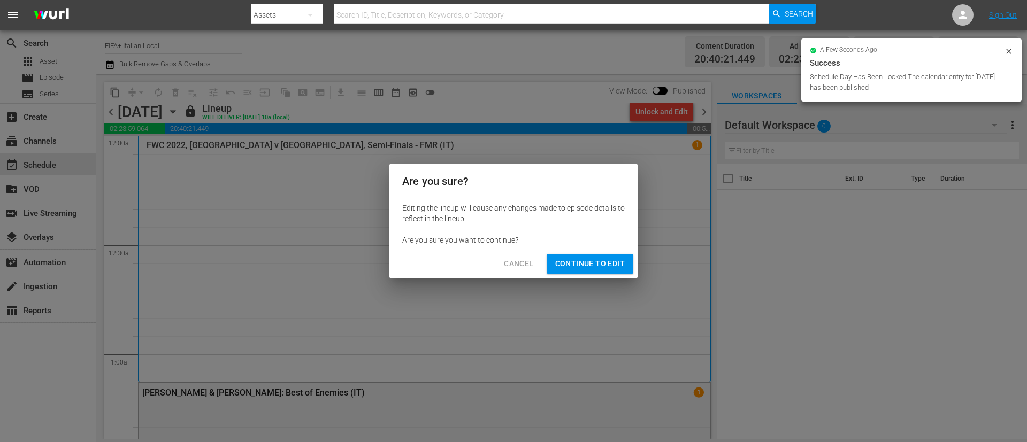
click at [591, 272] on button "Continue to Edit" at bounding box center [590, 264] width 87 height 20
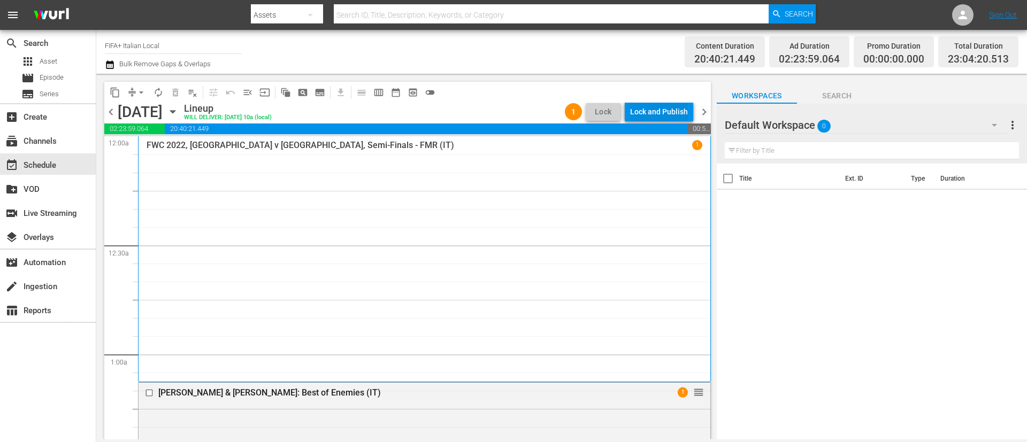
click at [670, 114] on div "Lock and Publish" at bounding box center [659, 111] width 58 height 19
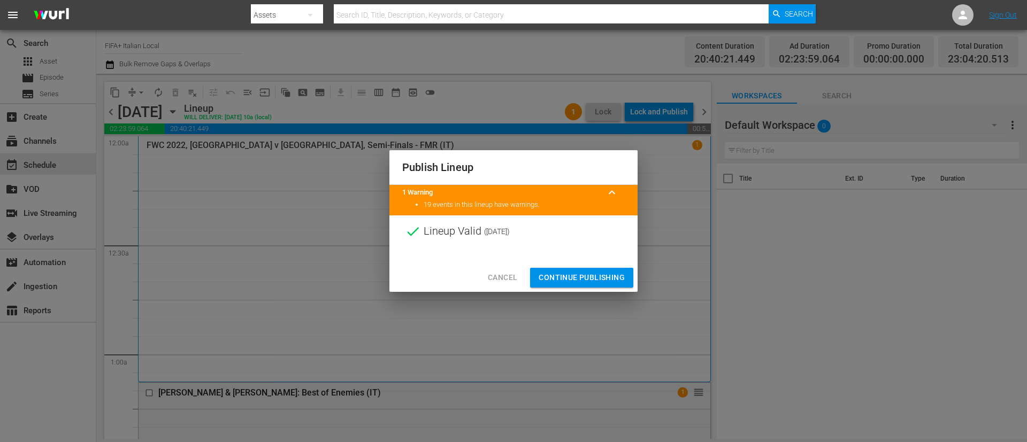
click at [605, 278] on span "Continue Publishing" at bounding box center [582, 277] width 86 height 13
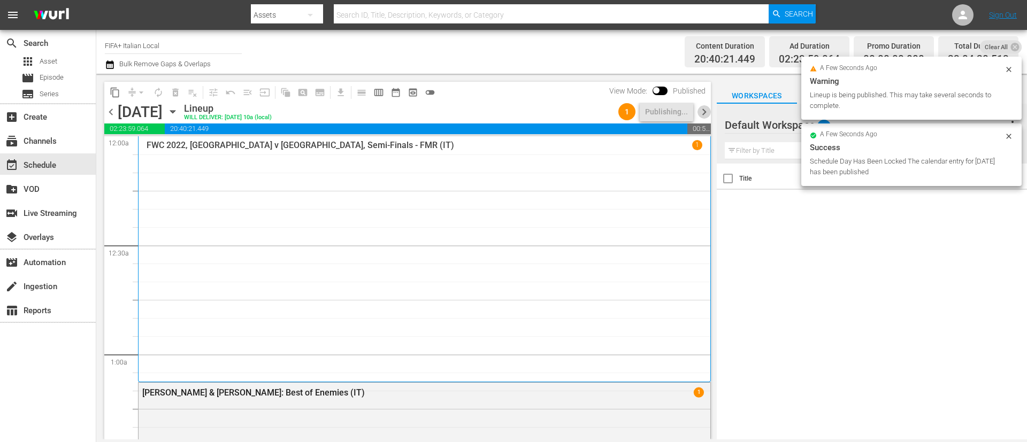
click at [684, 116] on span "chevron_right" at bounding box center [703, 111] width 13 height 13
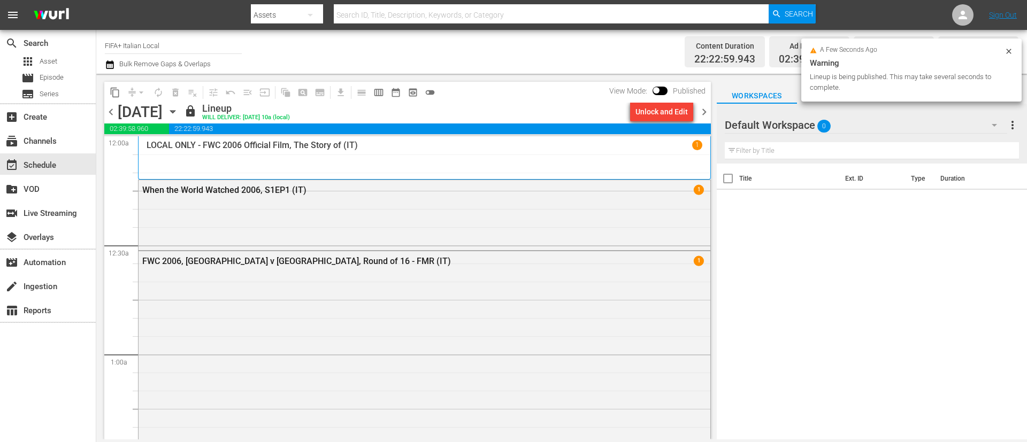
click at [677, 113] on div "Unlock and Edit" at bounding box center [661, 111] width 52 height 19
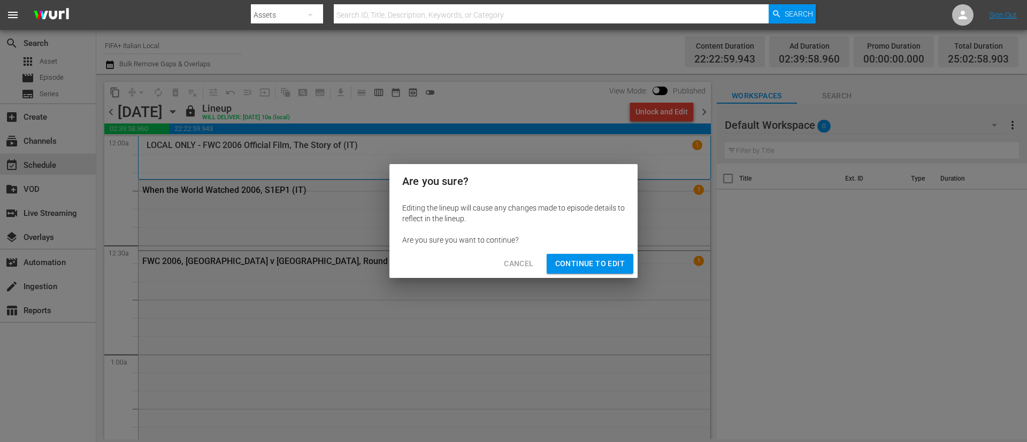
click at [604, 260] on span "Continue to Edit" at bounding box center [590, 263] width 70 height 13
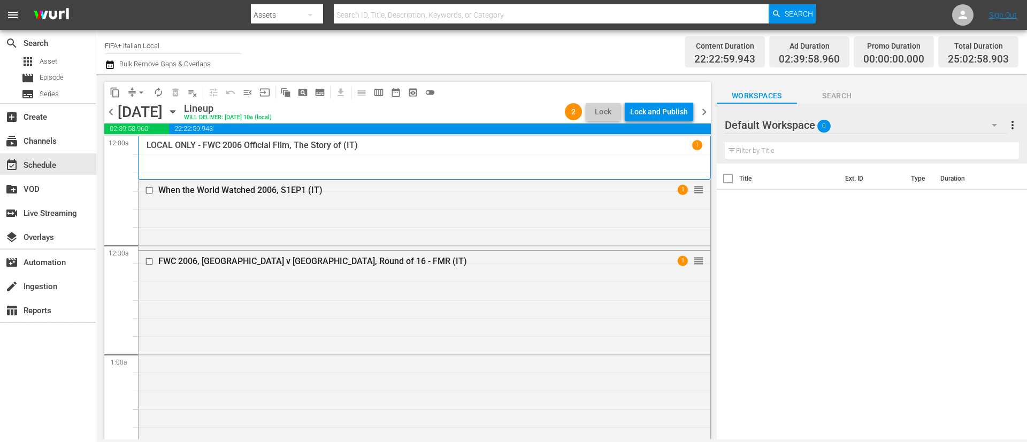
click at [662, 116] on div "Lock and Publish" at bounding box center [659, 111] width 58 height 19
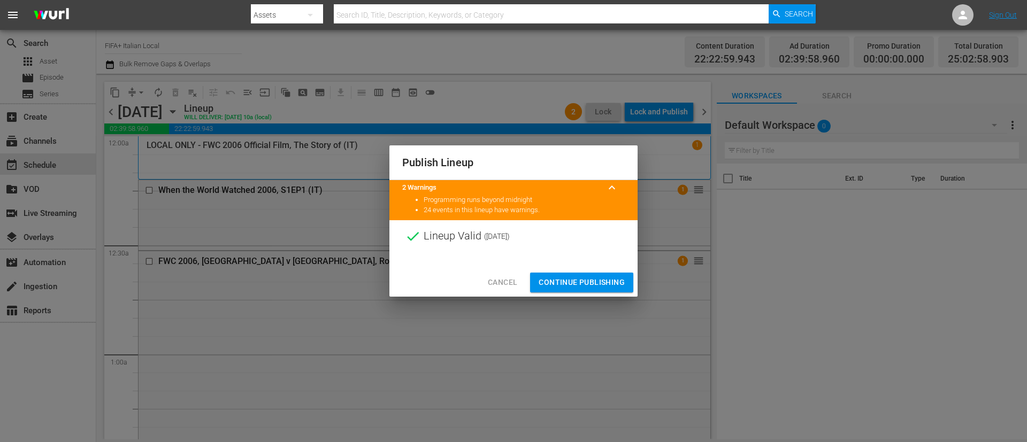
click at [590, 285] on span "Continue Publishing" at bounding box center [582, 282] width 86 height 13
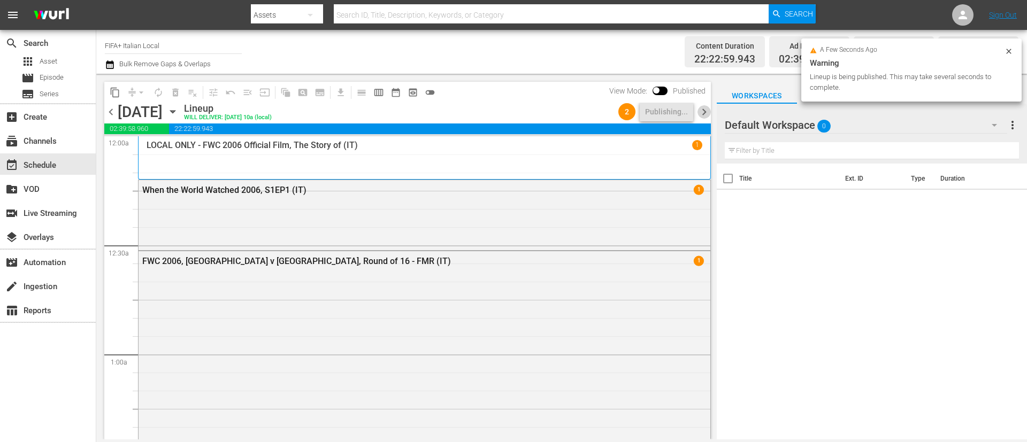
click at [684, 113] on span "chevron_right" at bounding box center [703, 111] width 13 height 13
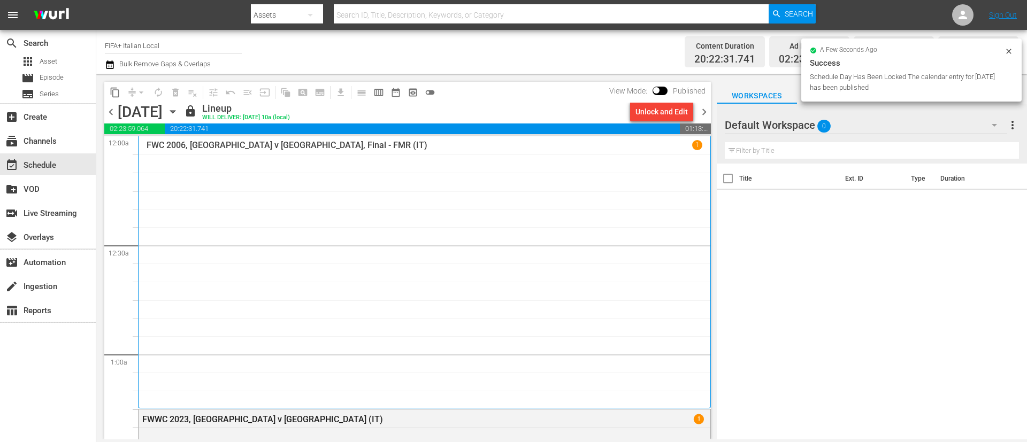
click at [659, 119] on div "Unlock and Edit" at bounding box center [661, 111] width 52 height 19
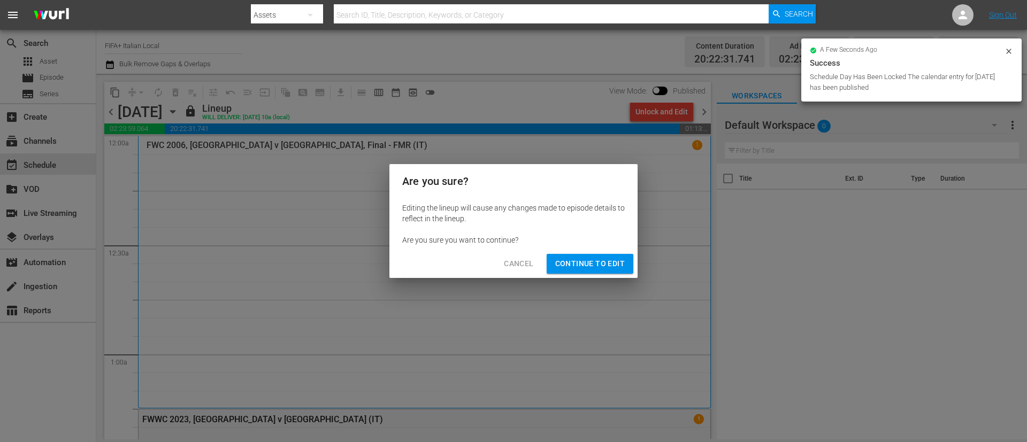
click at [593, 263] on span "Continue to Edit" at bounding box center [590, 263] width 70 height 13
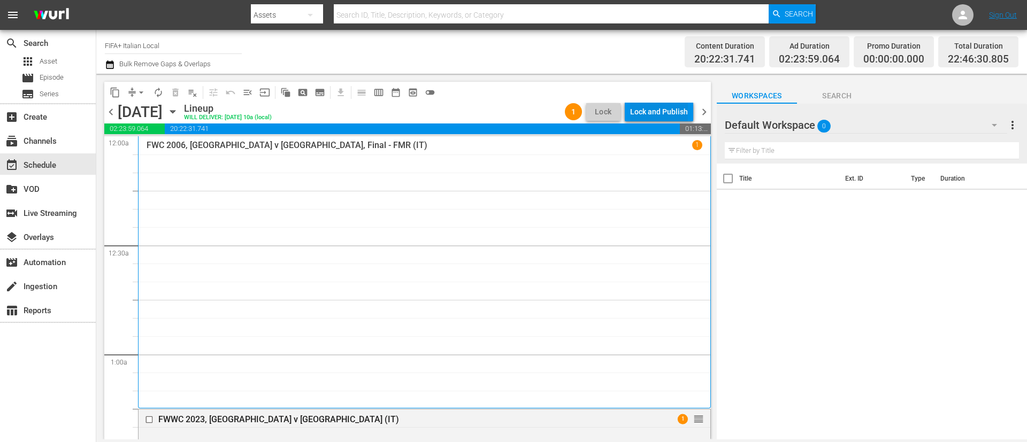
click at [648, 111] on div "Lock and Publish" at bounding box center [659, 111] width 58 height 19
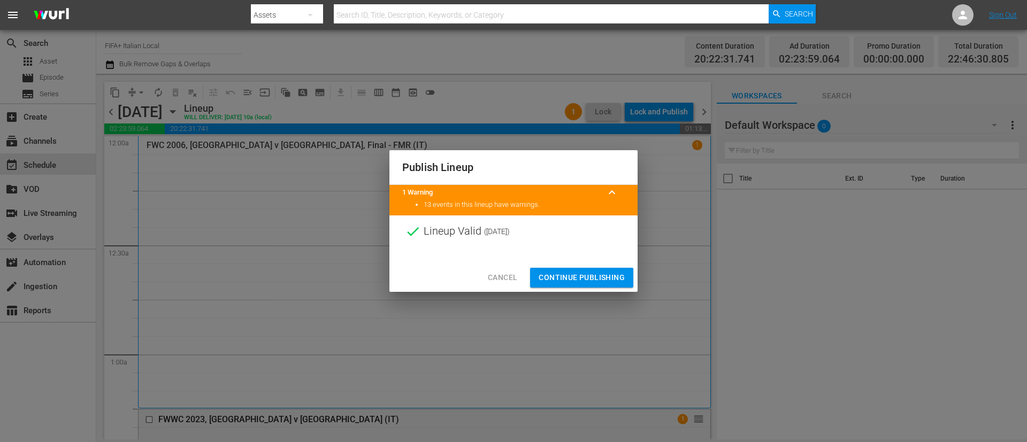
click at [578, 279] on span "Continue Publishing" at bounding box center [582, 277] width 86 height 13
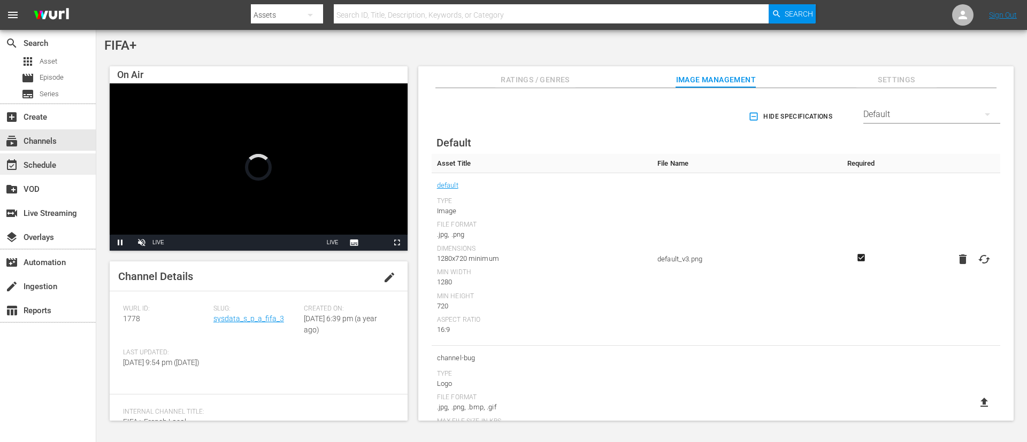
click at [73, 157] on div "event_available Schedule" at bounding box center [48, 164] width 96 height 21
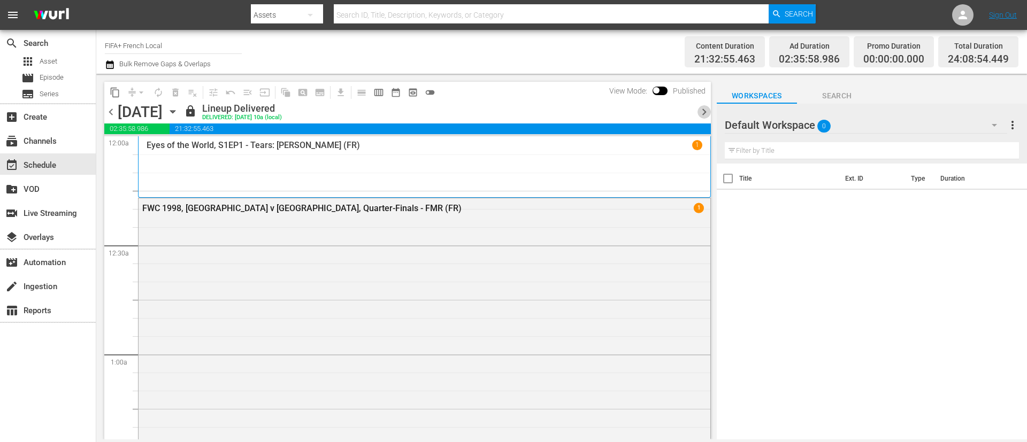
click at [684, 111] on span "chevron_right" at bounding box center [703, 111] width 13 height 13
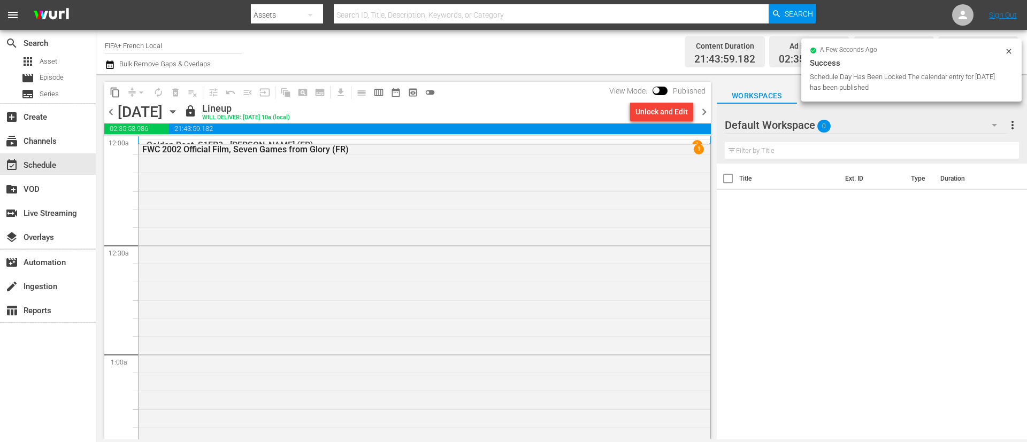
click at [663, 111] on div "Unlock and Edit" at bounding box center [661, 111] width 52 height 19
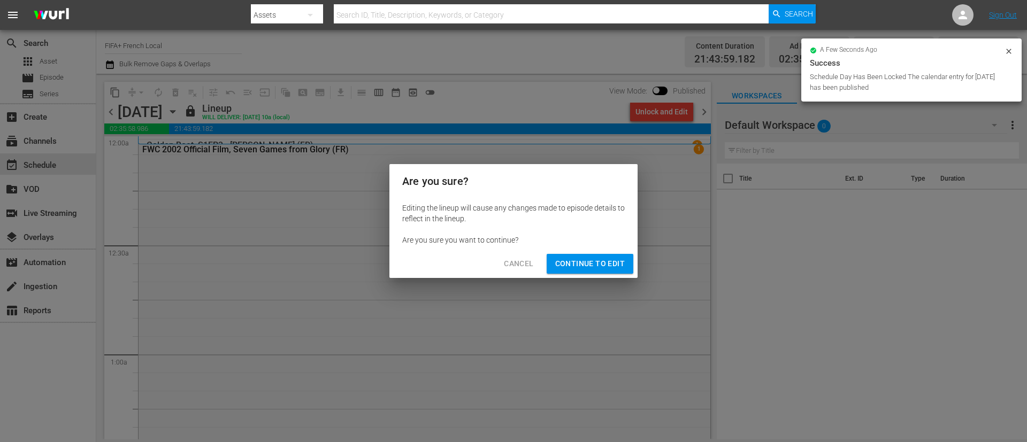
click at [611, 259] on span "Continue to Edit" at bounding box center [590, 263] width 70 height 13
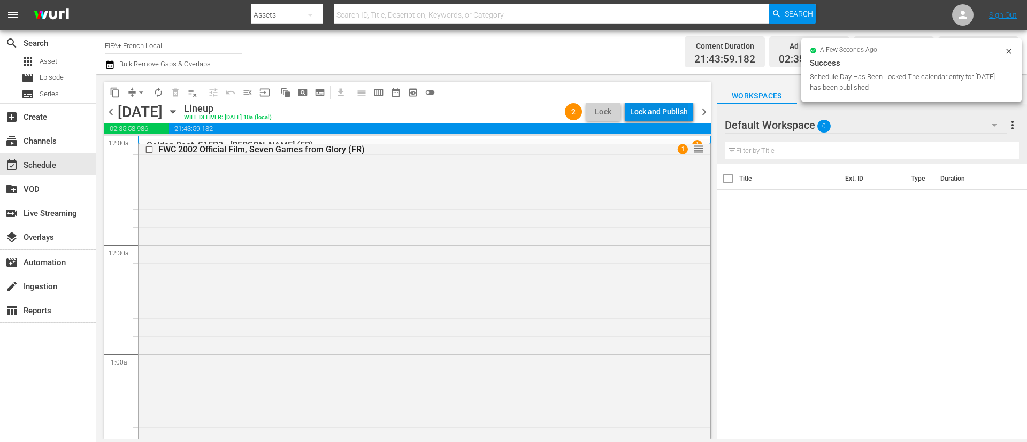
click at [675, 115] on div "Lock and Publish" at bounding box center [659, 111] width 58 height 19
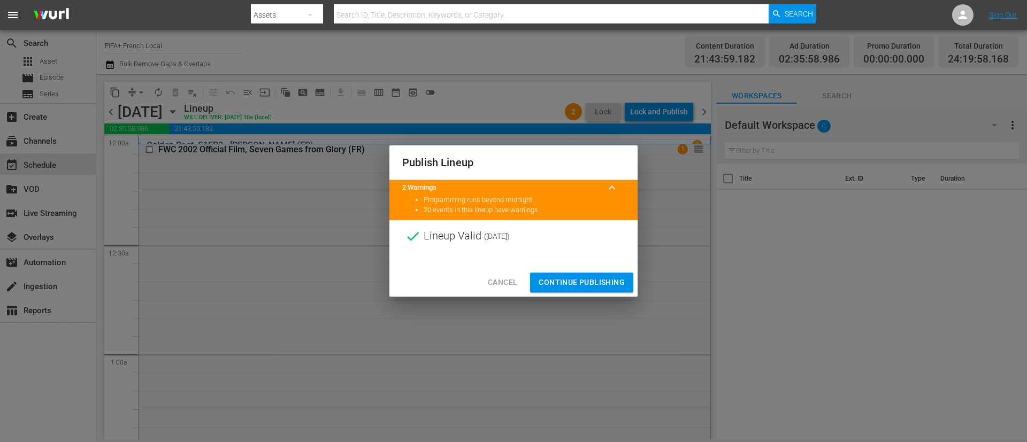
click at [572, 274] on button "Continue Publishing" at bounding box center [581, 283] width 103 height 20
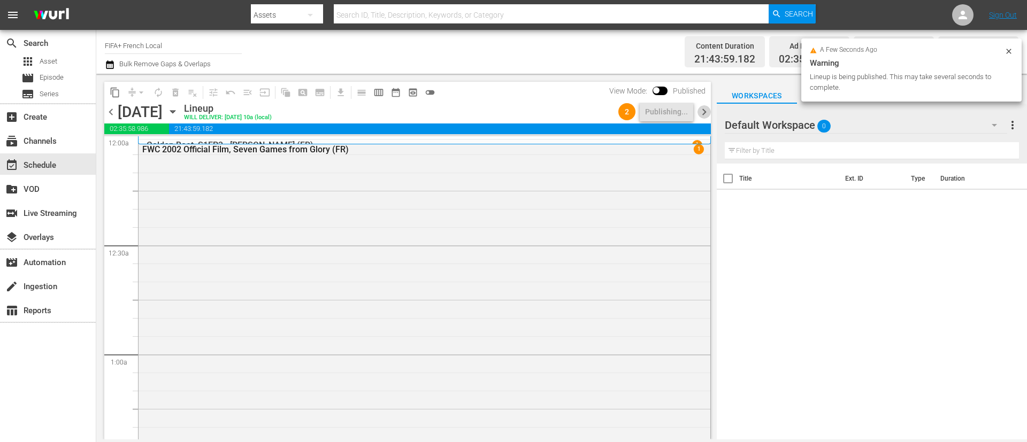
click at [684, 111] on span "chevron_right" at bounding box center [703, 111] width 13 height 13
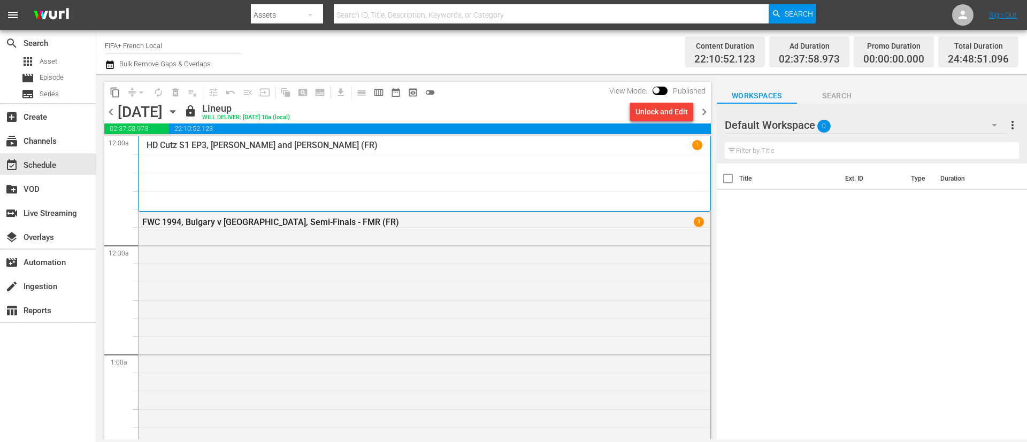
click at [666, 116] on div "Unlock and Edit" at bounding box center [661, 111] width 52 height 19
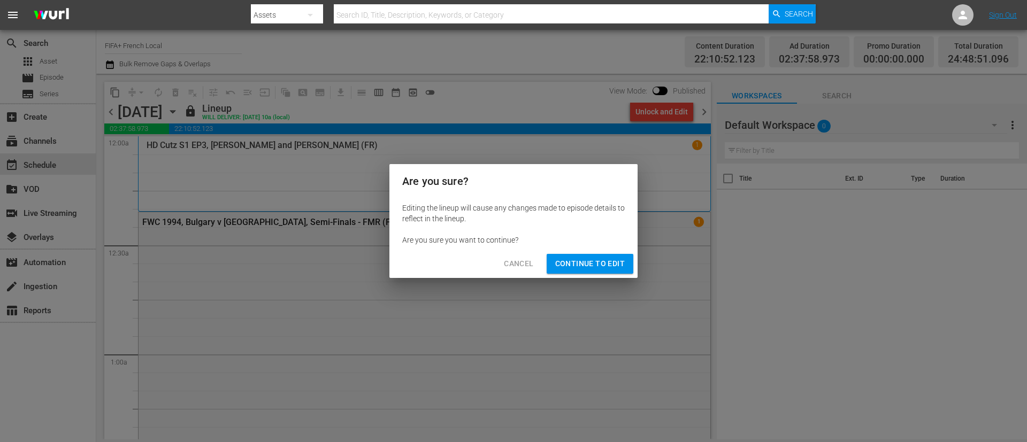
click at [577, 260] on span "Continue to Edit" at bounding box center [590, 263] width 70 height 13
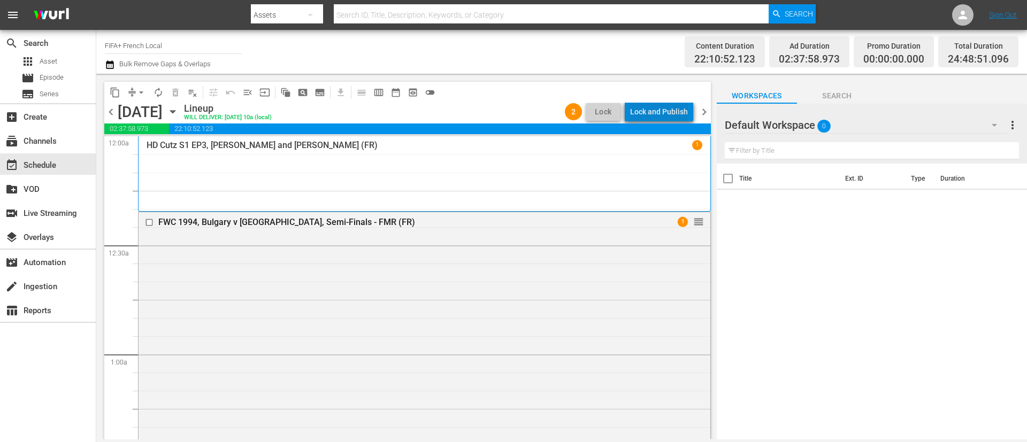
click at [682, 111] on div "Lock and Publish" at bounding box center [659, 111] width 58 height 19
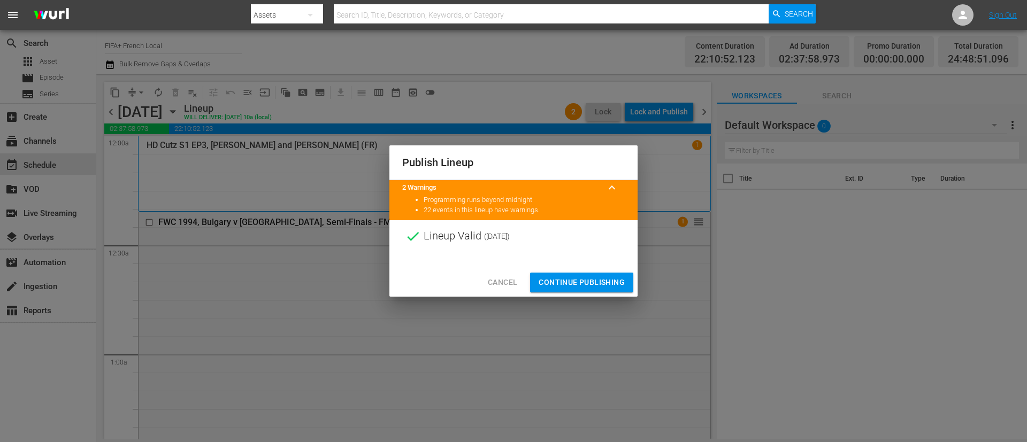
click at [592, 276] on span "Continue Publishing" at bounding box center [582, 282] width 86 height 13
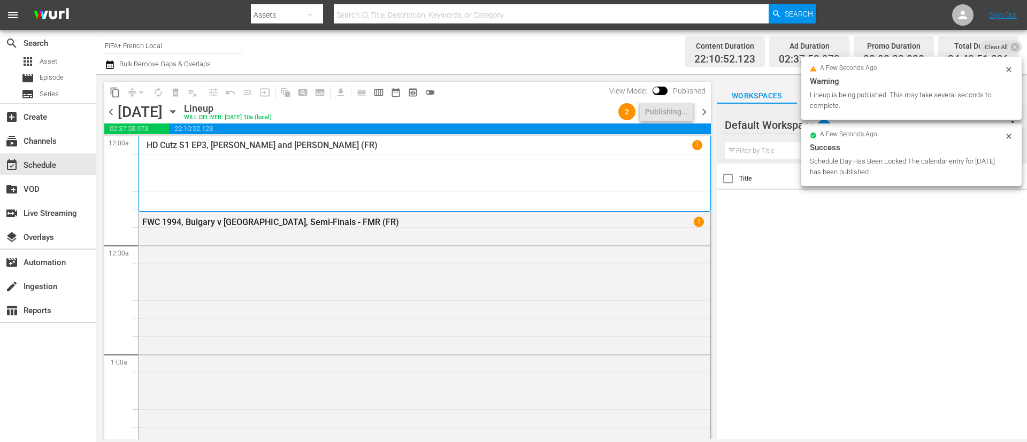
click at [684, 113] on span "chevron_right" at bounding box center [703, 111] width 13 height 13
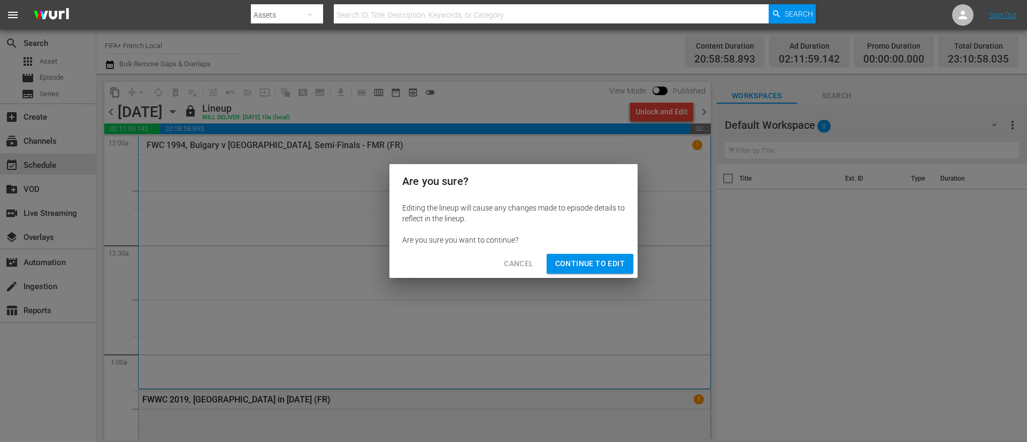
click at [582, 259] on span "Continue to Edit" at bounding box center [590, 263] width 70 height 13
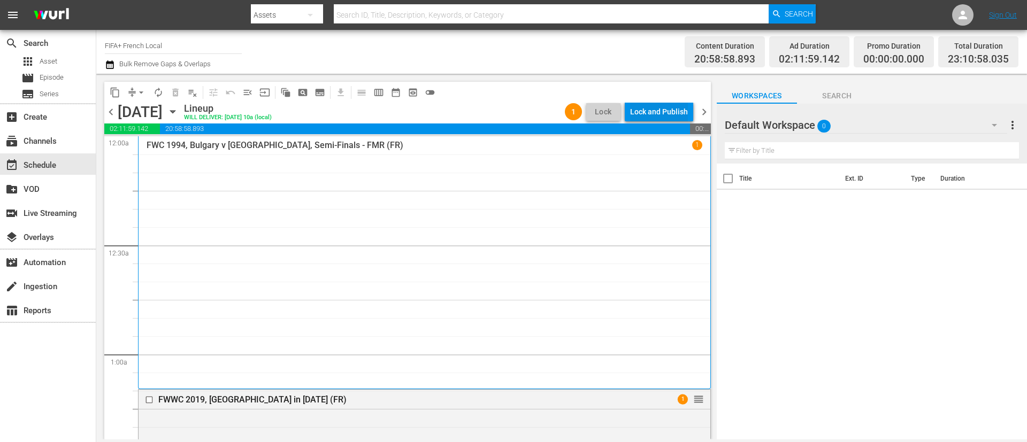
click at [684, 112] on div "Lock and Publish" at bounding box center [659, 111] width 58 height 19
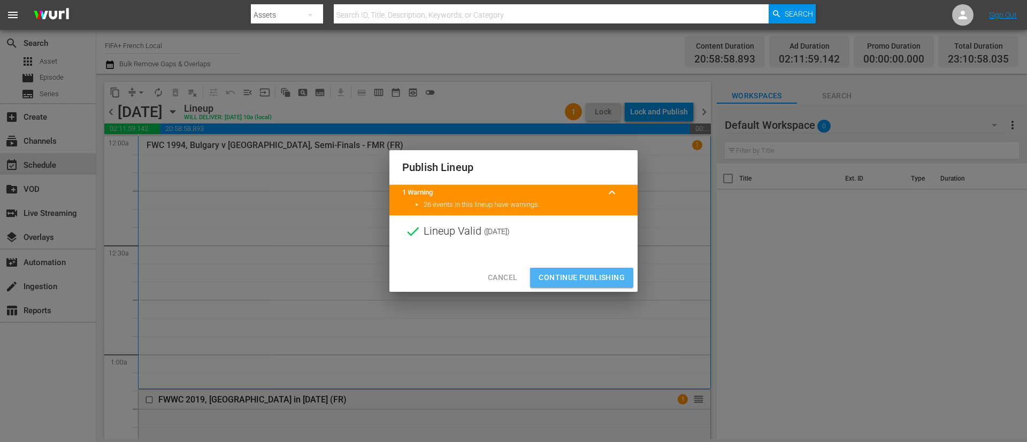
click at [586, 281] on span "Continue Publishing" at bounding box center [582, 277] width 86 height 13
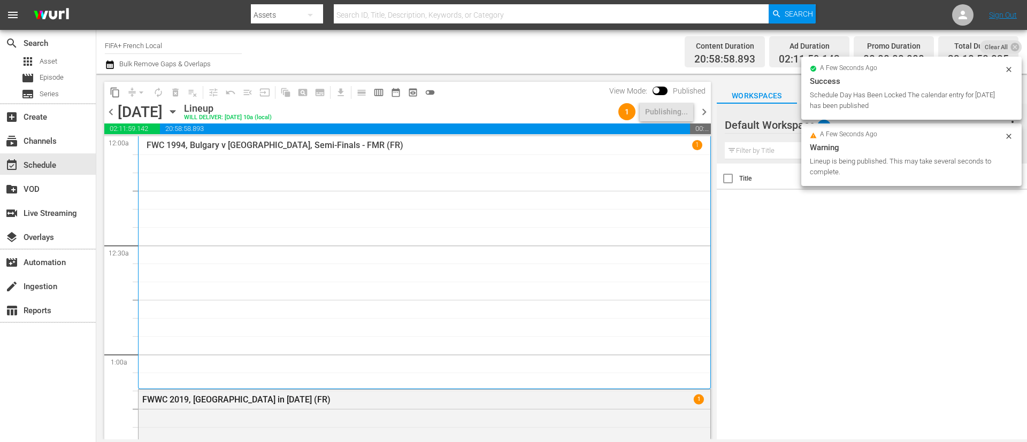
click at [684, 110] on span "chevron_right" at bounding box center [703, 111] width 13 height 13
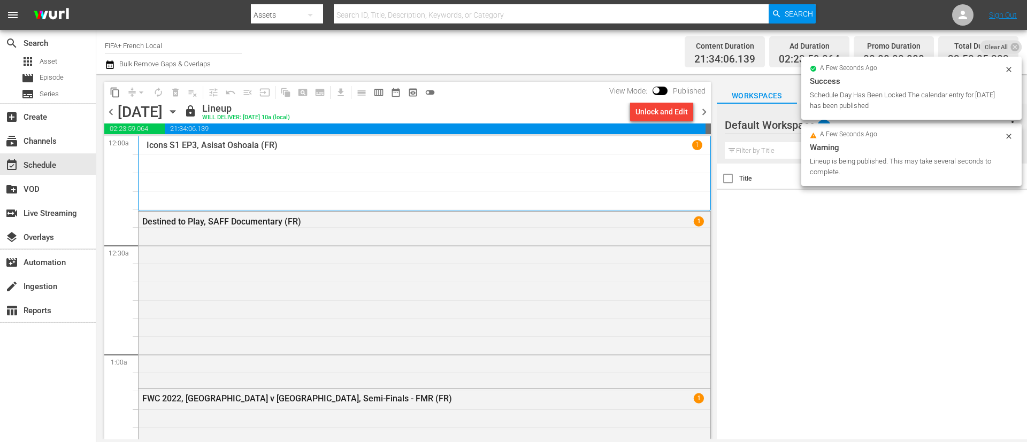
click at [660, 114] on div "Unlock and Edit" at bounding box center [661, 111] width 52 height 19
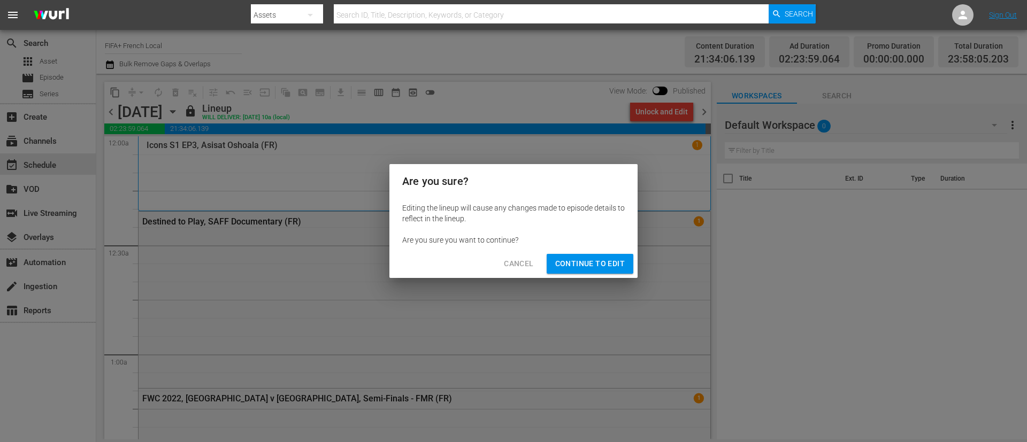
click at [564, 269] on span "Continue to Edit" at bounding box center [590, 263] width 70 height 13
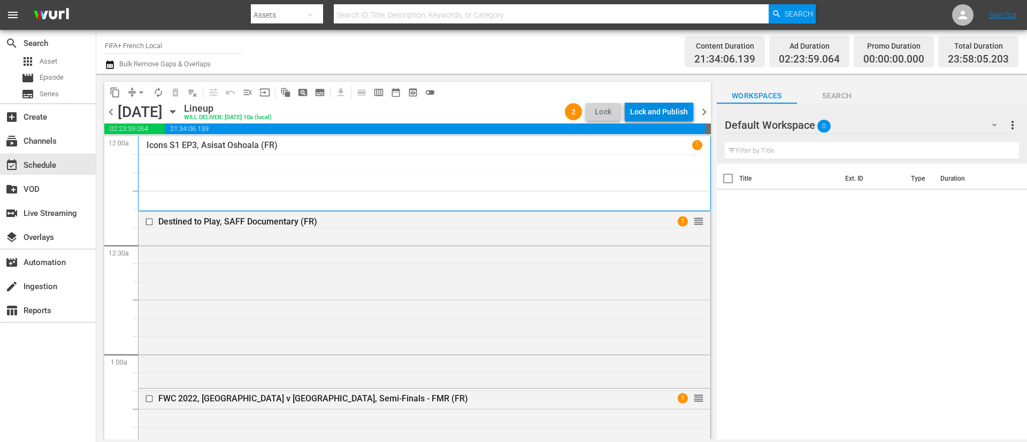
click at [648, 110] on div "Lock and Publish" at bounding box center [659, 111] width 58 height 19
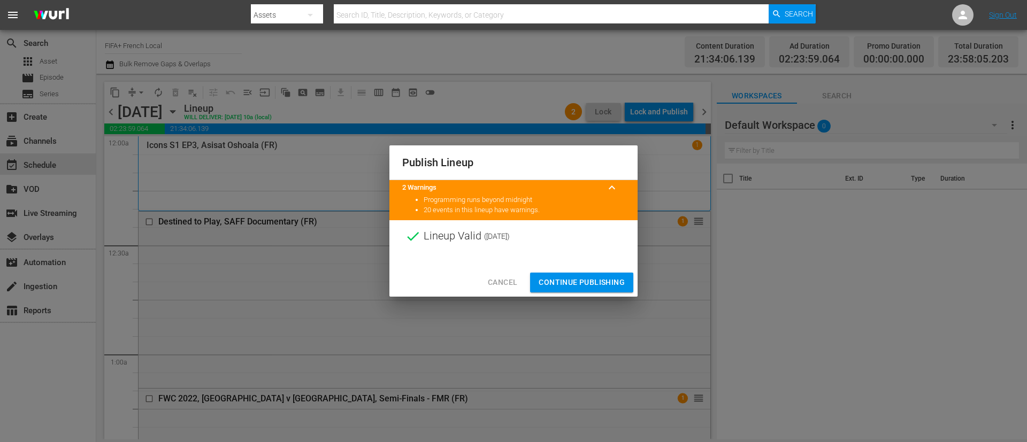
click at [568, 278] on span "Continue Publishing" at bounding box center [582, 282] width 86 height 13
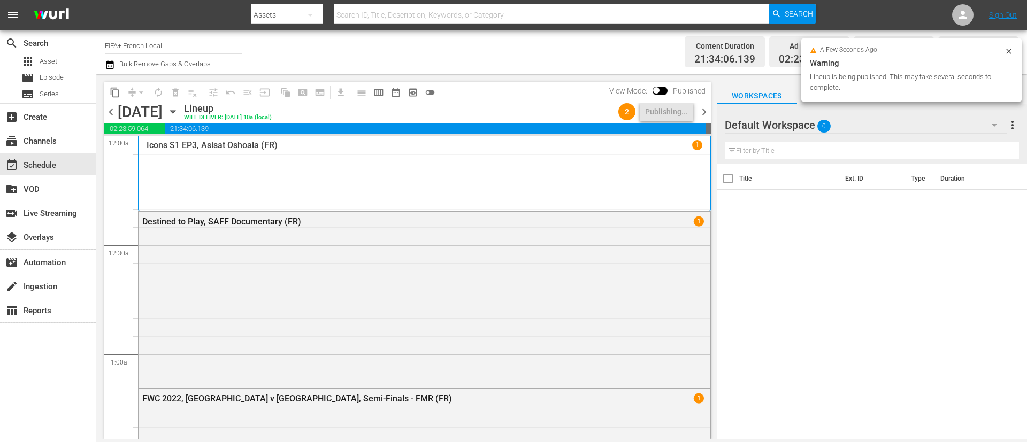
click at [684, 116] on span "chevron_right" at bounding box center [703, 111] width 13 height 13
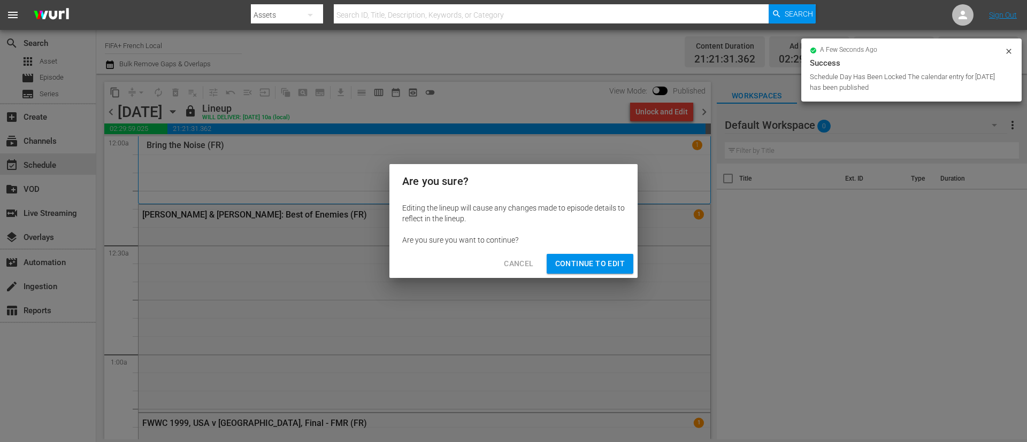
click at [581, 263] on span "Continue to Edit" at bounding box center [590, 263] width 70 height 13
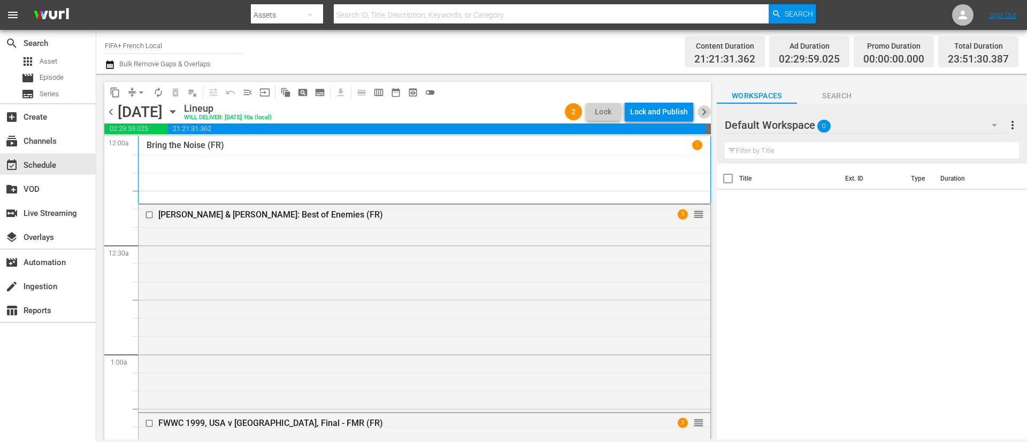
click at [684, 112] on span "chevron_right" at bounding box center [703, 111] width 13 height 13
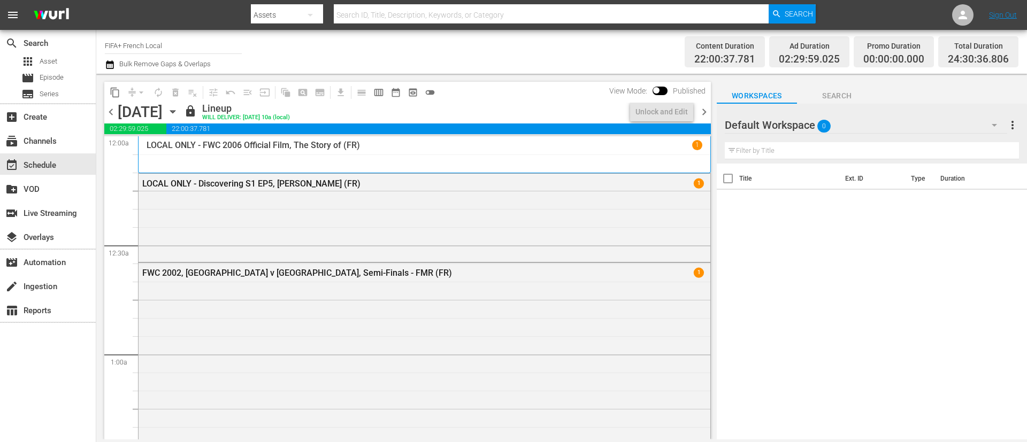
click at [114, 117] on span "chevron_left" at bounding box center [110, 111] width 13 height 13
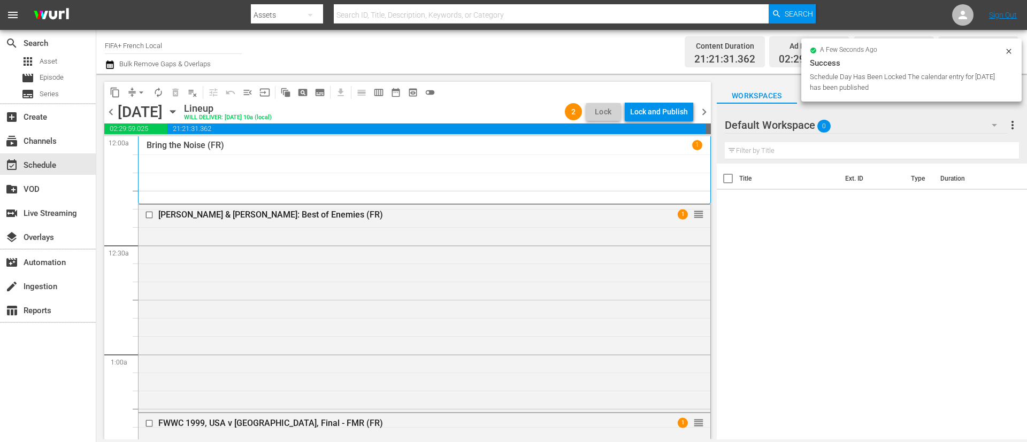
click at [670, 110] on div "Lock and Publish" at bounding box center [659, 111] width 58 height 19
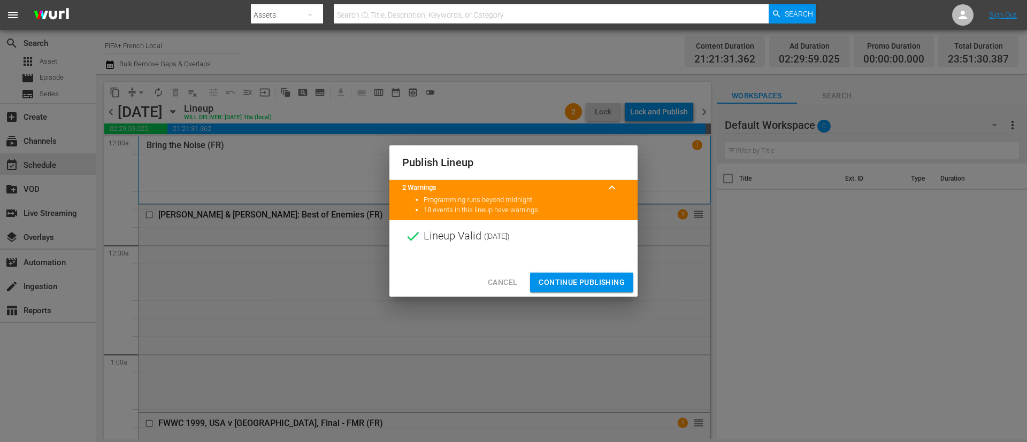
click at [546, 277] on span "Continue Publishing" at bounding box center [582, 282] width 86 height 13
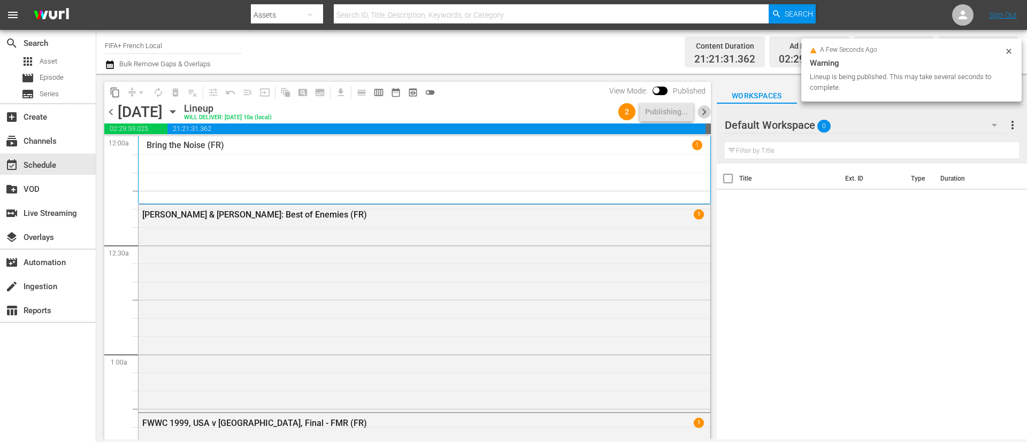
click at [684, 114] on span "chevron_right" at bounding box center [703, 111] width 13 height 13
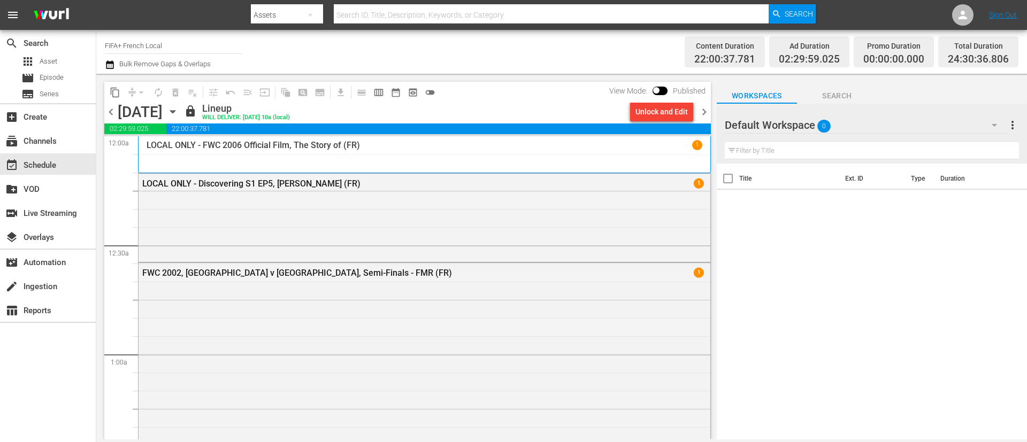
click at [661, 115] on div "Unlock and Edit" at bounding box center [661, 111] width 52 height 19
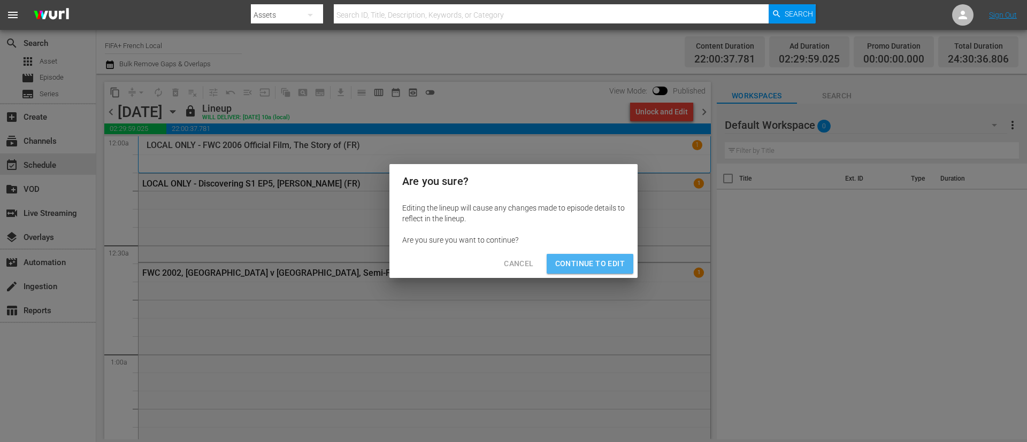
click at [592, 263] on span "Continue to Edit" at bounding box center [590, 263] width 70 height 13
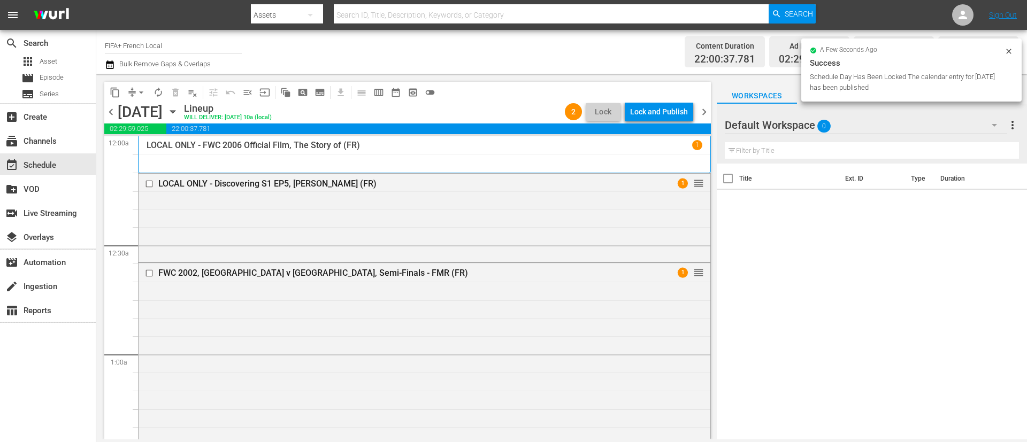
click at [639, 110] on div "Lock and Publish" at bounding box center [659, 111] width 58 height 19
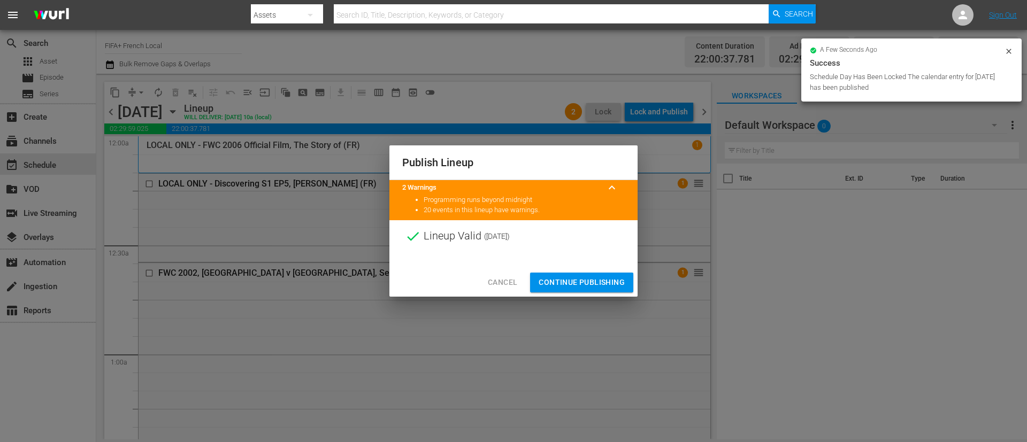
click at [594, 287] on span "Continue Publishing" at bounding box center [582, 282] width 86 height 13
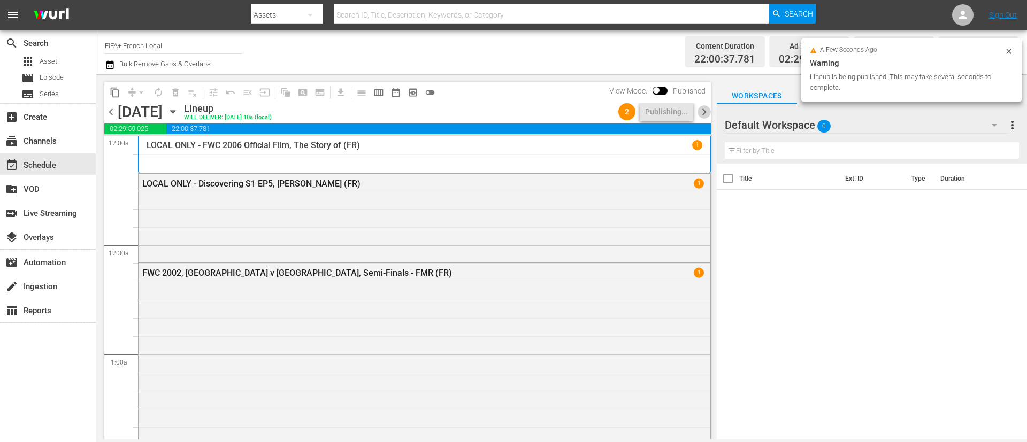
click at [684, 113] on span "chevron_right" at bounding box center [703, 111] width 13 height 13
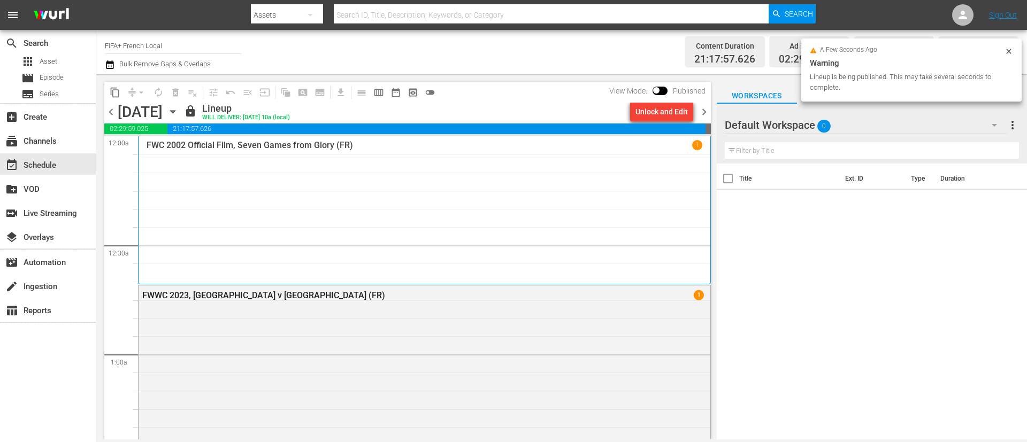
click at [650, 117] on div "Unlock and Edit" at bounding box center [661, 111] width 52 height 19
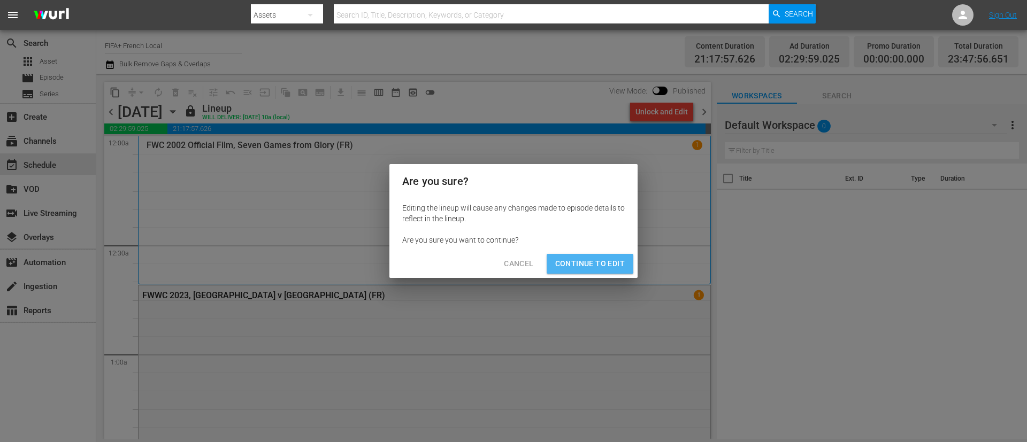
click at [575, 262] on span "Continue to Edit" at bounding box center [590, 263] width 70 height 13
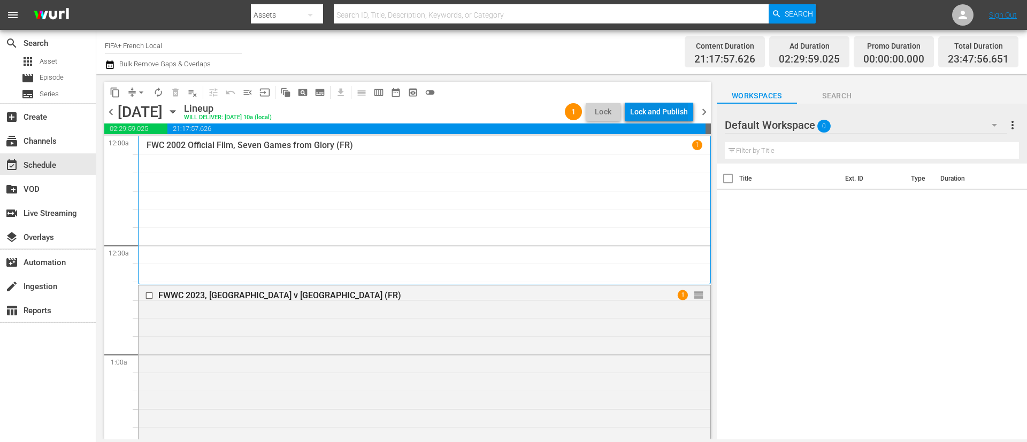
click at [670, 102] on div "Lock and Publish" at bounding box center [659, 111] width 58 height 19
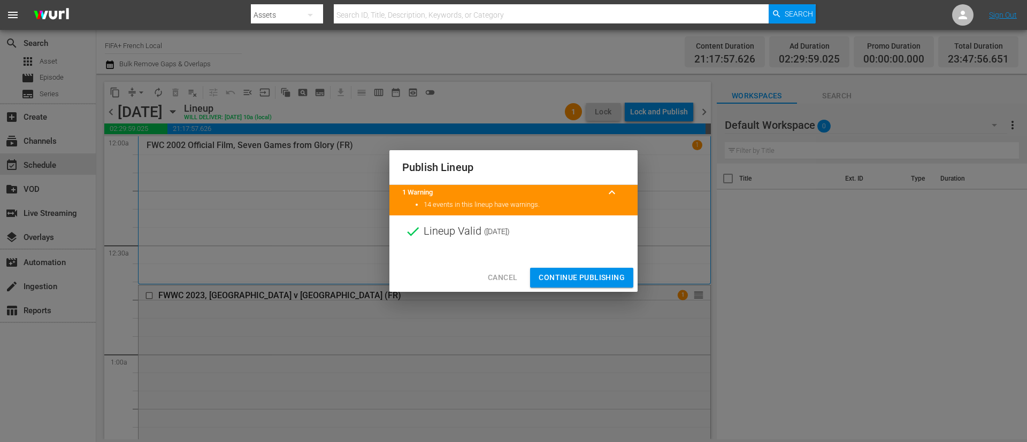
click at [602, 283] on span "Continue Publishing" at bounding box center [582, 277] width 86 height 13
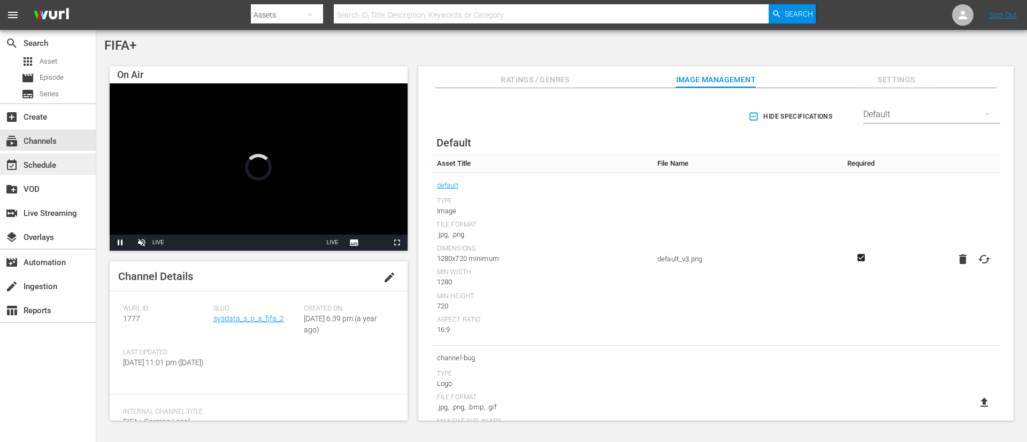
click at [39, 164] on div "event_available Schedule" at bounding box center [30, 164] width 60 height 10
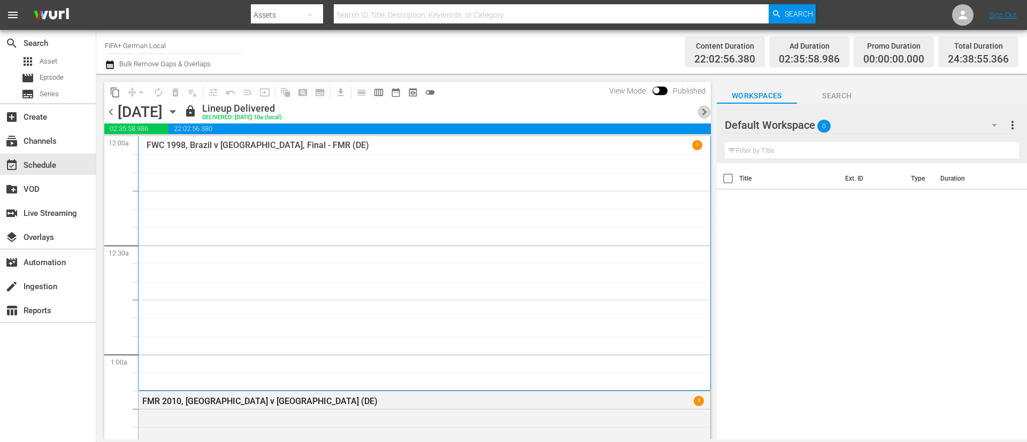
click at [684, 105] on span "chevron_right" at bounding box center [703, 111] width 13 height 13
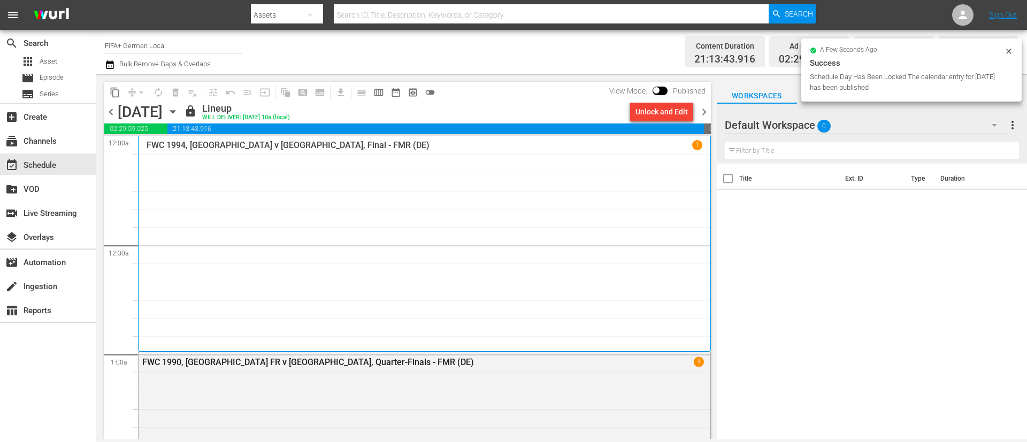
click at [670, 113] on div "Unlock and Edit" at bounding box center [661, 111] width 52 height 19
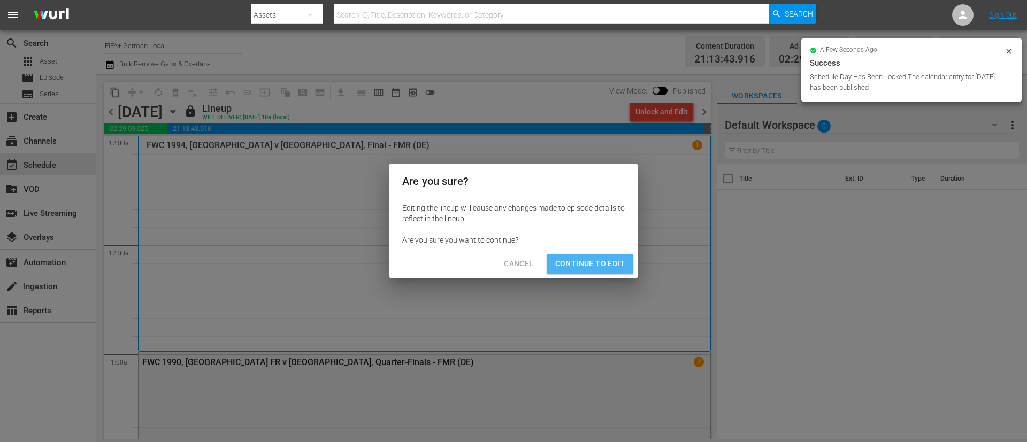
click at [604, 263] on span "Continue to Edit" at bounding box center [590, 263] width 70 height 13
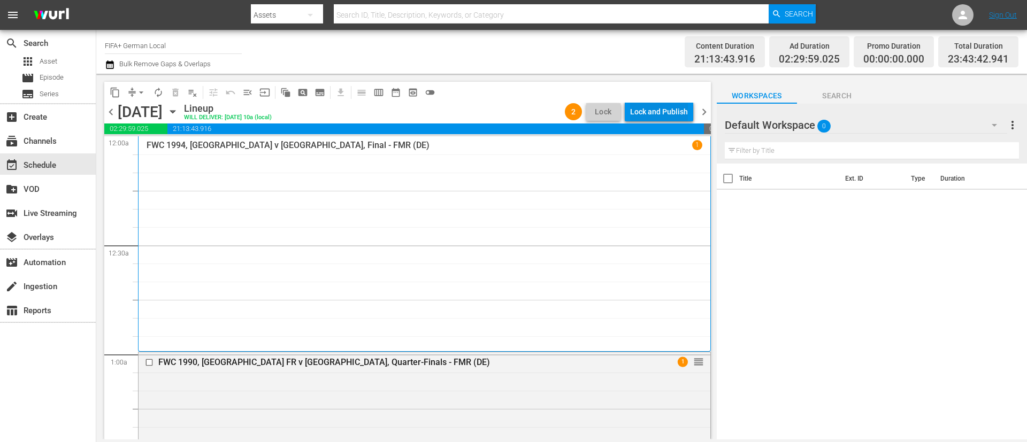
click at [658, 110] on div "Lock and Publish" at bounding box center [659, 111] width 58 height 19
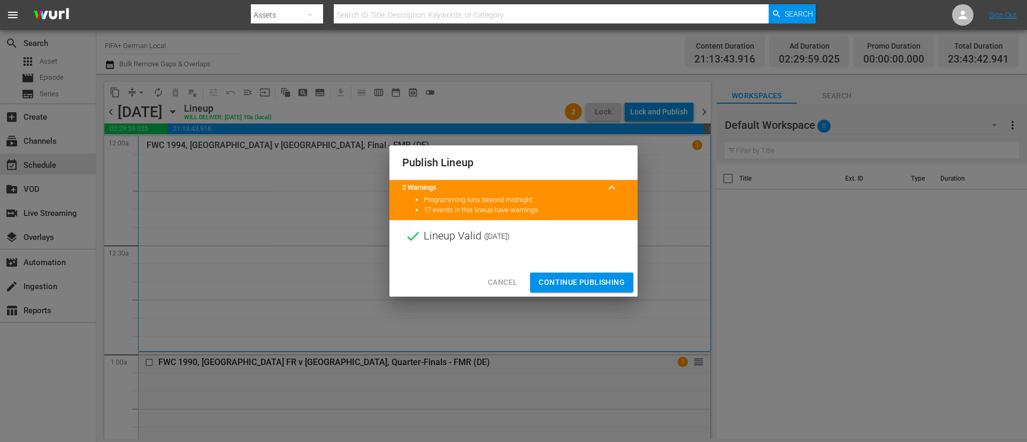
click at [606, 276] on span "Continue Publishing" at bounding box center [582, 282] width 86 height 13
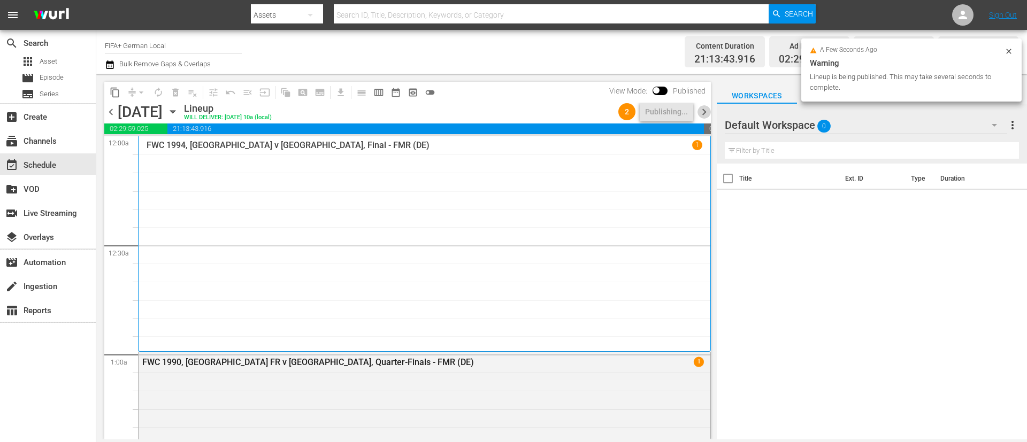
click at [684, 109] on span "chevron_right" at bounding box center [703, 111] width 13 height 13
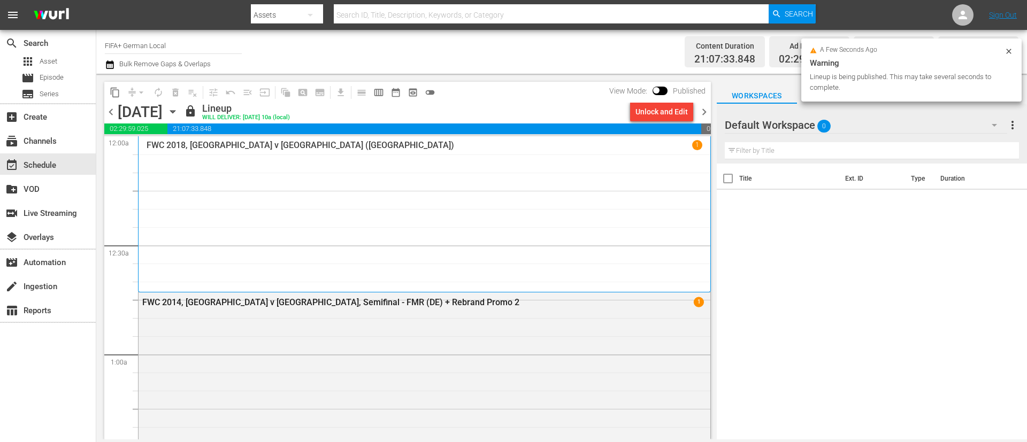
click at [665, 113] on div "Unlock and Edit" at bounding box center [661, 111] width 52 height 19
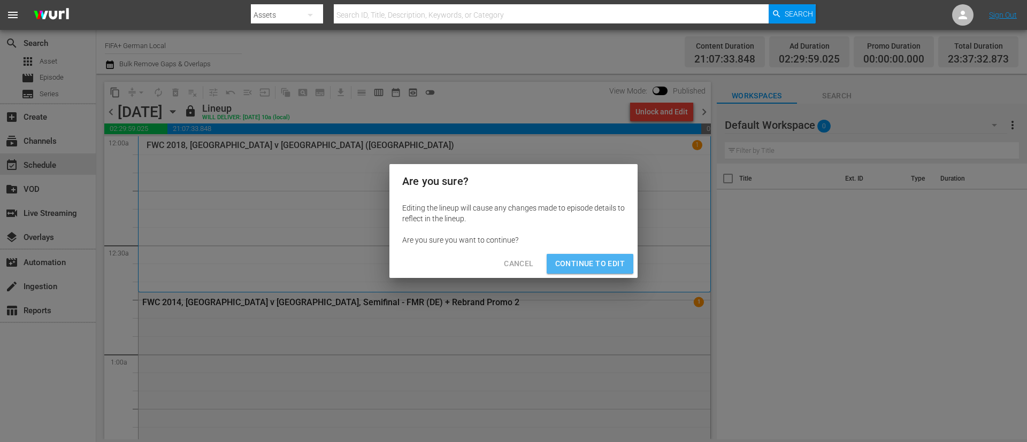
click at [561, 263] on span "Continue to Edit" at bounding box center [590, 263] width 70 height 13
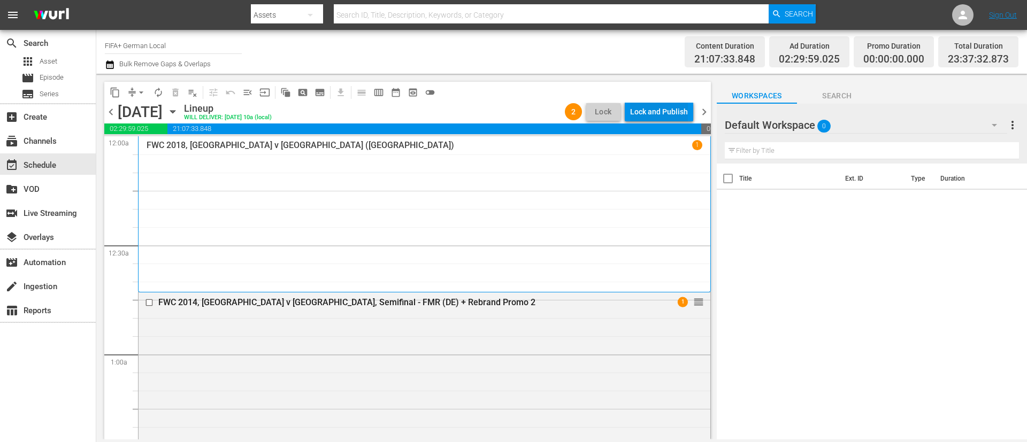
click at [653, 106] on div "Lock and Publish" at bounding box center [659, 111] width 58 height 19
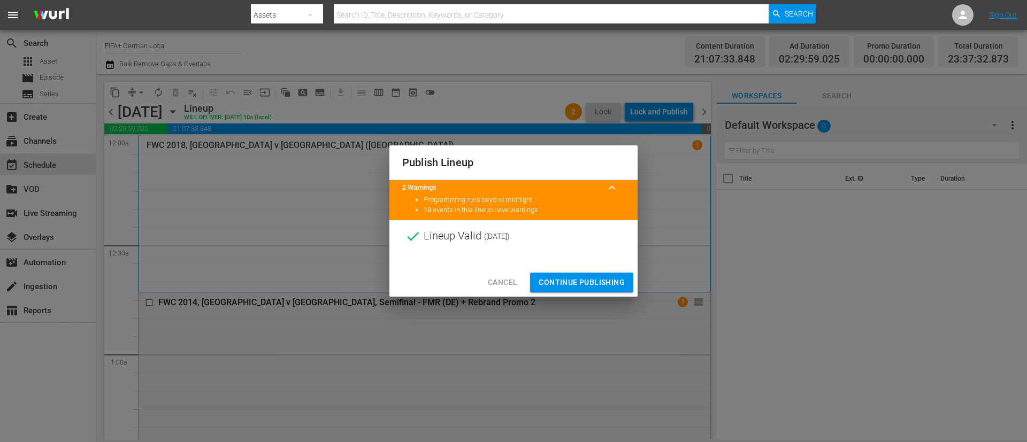
click at [594, 288] on span "Continue Publishing" at bounding box center [582, 282] width 86 height 13
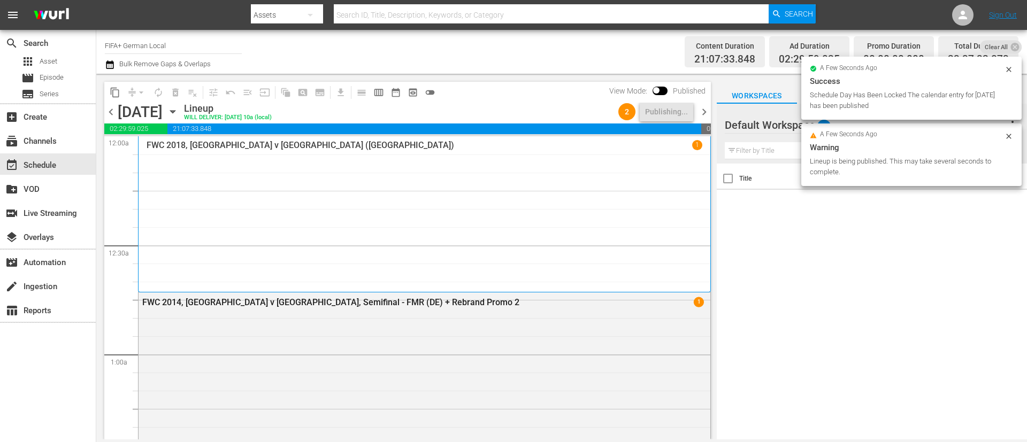
click at [684, 106] on span "chevron_right" at bounding box center [703, 111] width 13 height 13
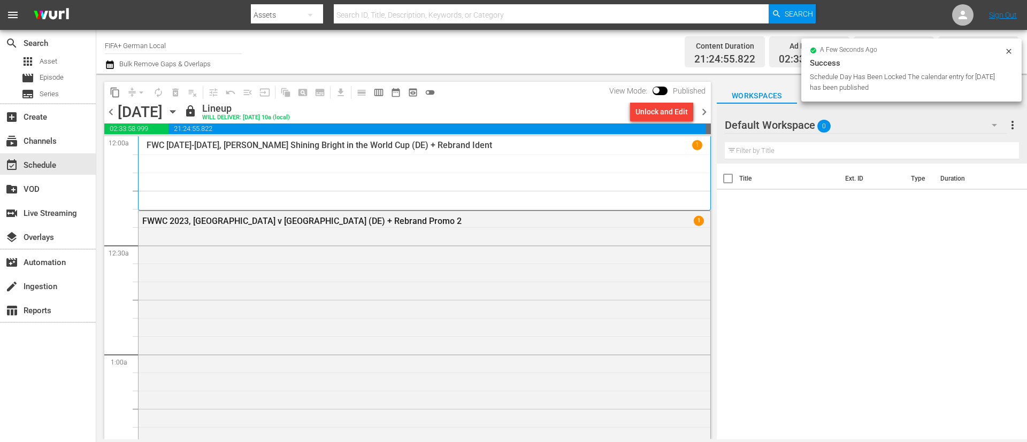
click at [676, 111] on div "Unlock and Edit" at bounding box center [661, 111] width 52 height 19
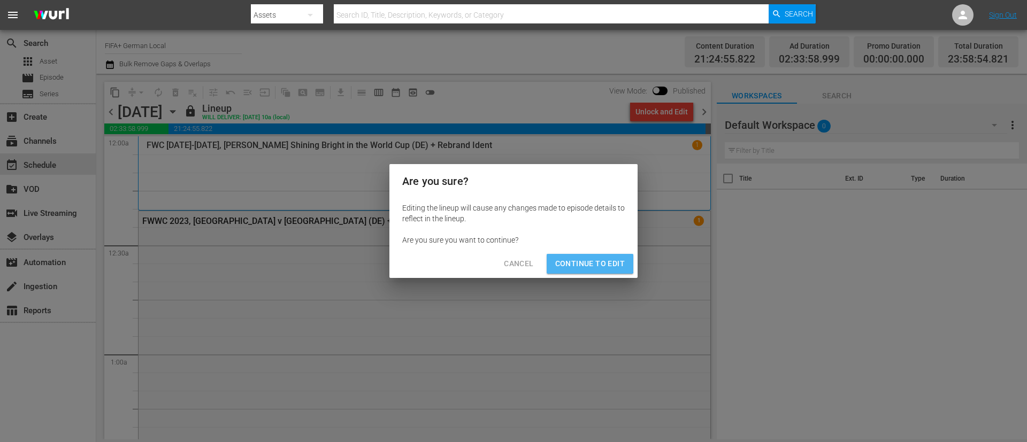
click at [579, 258] on span "Continue to Edit" at bounding box center [590, 263] width 70 height 13
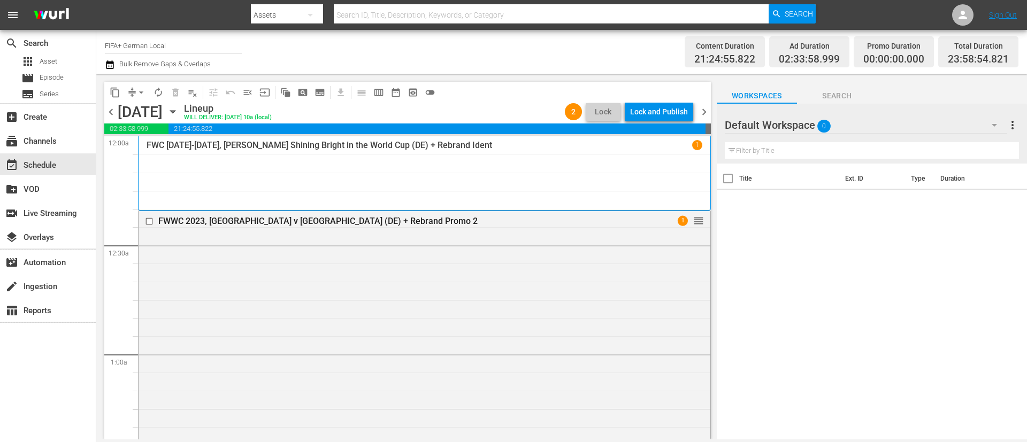
click at [684, 109] on button "Lock and Publish" at bounding box center [659, 111] width 68 height 19
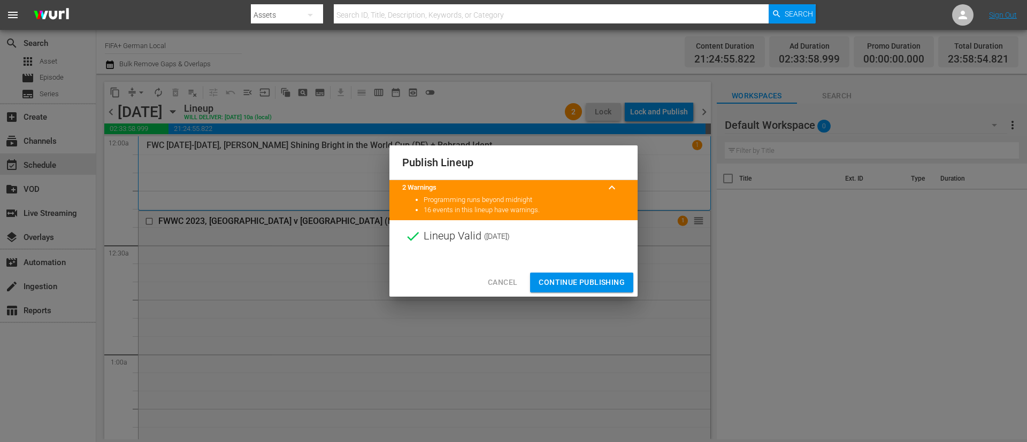
click at [567, 276] on span "Continue Publishing" at bounding box center [582, 282] width 86 height 13
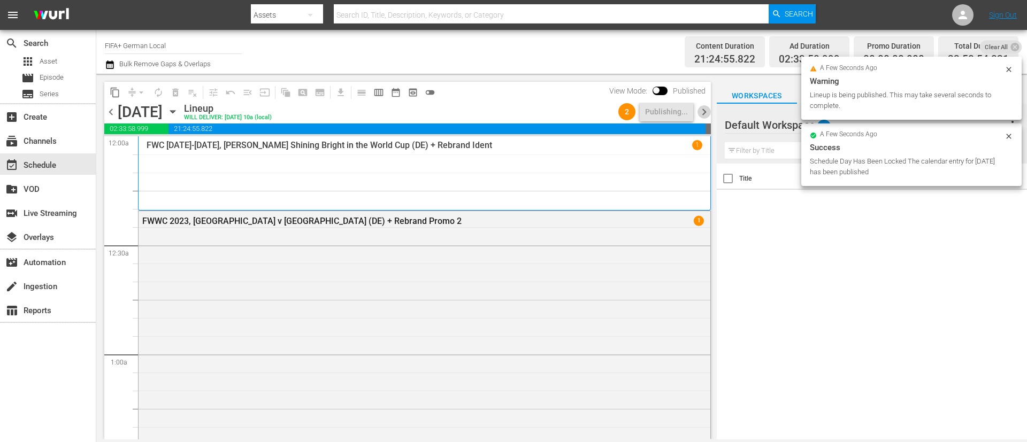
click at [684, 109] on span "chevron_right" at bounding box center [703, 111] width 13 height 13
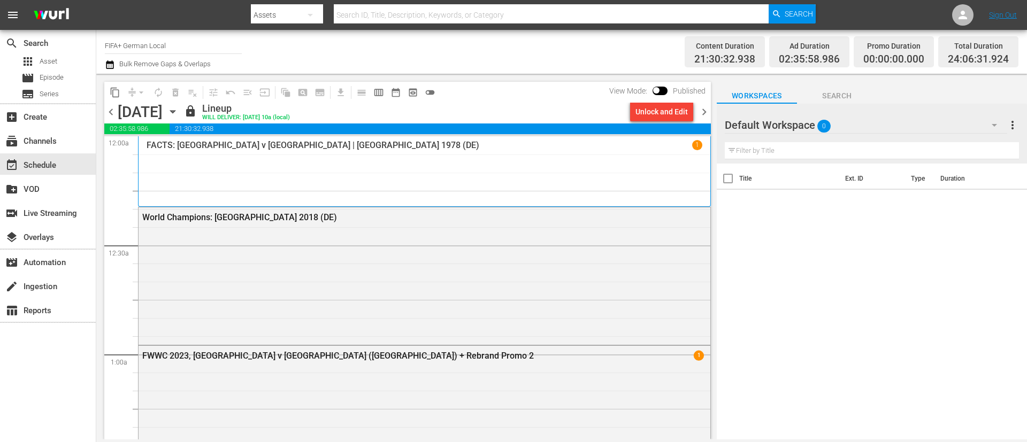
click at [653, 112] on div "Unlock and Edit" at bounding box center [661, 111] width 52 height 19
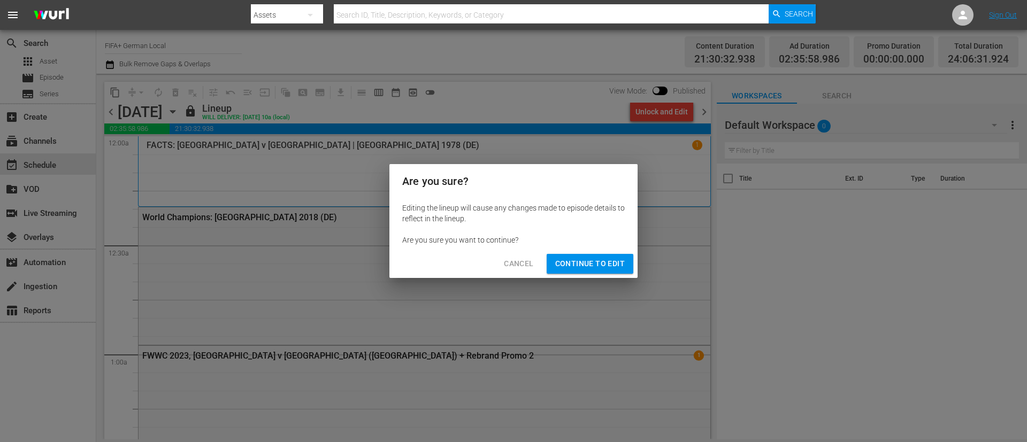
click at [592, 260] on span "Continue to Edit" at bounding box center [590, 263] width 70 height 13
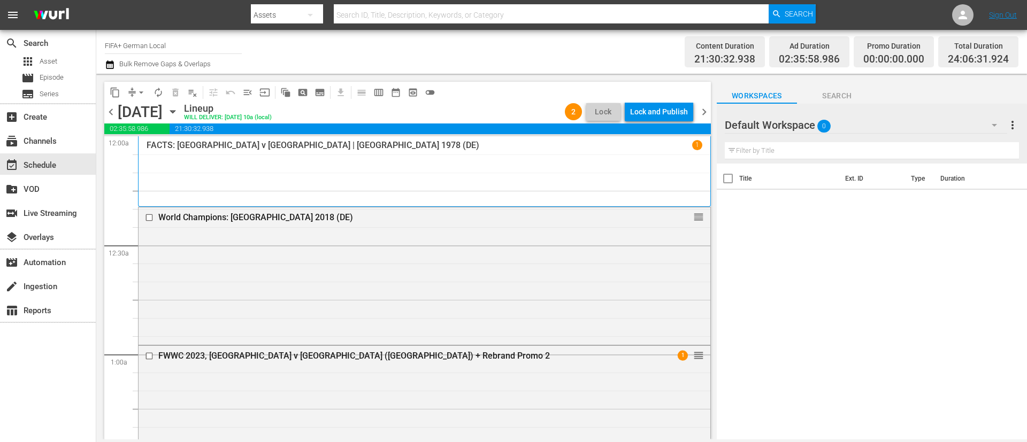
click at [677, 106] on div "Lock and Publish" at bounding box center [659, 111] width 58 height 19
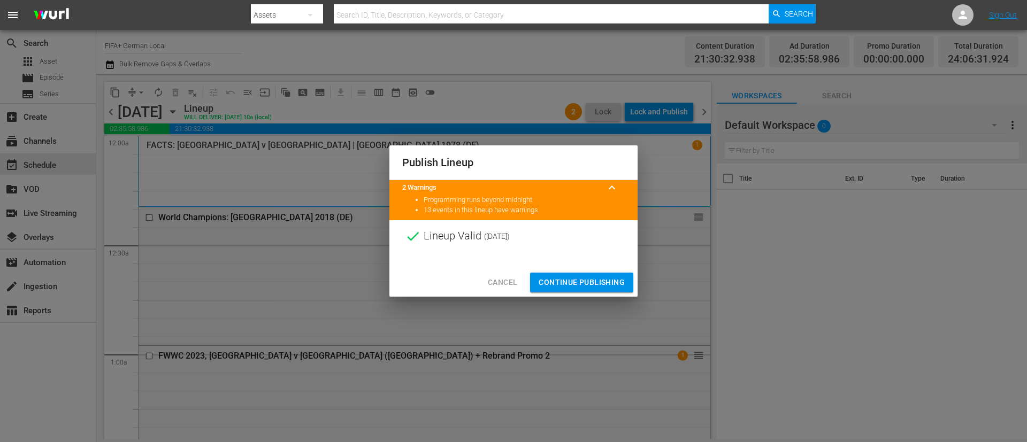
click at [601, 288] on span "Continue Publishing" at bounding box center [582, 282] width 86 height 13
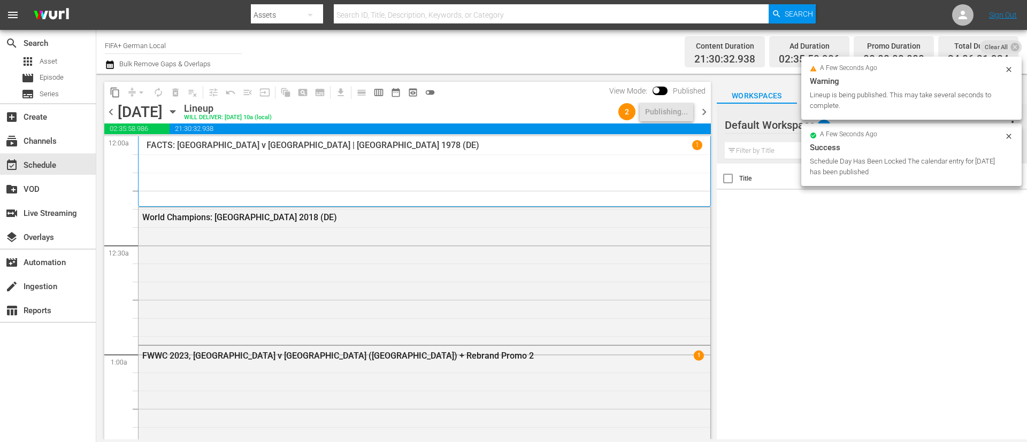
click at [684, 118] on span "chevron_right" at bounding box center [703, 111] width 13 height 13
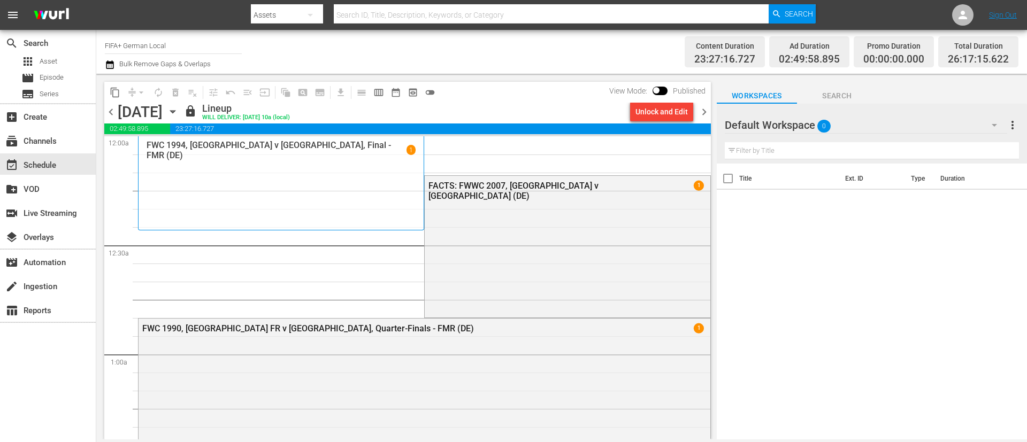
click at [661, 110] on div "Unlock and Edit" at bounding box center [661, 111] width 52 height 19
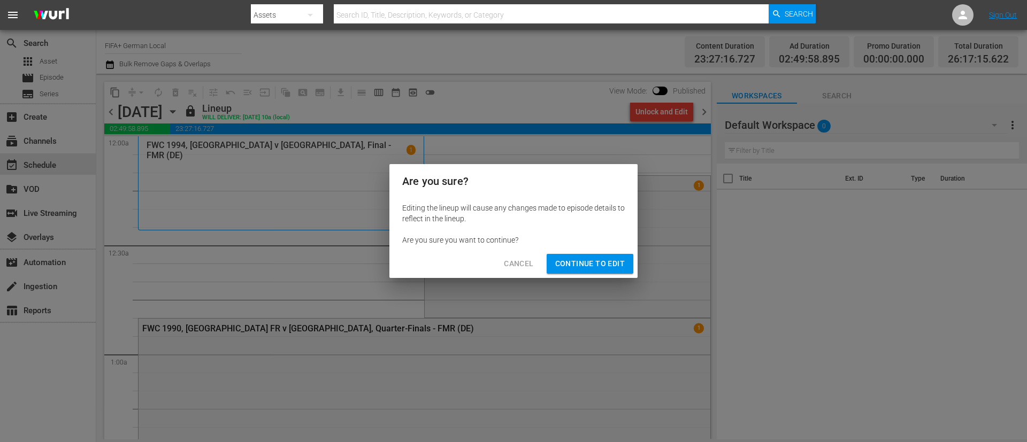
click at [570, 260] on span "Continue to Edit" at bounding box center [590, 263] width 70 height 13
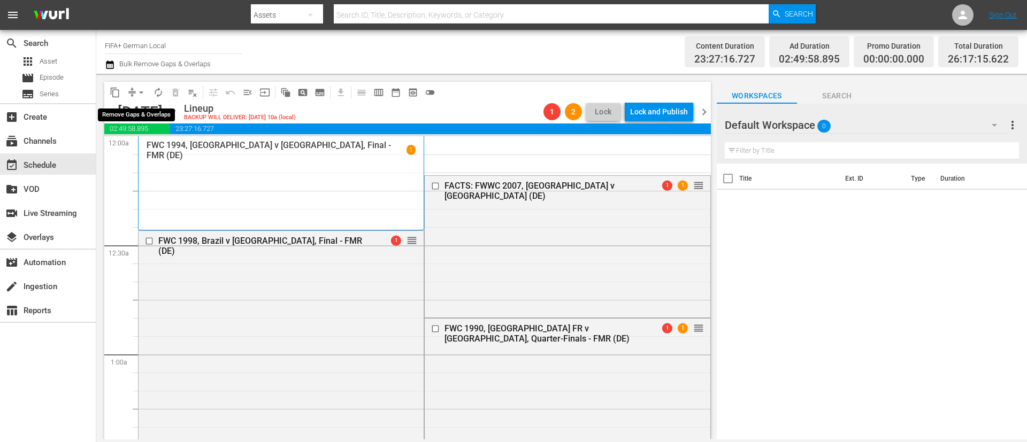
click at [135, 93] on button "arrow_drop_down" at bounding box center [141, 92] width 17 height 17
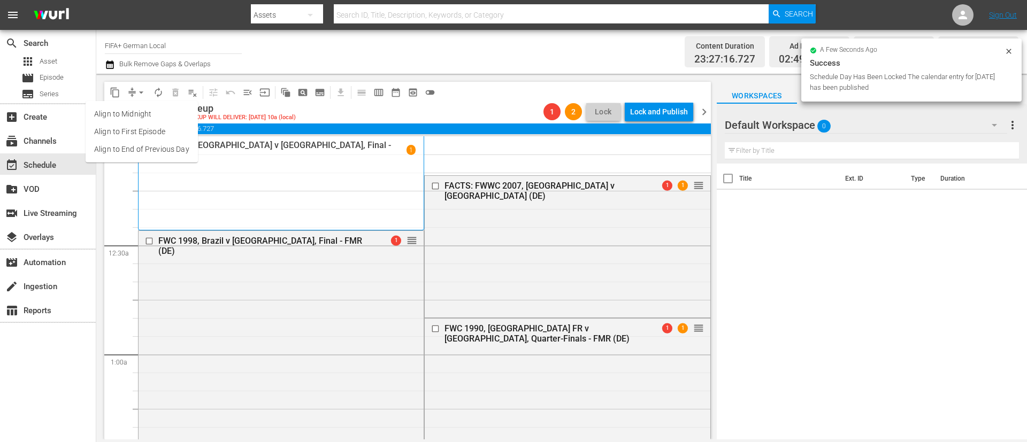
click at [160, 149] on li "Align to End of Previous Day" at bounding box center [142, 150] width 112 height 18
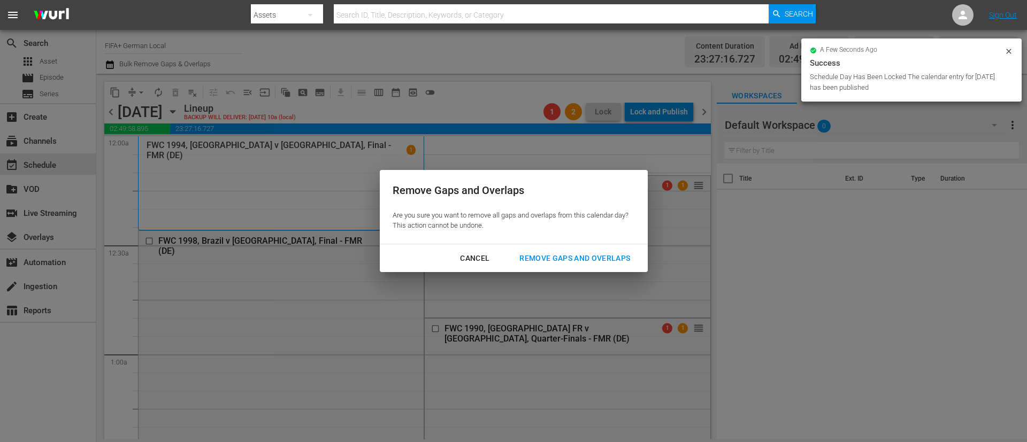
click at [581, 265] on button "Remove Gaps and Overlaps" at bounding box center [575, 259] width 136 height 20
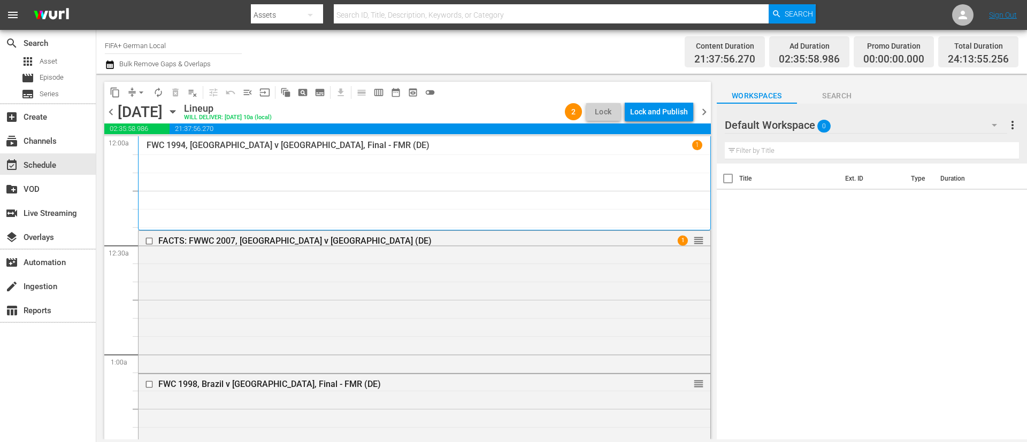
click at [679, 112] on div "Lock and Publish" at bounding box center [659, 111] width 58 height 19
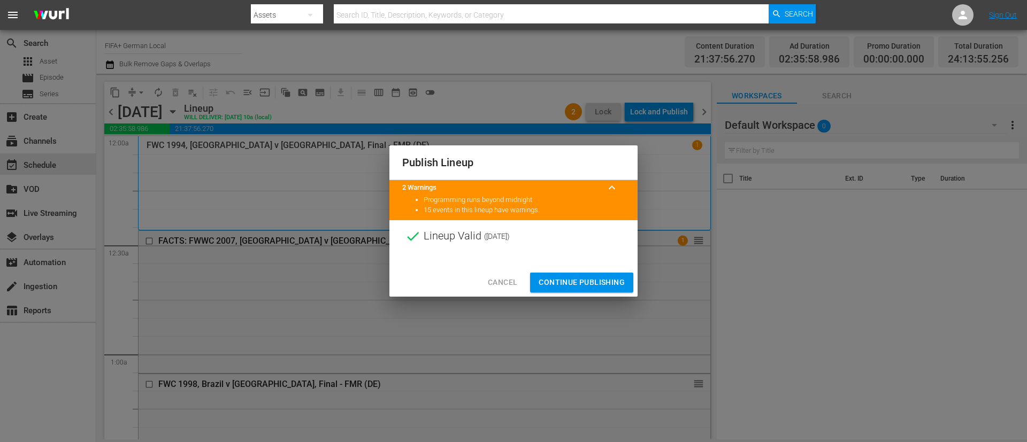
click at [594, 276] on span "Continue Publishing" at bounding box center [582, 282] width 86 height 13
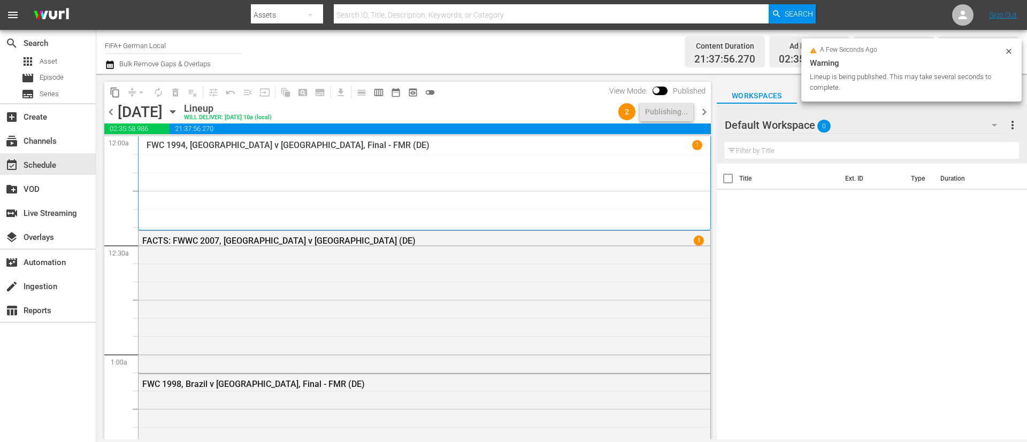
click at [684, 112] on span "chevron_right" at bounding box center [703, 111] width 13 height 13
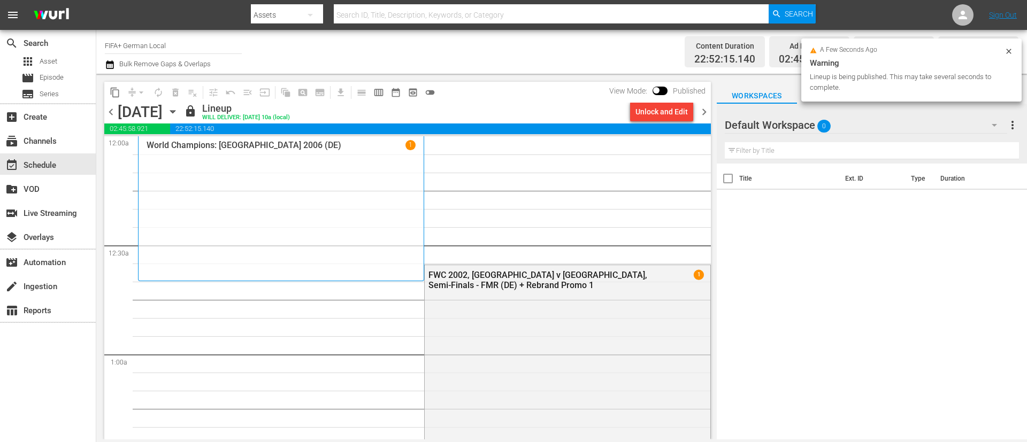
click at [651, 111] on div "Unlock and Edit" at bounding box center [661, 111] width 52 height 19
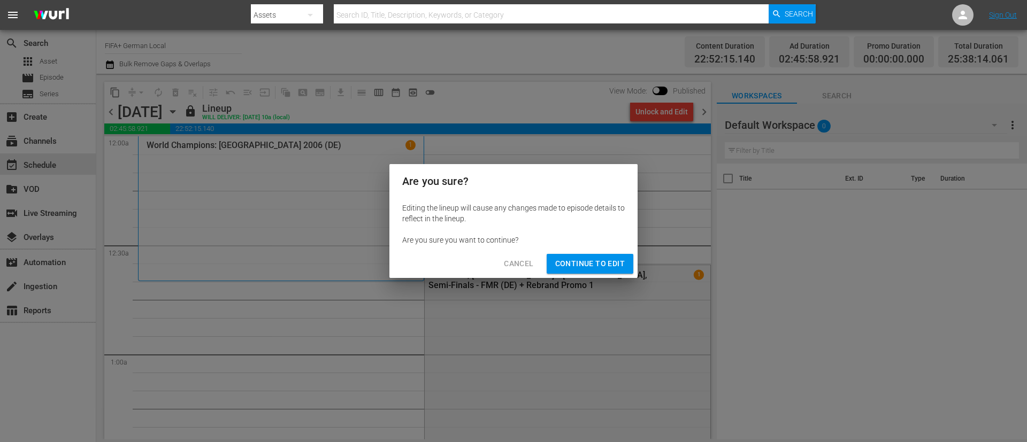
click at [567, 261] on span "Continue to Edit" at bounding box center [590, 263] width 70 height 13
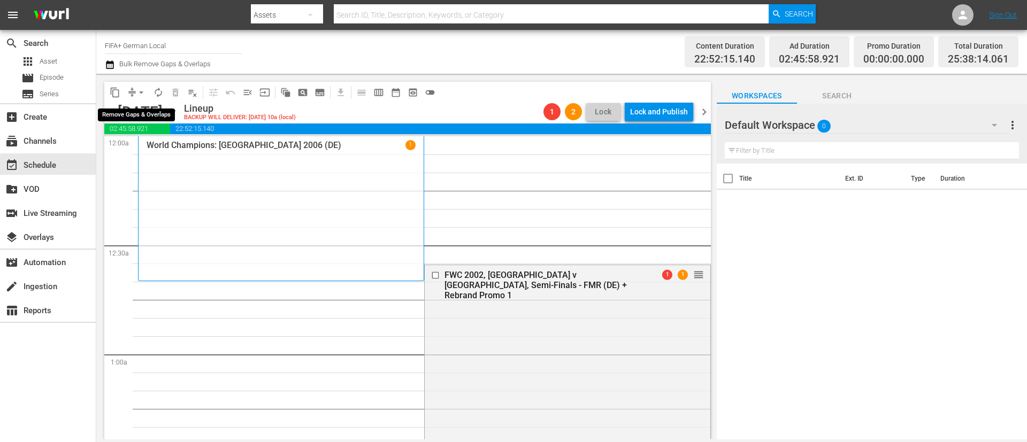
click at [139, 90] on span "arrow_drop_down" at bounding box center [141, 92] width 11 height 11
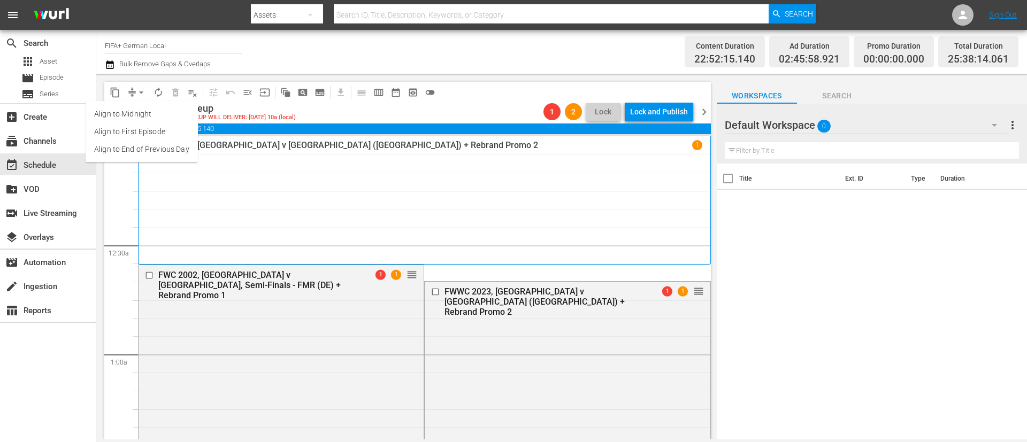
click at [134, 147] on li "Align to End of Previous Day" at bounding box center [142, 150] width 112 height 18
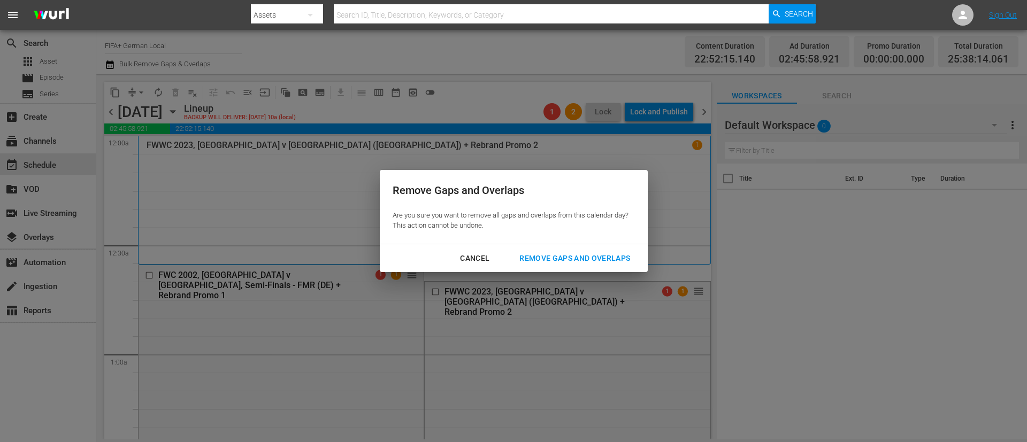
click at [564, 252] on div "Remove Gaps and Overlaps" at bounding box center [575, 258] width 128 height 13
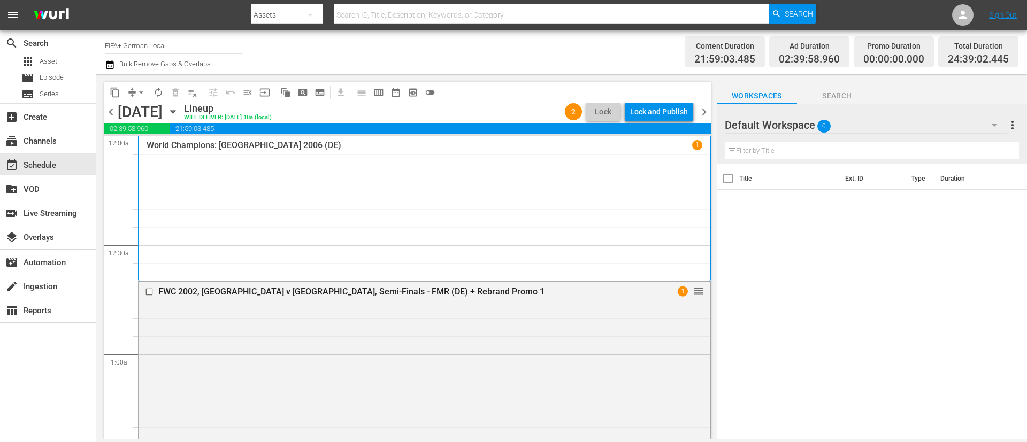
click at [658, 110] on div "Lock and Publish" at bounding box center [659, 111] width 58 height 19
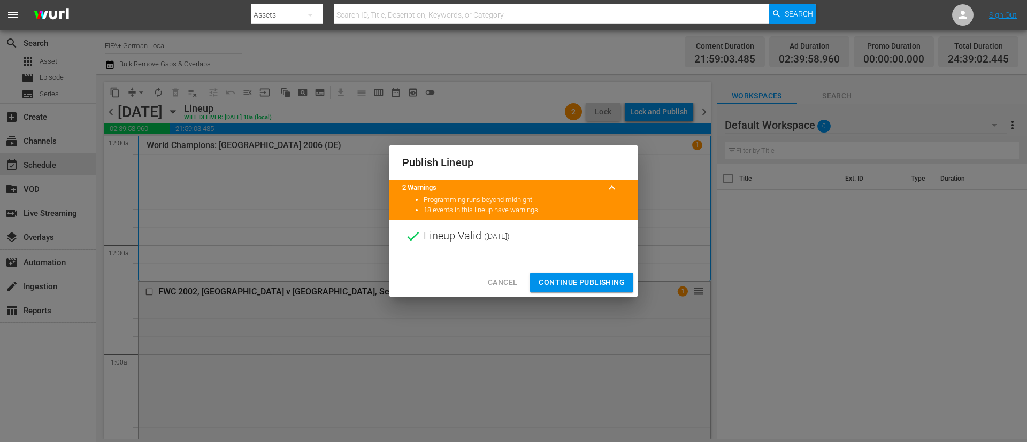
click at [589, 279] on span "Continue Publishing" at bounding box center [582, 282] width 86 height 13
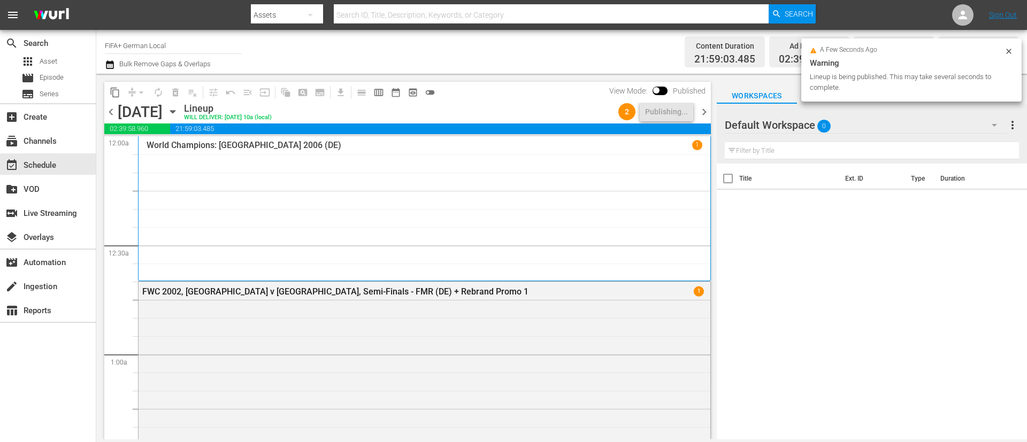
click at [684, 113] on span "chevron_right" at bounding box center [703, 111] width 13 height 13
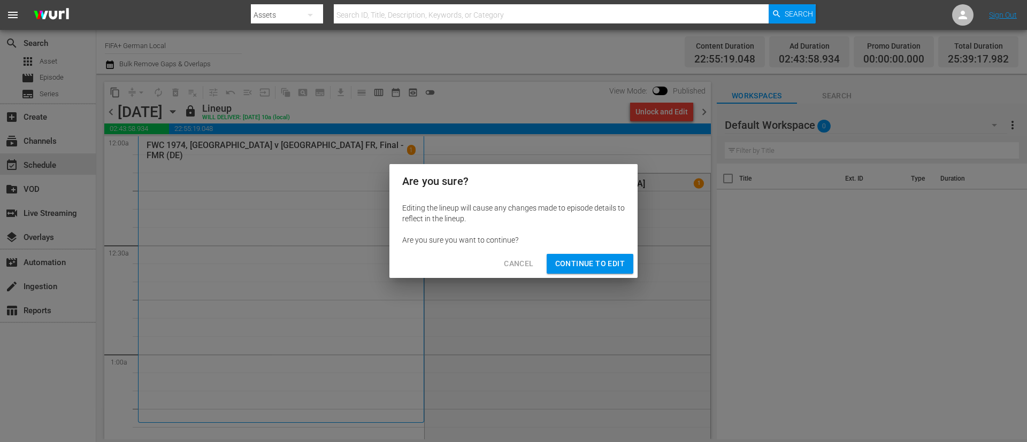
click at [592, 254] on button "Continue to Edit" at bounding box center [590, 264] width 87 height 20
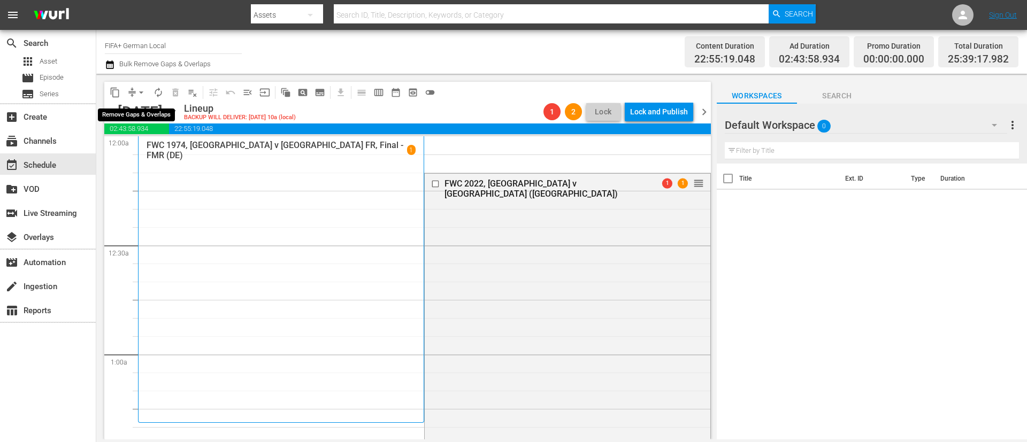
click at [134, 93] on button "arrow_drop_down" at bounding box center [141, 92] width 17 height 17
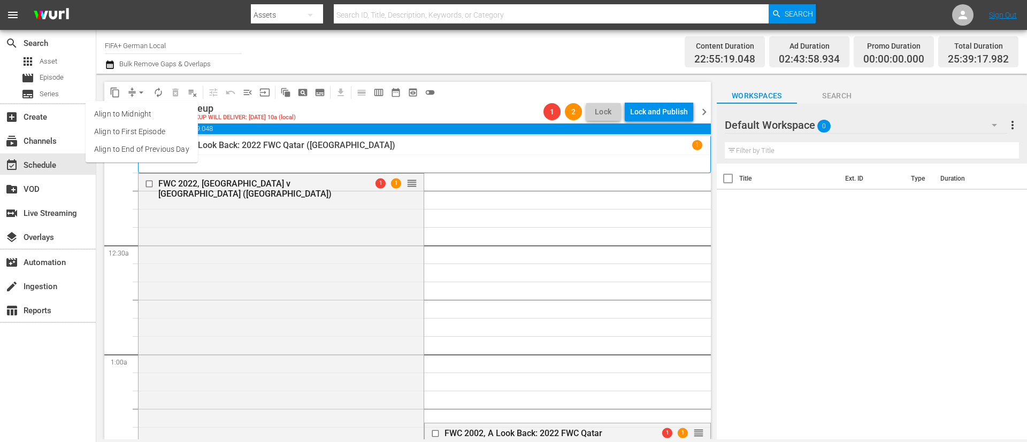
click at [142, 149] on li "Align to End of Previous Day" at bounding box center [142, 150] width 112 height 18
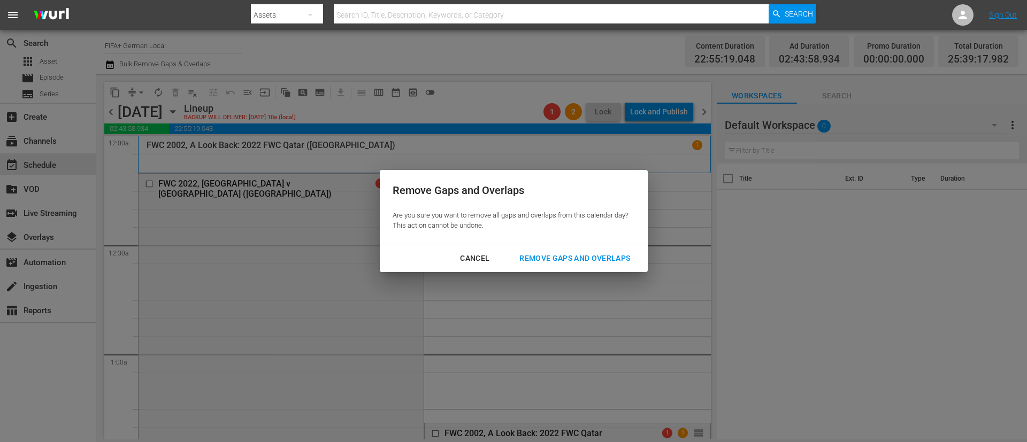
click at [589, 251] on button "Remove Gaps and Overlaps" at bounding box center [575, 259] width 136 height 20
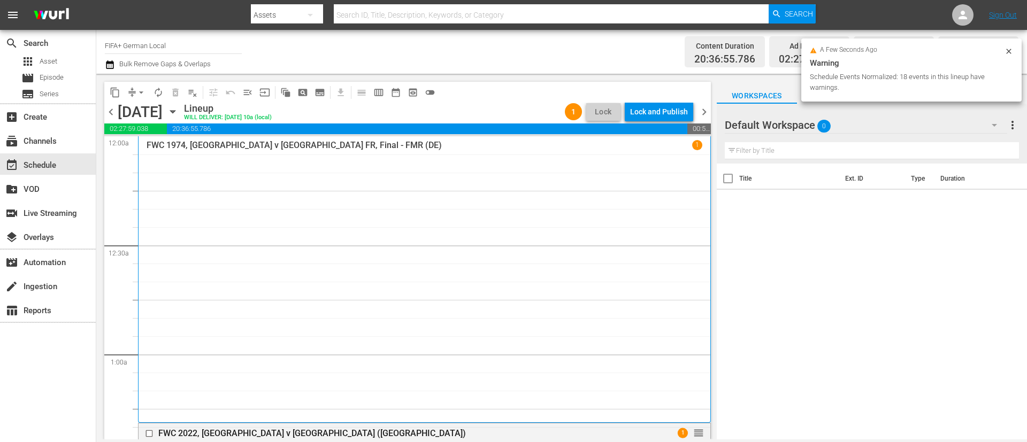
click at [671, 113] on div "Lock and Publish" at bounding box center [659, 111] width 58 height 19
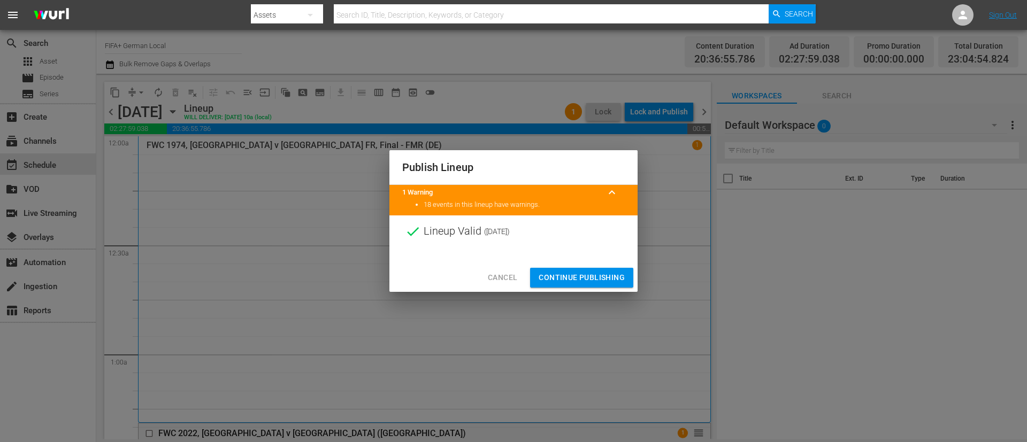
click at [575, 280] on span "Continue Publishing" at bounding box center [582, 277] width 86 height 13
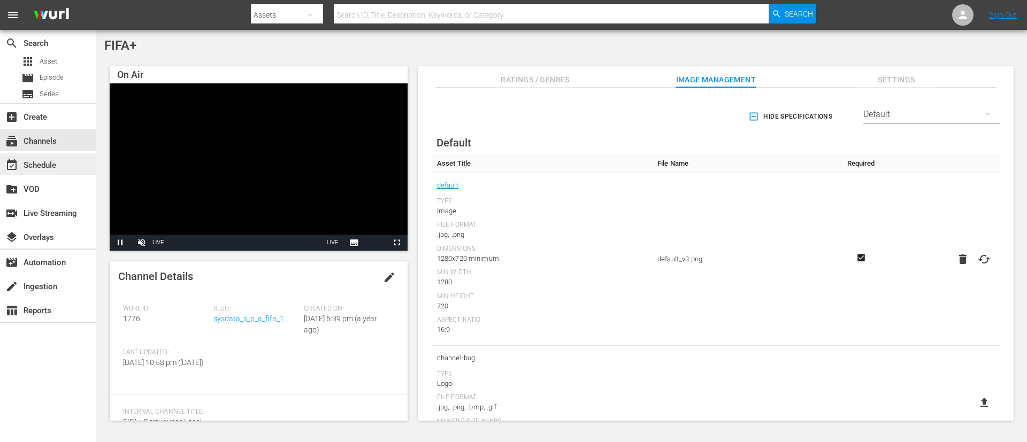
click at [67, 164] on div "event_available Schedule" at bounding box center [48, 164] width 96 height 21
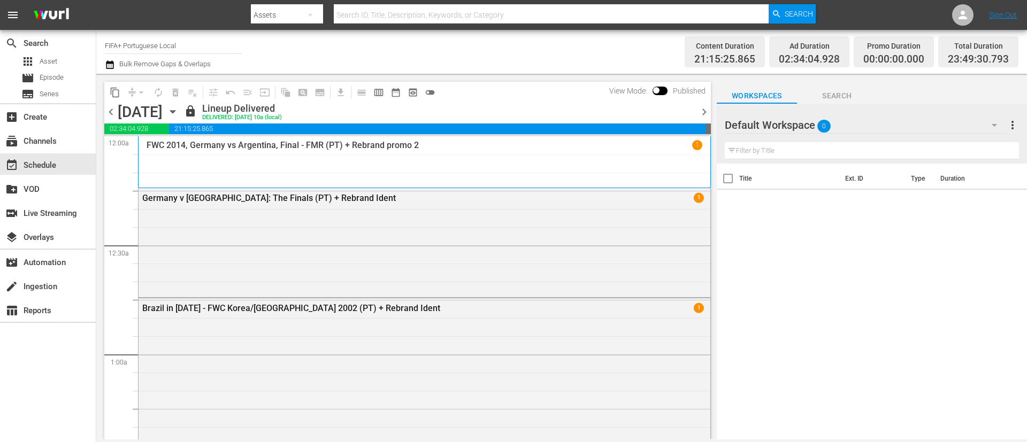
click at [684, 114] on span "chevron_right" at bounding box center [703, 111] width 13 height 13
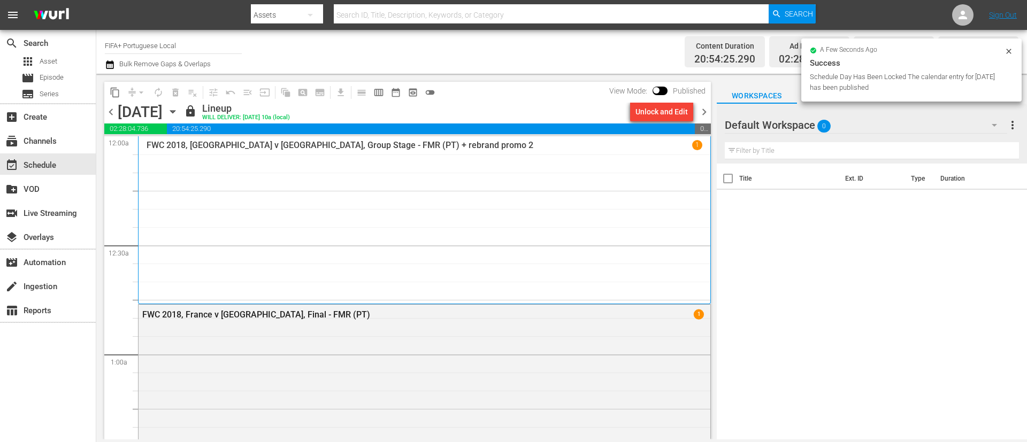
click at [678, 113] on div "Unlock and Edit" at bounding box center [661, 111] width 52 height 19
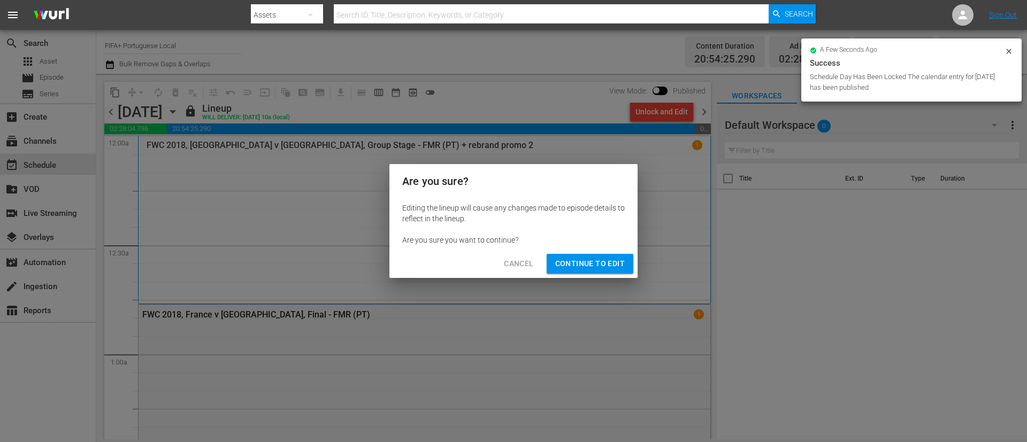
click at [589, 266] on span "Continue to Edit" at bounding box center [590, 263] width 70 height 13
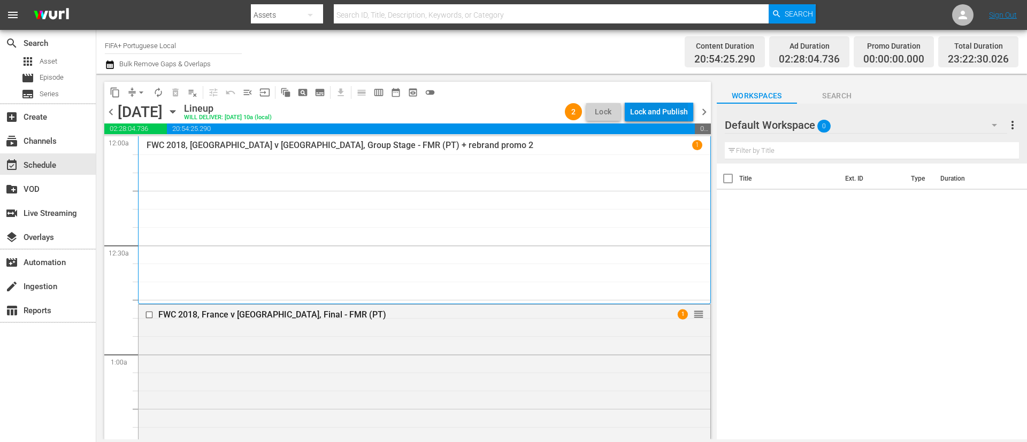
click at [677, 111] on div "Lock and Publish" at bounding box center [659, 111] width 58 height 19
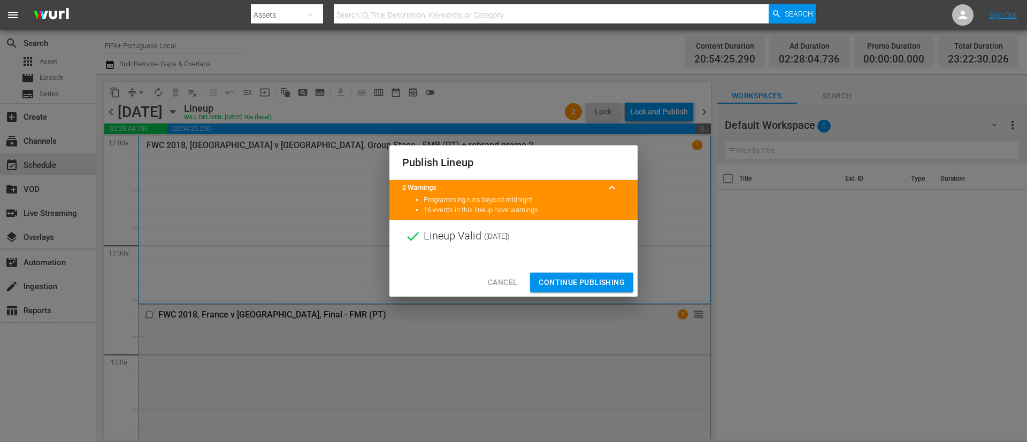
click at [602, 276] on span "Continue Publishing" at bounding box center [582, 282] width 86 height 13
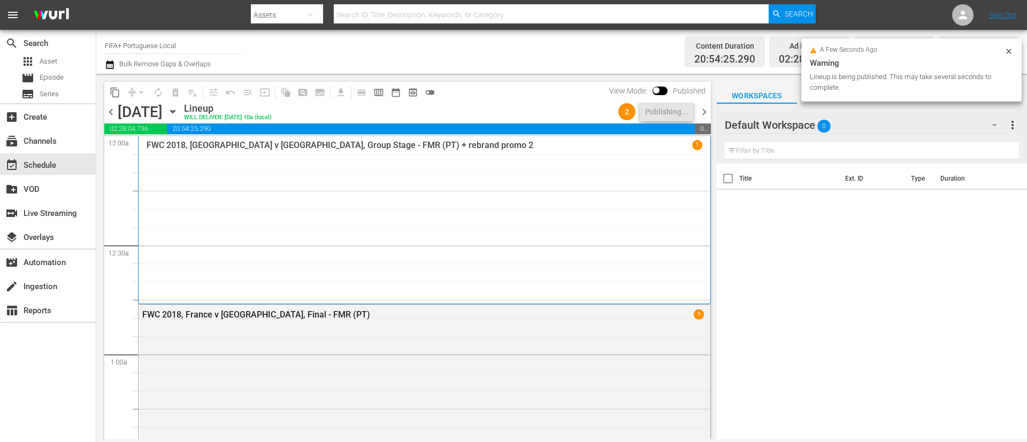
click at [684, 114] on span "chevron_right" at bounding box center [703, 111] width 13 height 13
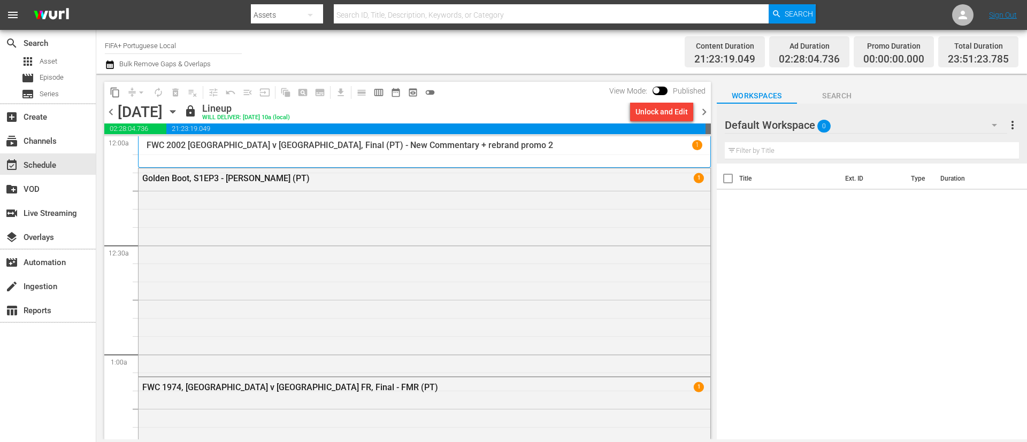
click at [676, 116] on div "Unlock and Edit" at bounding box center [661, 111] width 52 height 19
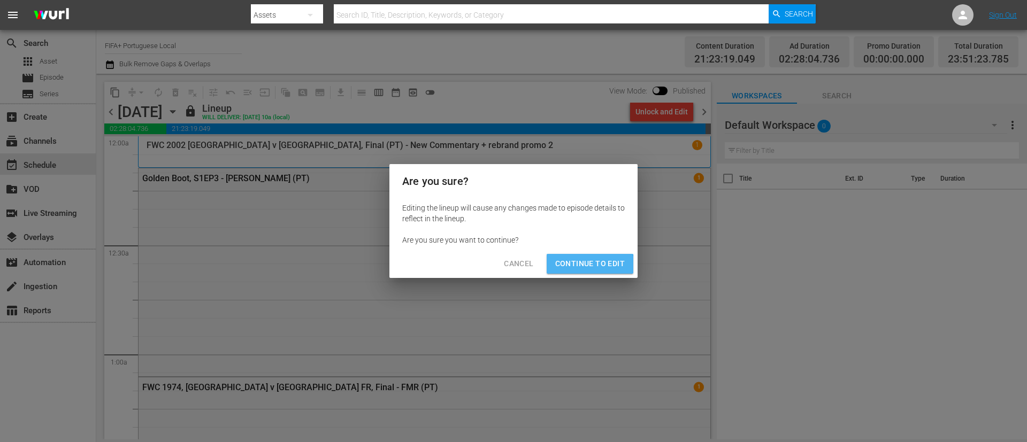
click at [588, 266] on span "Continue to Edit" at bounding box center [590, 263] width 70 height 13
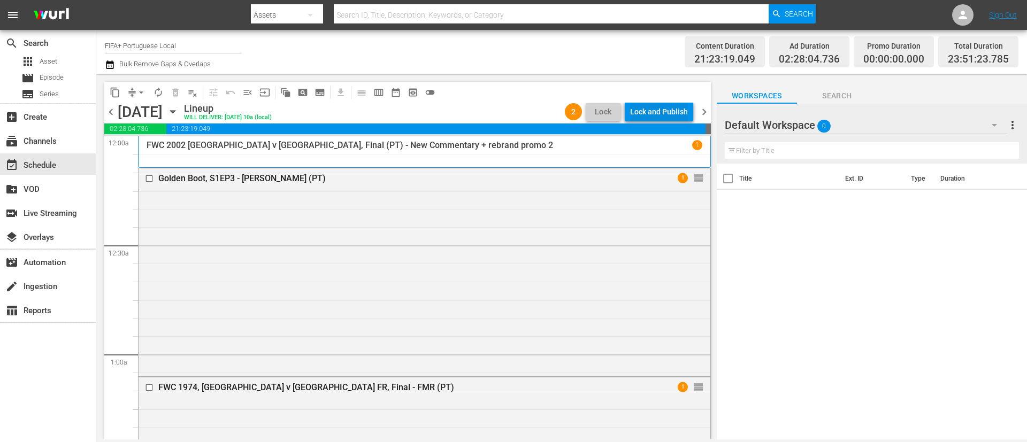
click at [679, 113] on div "Lock and Publish" at bounding box center [659, 111] width 58 height 19
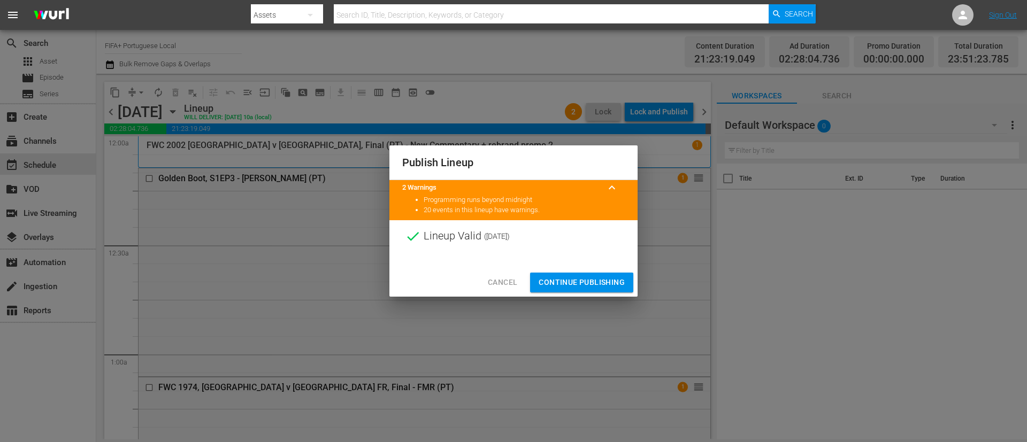
click at [553, 278] on span "Continue Publishing" at bounding box center [582, 282] width 86 height 13
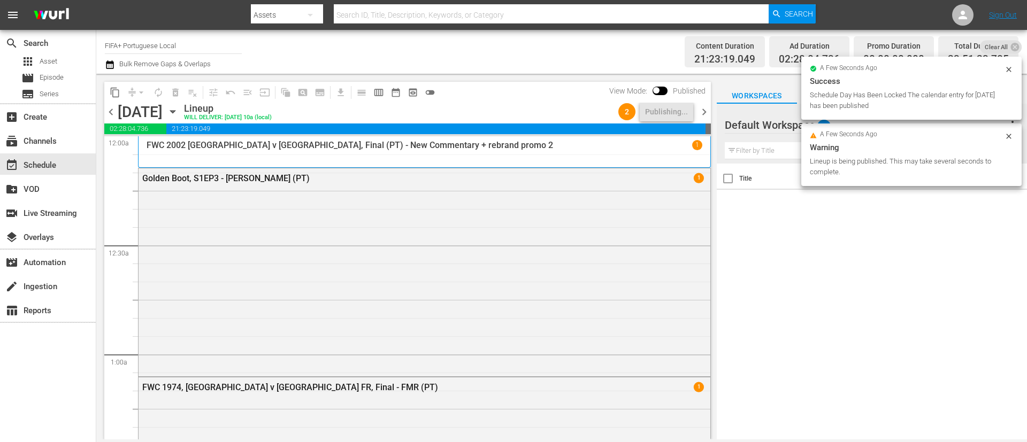
click at [684, 115] on span "chevron_right" at bounding box center [703, 111] width 13 height 13
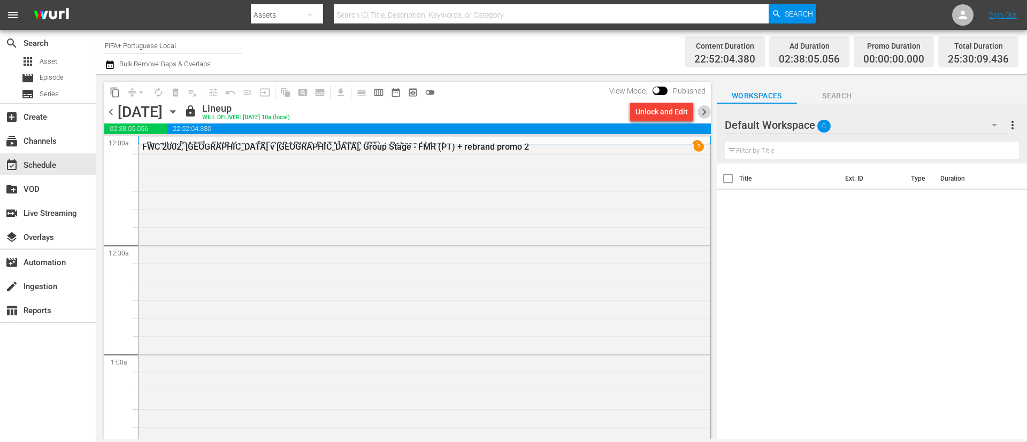
click at [684, 116] on span "chevron_right" at bounding box center [703, 111] width 13 height 13
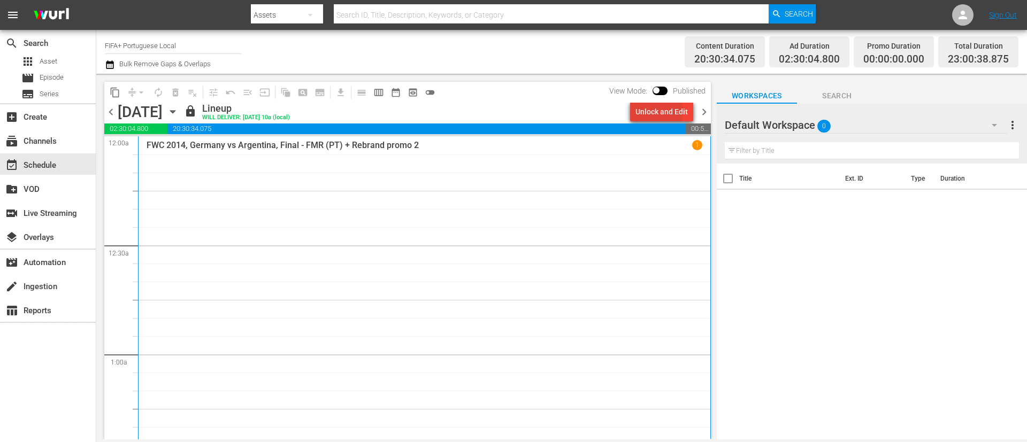
click at [651, 112] on div "Unlock and Edit" at bounding box center [661, 111] width 52 height 19
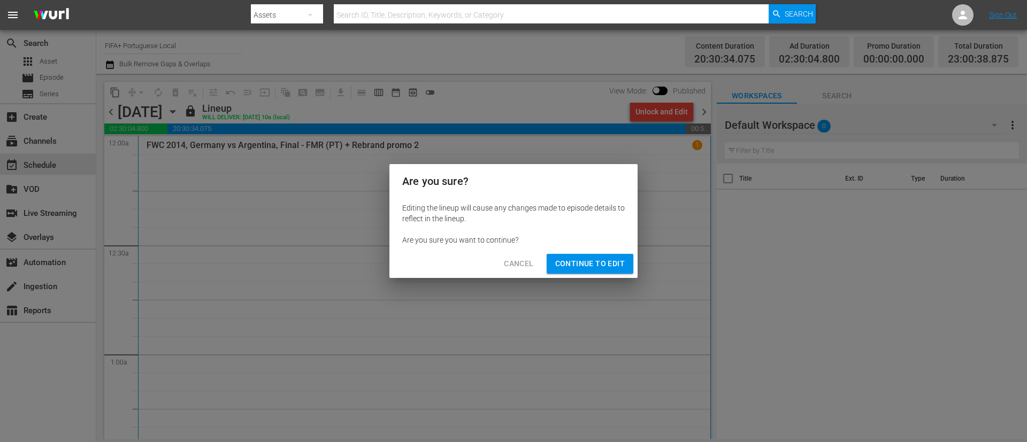
click at [594, 258] on span "Continue to Edit" at bounding box center [590, 263] width 70 height 13
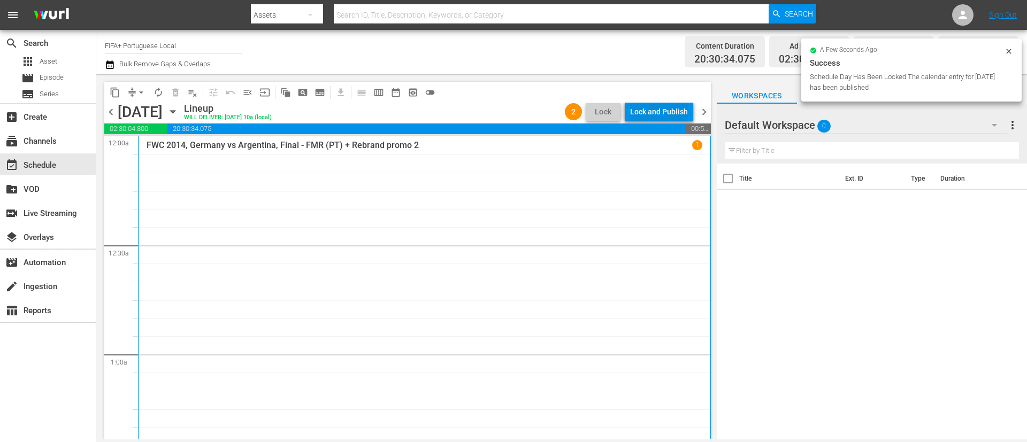
click at [674, 115] on div "Lock and Publish" at bounding box center [659, 111] width 58 height 19
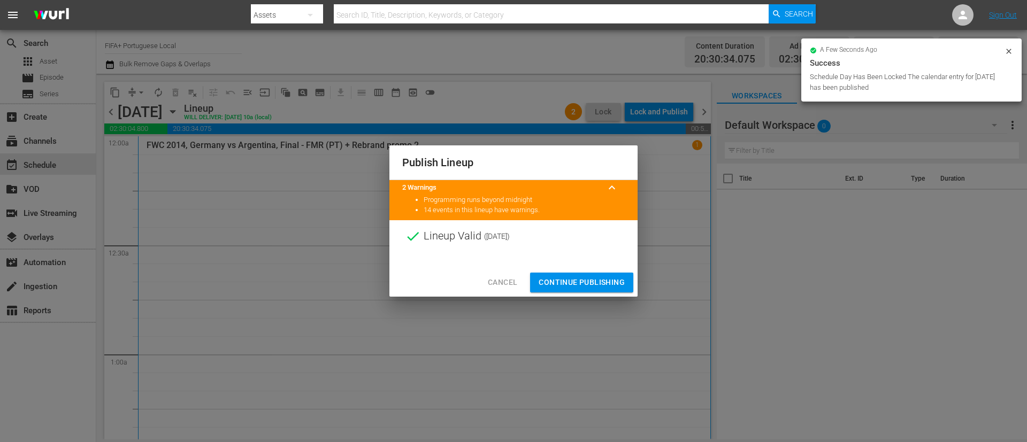
click at [585, 283] on span "Continue Publishing" at bounding box center [582, 282] width 86 height 13
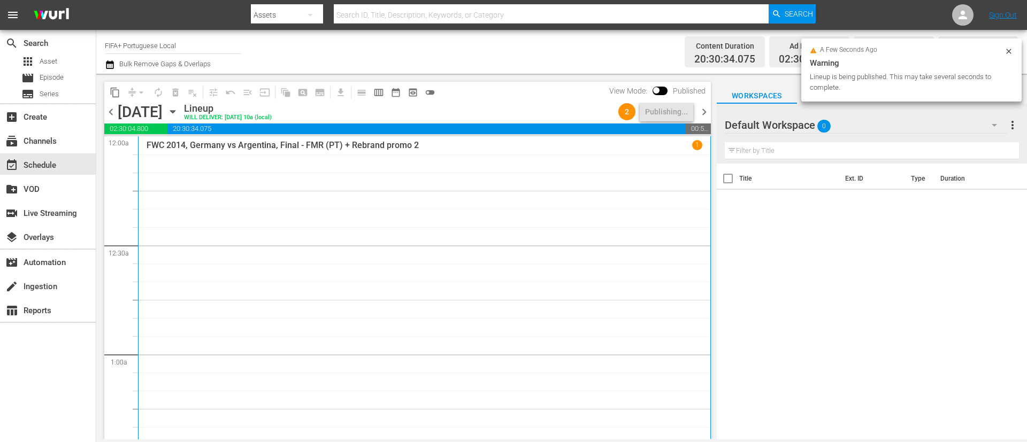
click at [684, 109] on span "chevron_right" at bounding box center [703, 111] width 13 height 13
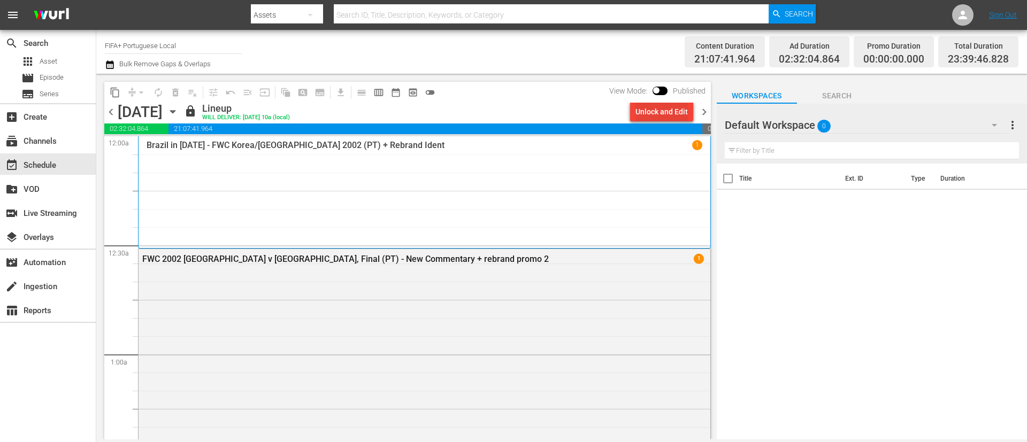
click at [664, 105] on div "Unlock and Edit" at bounding box center [661, 111] width 52 height 19
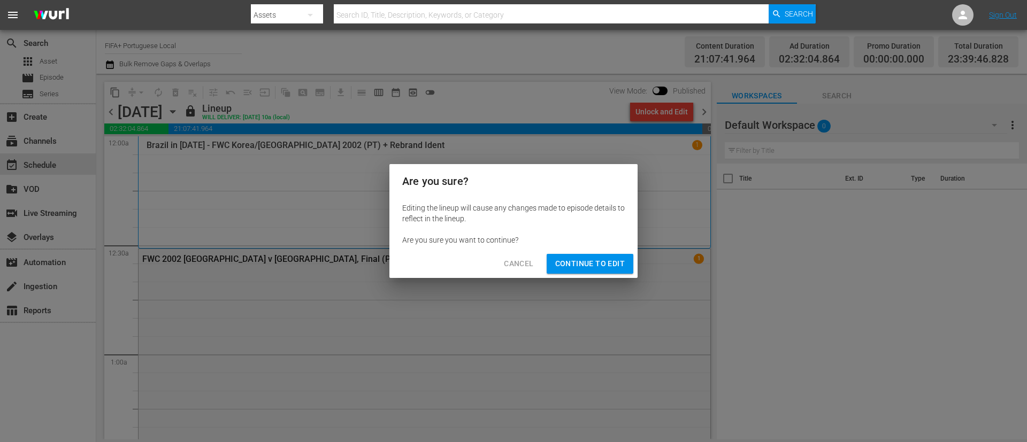
click at [576, 266] on span "Continue to Edit" at bounding box center [590, 263] width 70 height 13
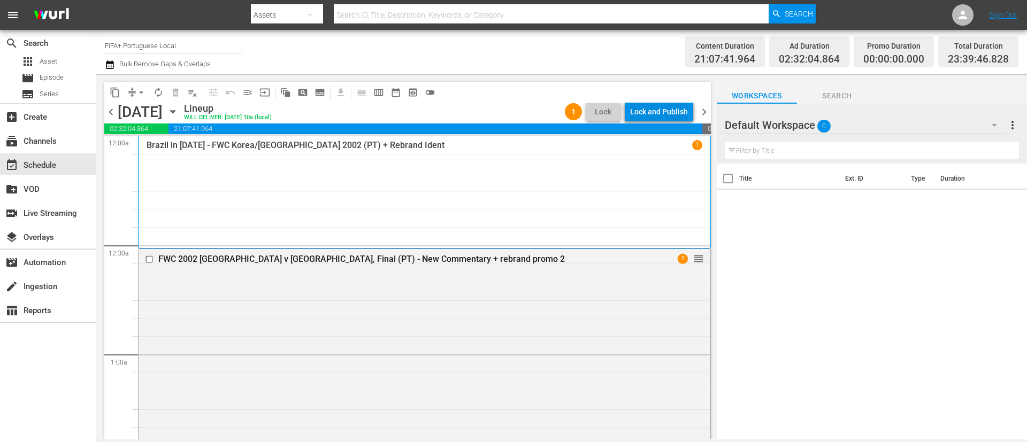
click at [678, 113] on div "Lock and Publish" at bounding box center [659, 111] width 58 height 19
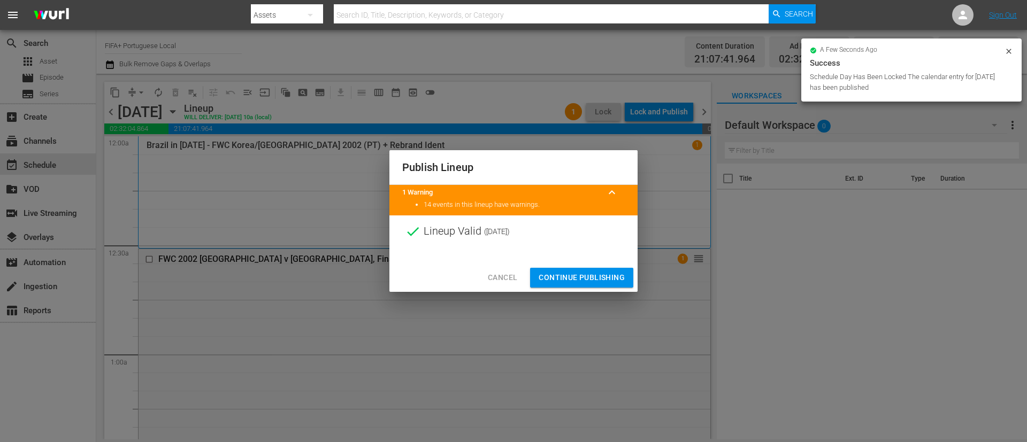
click at [576, 278] on span "Continue Publishing" at bounding box center [582, 277] width 86 height 13
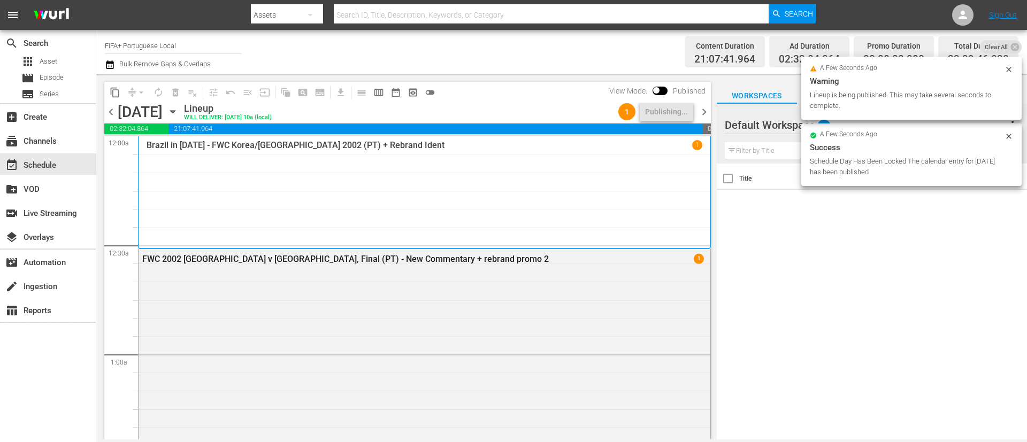
click at [684, 113] on span "chevron_right" at bounding box center [703, 111] width 13 height 13
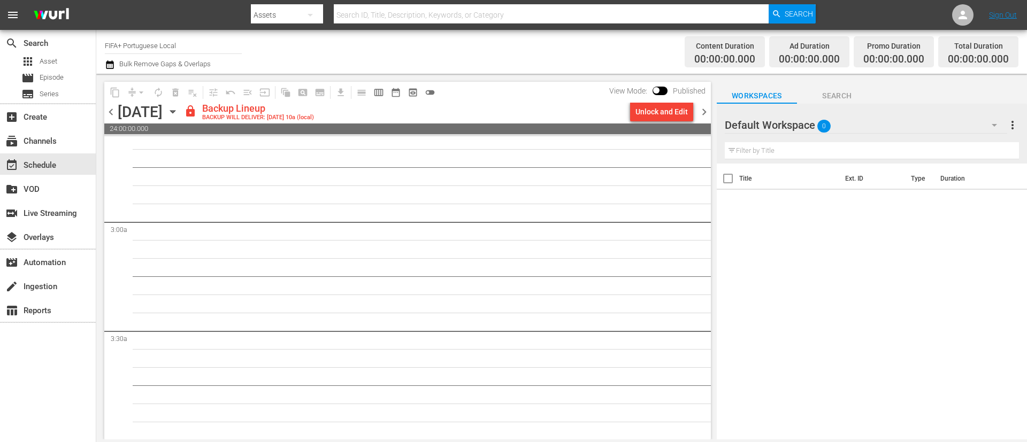
scroll to position [722, 0]
